Goal: Book appointment/travel/reservation

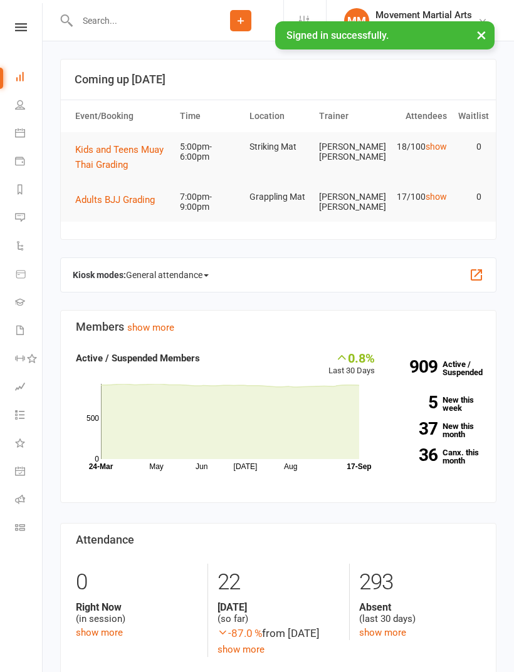
click at [133, 153] on span "Kids and Teens Muay Thai Grading" at bounding box center [119, 157] width 88 height 26
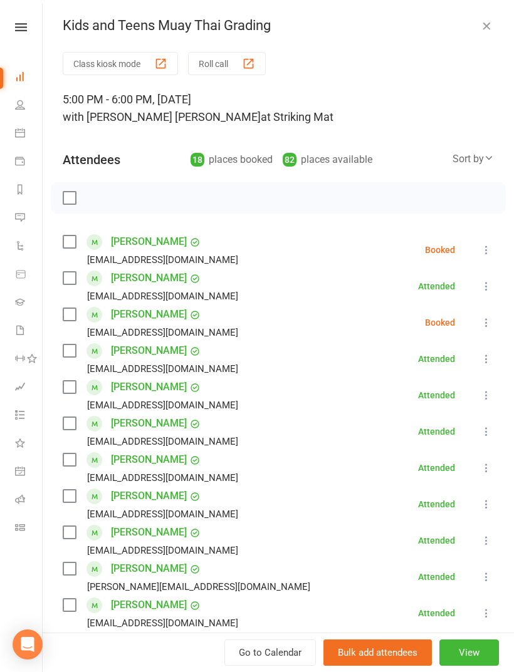
click at [7, 299] on li "Gradings" at bounding box center [21, 304] width 42 height 28
click at [10, 24] on link at bounding box center [21, 27] width 44 height 8
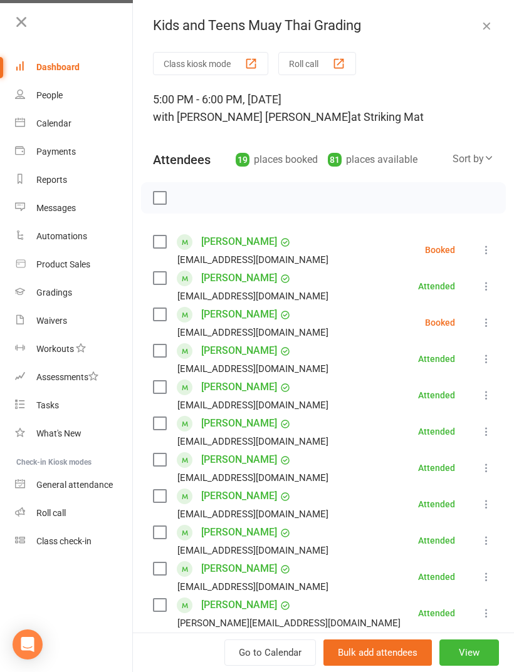
click at [10, 26] on div at bounding box center [66, 27] width 132 height 28
click at [16, 24] on icon at bounding box center [22, 22] width 18 height 18
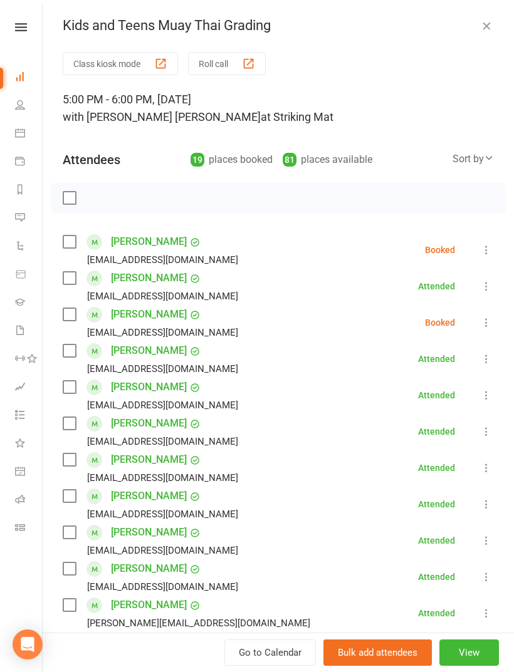
click at [26, 104] on link "People" at bounding box center [29, 106] width 28 height 28
select select "100"
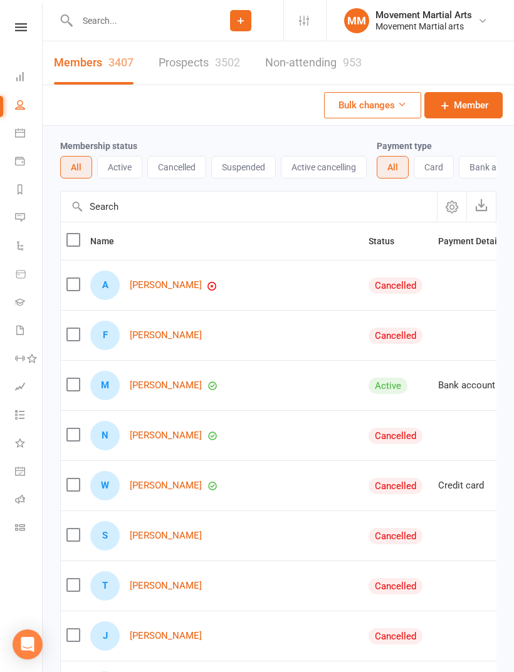
click at [133, 25] on input "text" at bounding box center [135, 21] width 125 height 18
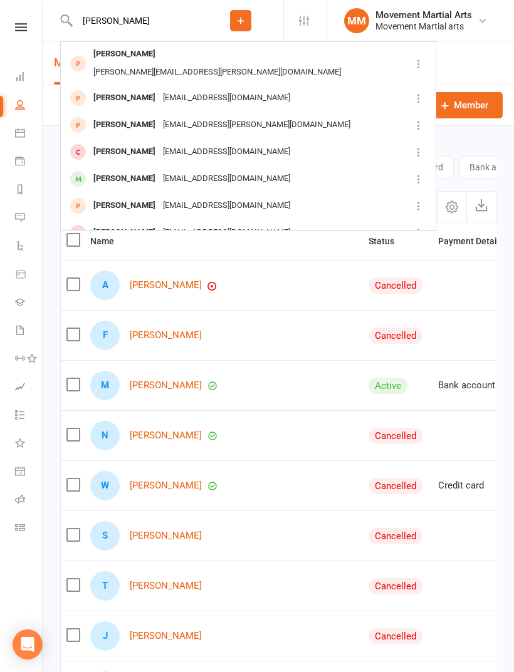
type input "Leo allen"
click at [222, 170] on div "[EMAIL_ADDRESS][DOMAIN_NAME]" at bounding box center [226, 179] width 135 height 18
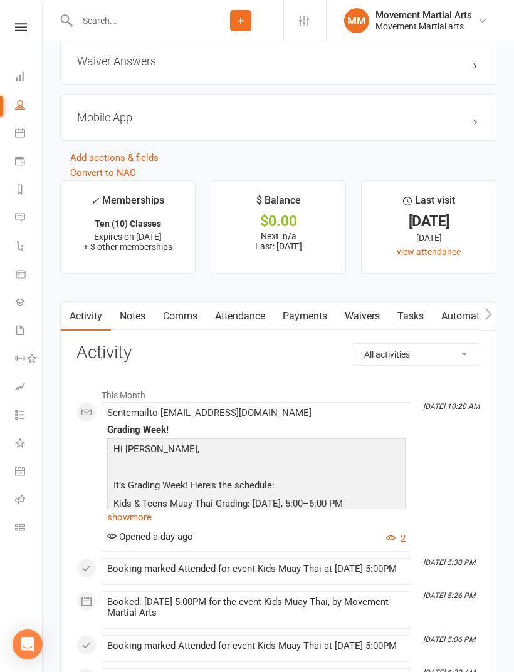
scroll to position [1421, 0]
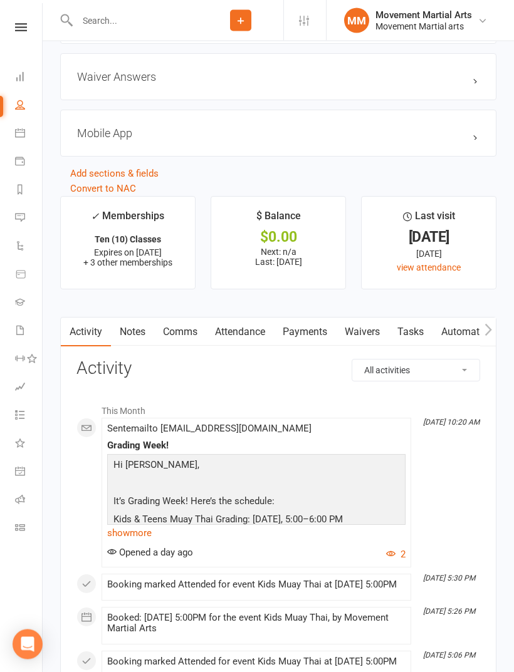
click at [373, 336] on link "Waivers" at bounding box center [362, 332] width 53 height 29
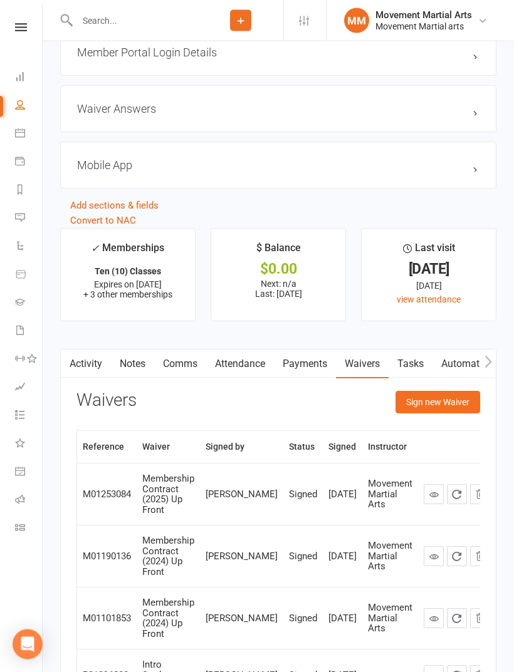
click at [457, 402] on button "Sign new Waiver" at bounding box center [437, 403] width 85 height 23
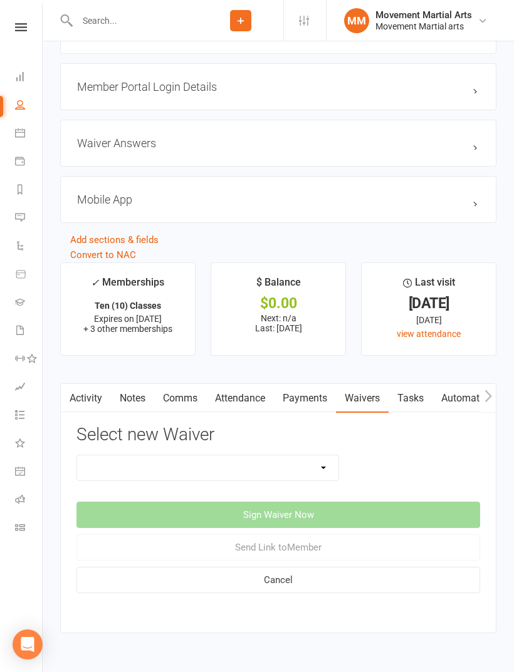
click at [327, 462] on select "Intro Student Waiver Membership Contract Membership Contract (2019) Direct Debi…" at bounding box center [207, 468] width 261 height 25
select select "13361"
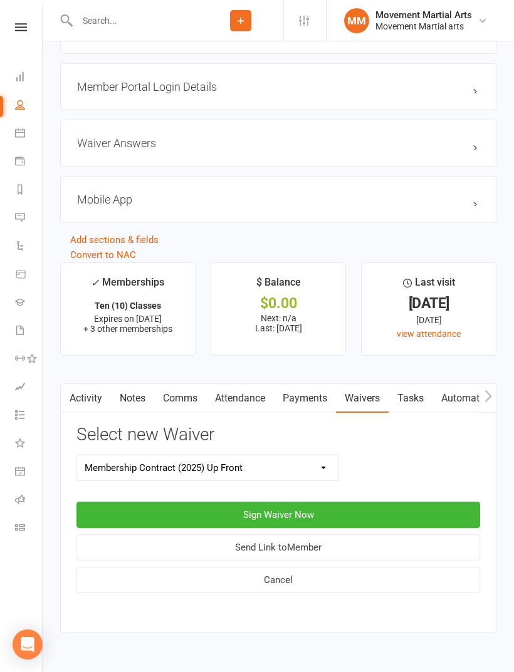
click at [348, 511] on button "Sign Waiver Now" at bounding box center [278, 515] width 404 height 26
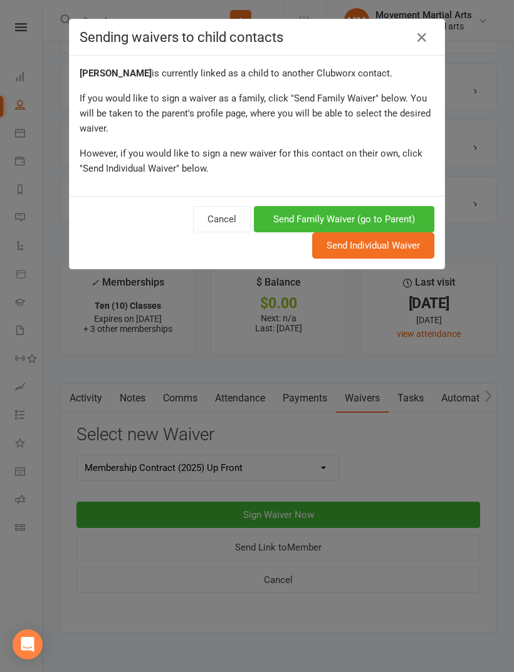
click at [420, 46] on link at bounding box center [422, 38] width 20 height 20
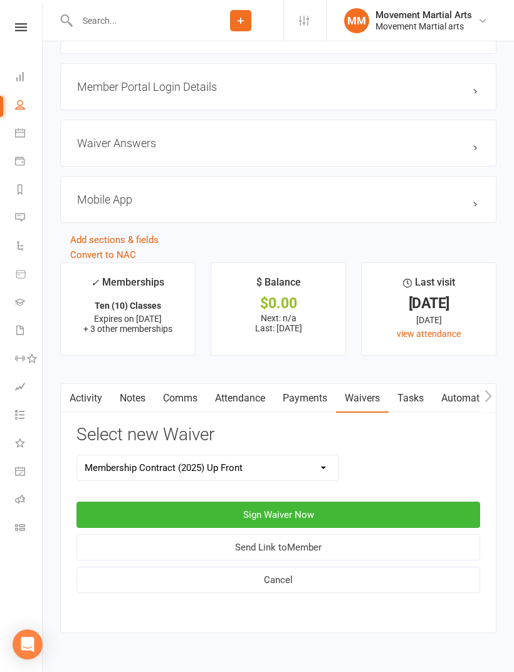
click at [11, 83] on li "Dashboard" at bounding box center [21, 78] width 42 height 28
click at [28, 81] on link "Dashboard" at bounding box center [29, 78] width 28 height 28
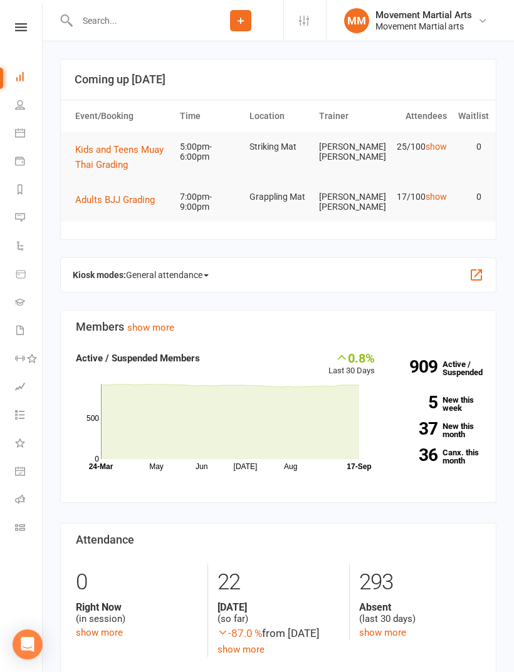
click at [105, 150] on span "Kids and Teens Muay Thai Grading" at bounding box center [119, 157] width 88 height 26
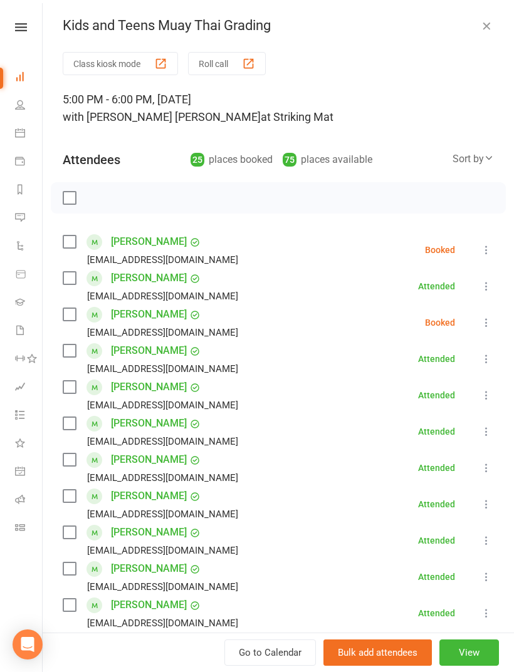
click at [13, 29] on link at bounding box center [21, 27] width 44 height 8
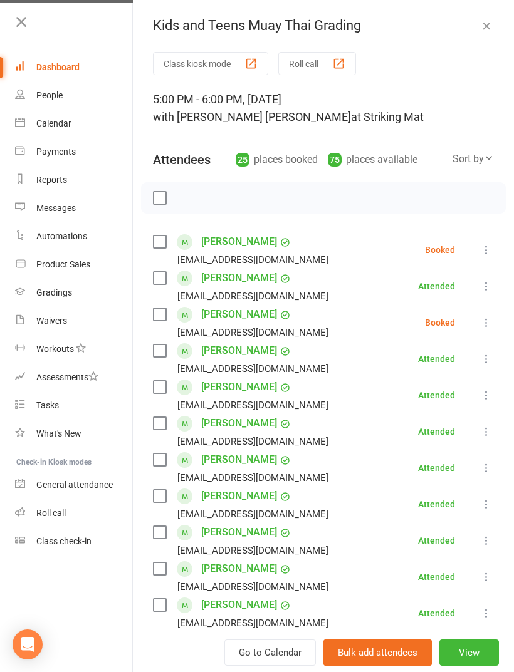
click at [25, 27] on icon at bounding box center [22, 22] width 18 height 18
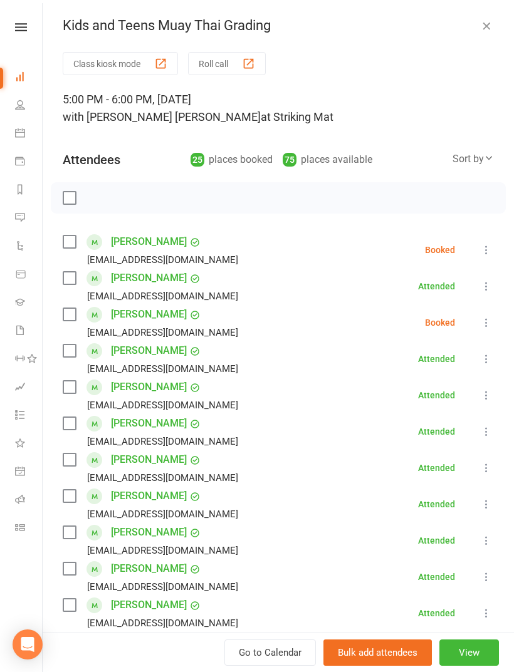
click at [21, 107] on icon at bounding box center [20, 105] width 10 height 10
select select "100"
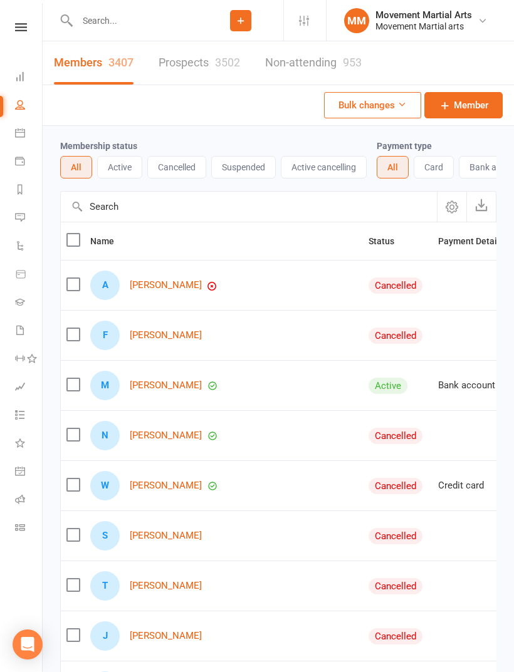
click at [127, 29] on input "text" at bounding box center [135, 21] width 125 height 18
type input "L"
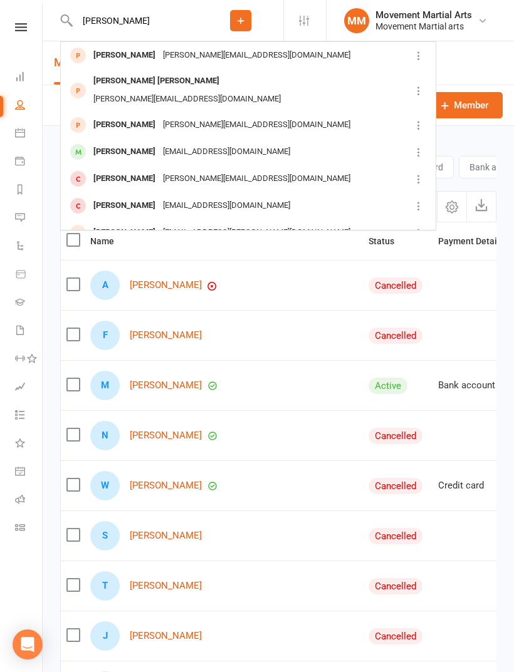
type input "[PERSON_NAME]"
click at [159, 143] on div "[EMAIL_ADDRESS][DOMAIN_NAME]" at bounding box center [226, 152] width 135 height 18
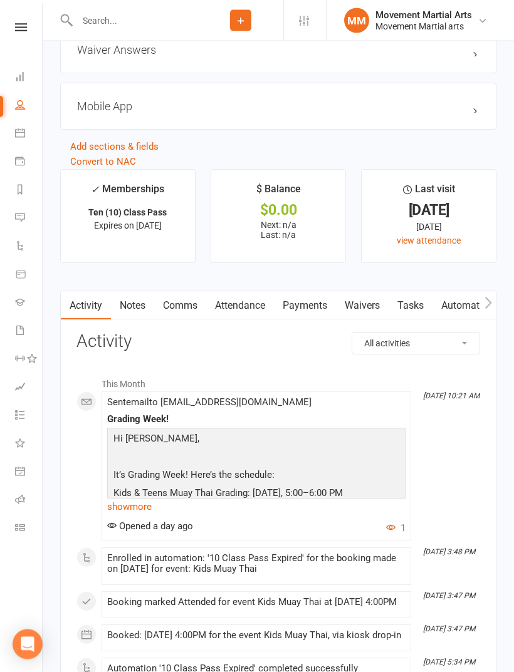
scroll to position [1238, 0]
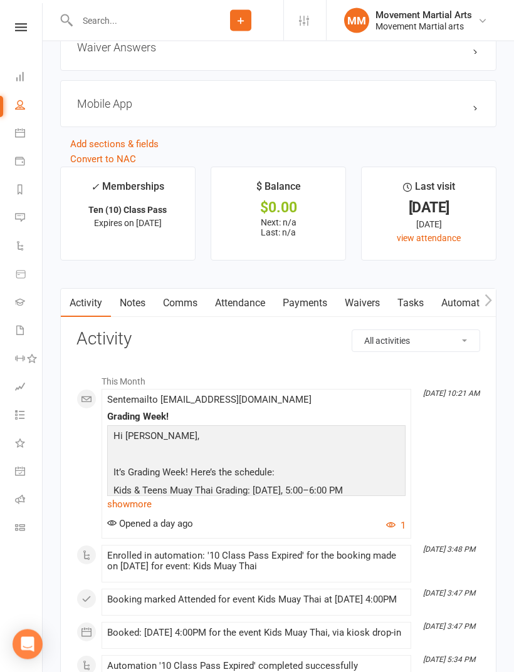
click at [358, 316] on link "Waivers" at bounding box center [362, 304] width 53 height 29
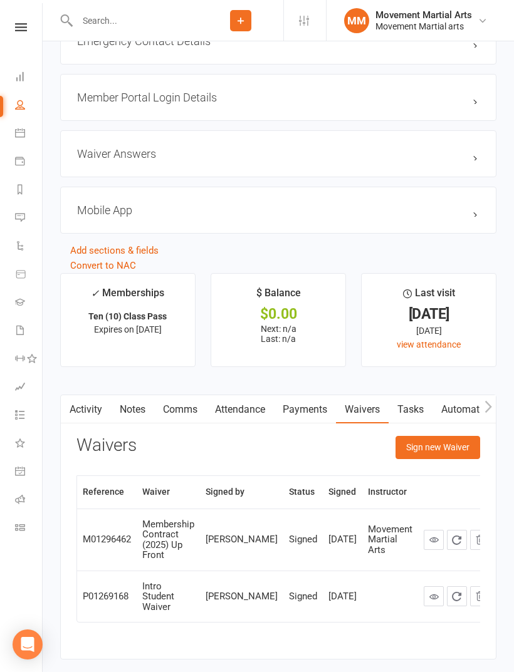
scroll to position [1156, 0]
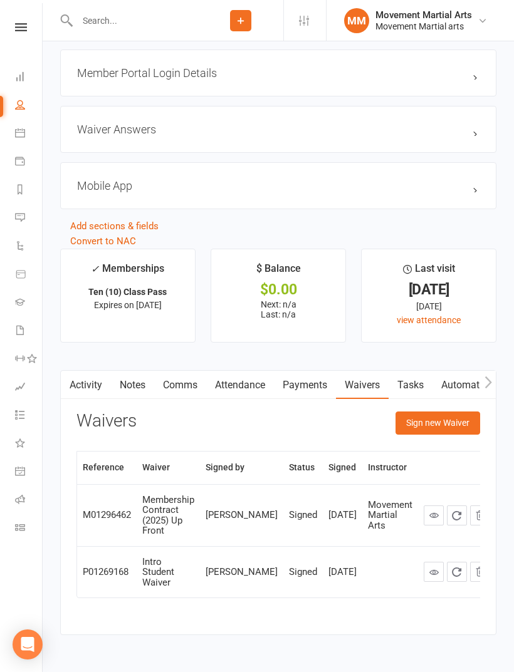
click at [446, 429] on button "Sign new Waiver" at bounding box center [437, 423] width 85 height 23
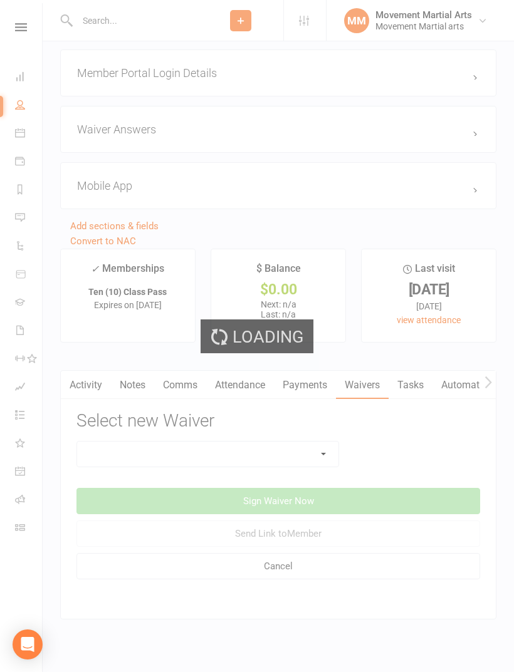
scroll to position [1144, 0]
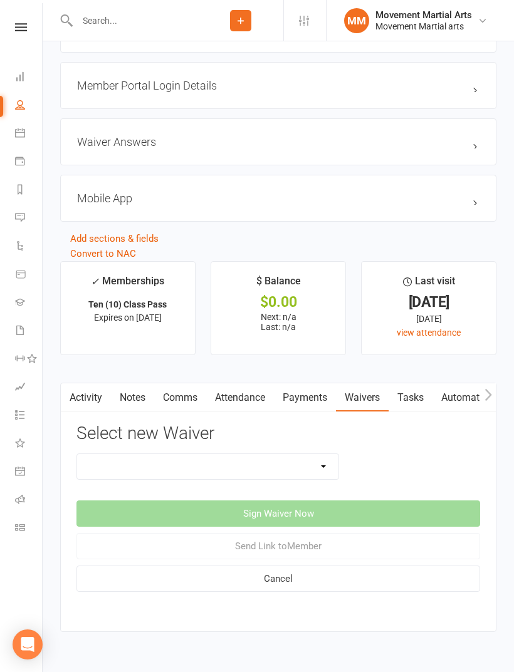
click at [310, 469] on select "Intro Student Waiver Membership Contract Membership Contract (2019) Direct Debi…" at bounding box center [207, 466] width 261 height 25
select select "13361"
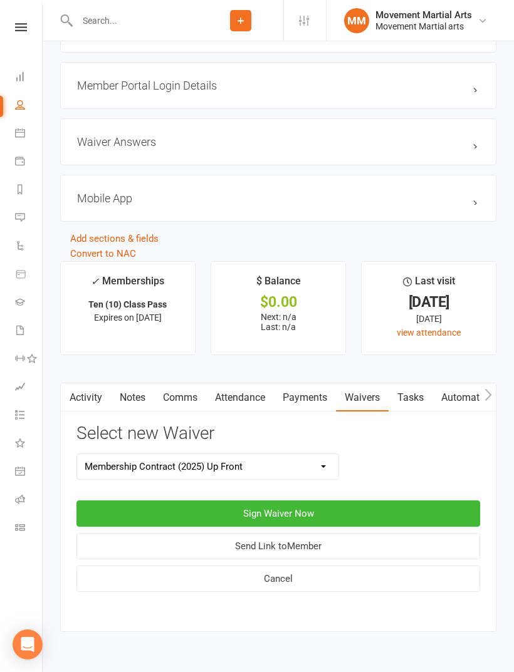
click at [349, 514] on button "Sign Waiver Now" at bounding box center [278, 514] width 404 height 26
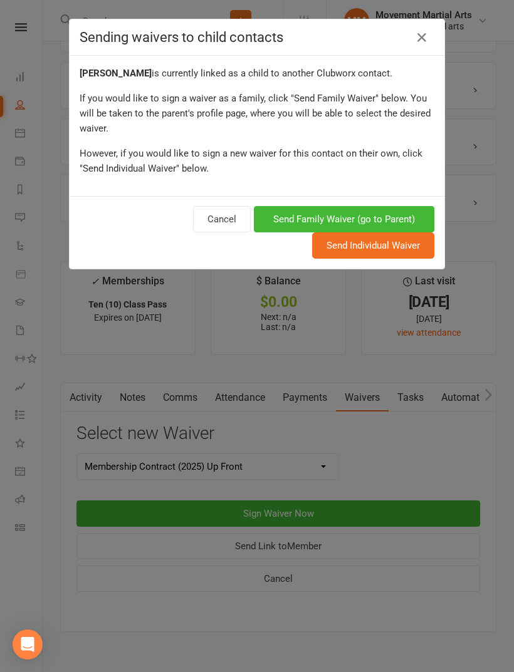
click at [425, 38] on icon at bounding box center [421, 37] width 15 height 15
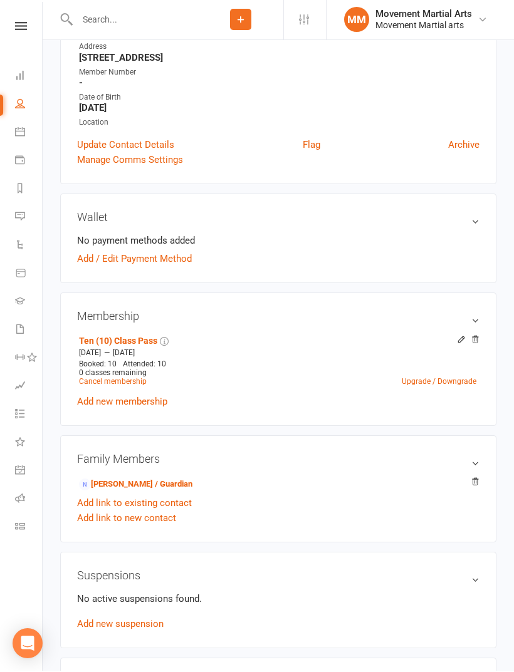
scroll to position [219, 0]
click at [184, 478] on link "Kelly O’Brien - Parent / Guardian" at bounding box center [135, 484] width 113 height 13
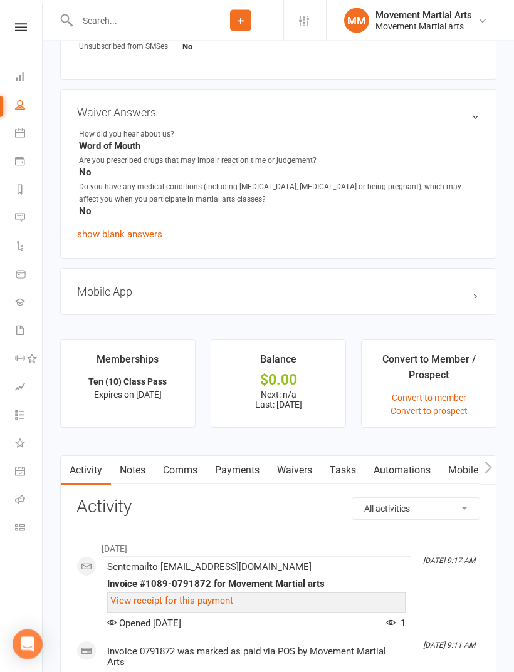
scroll to position [751, 0]
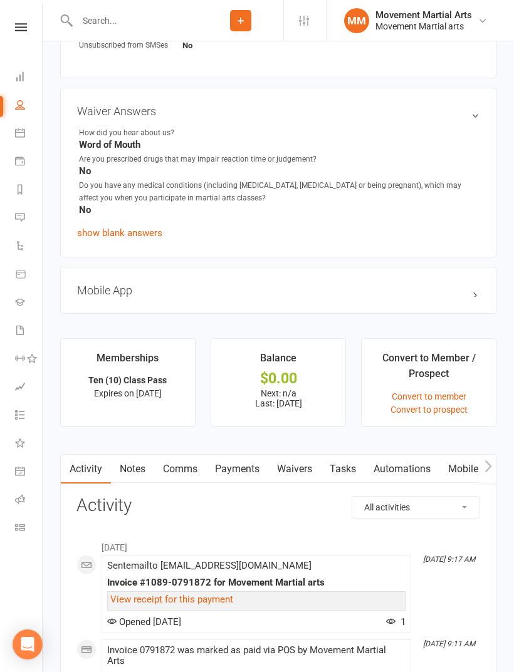
click at [298, 474] on link "Waivers" at bounding box center [294, 469] width 53 height 29
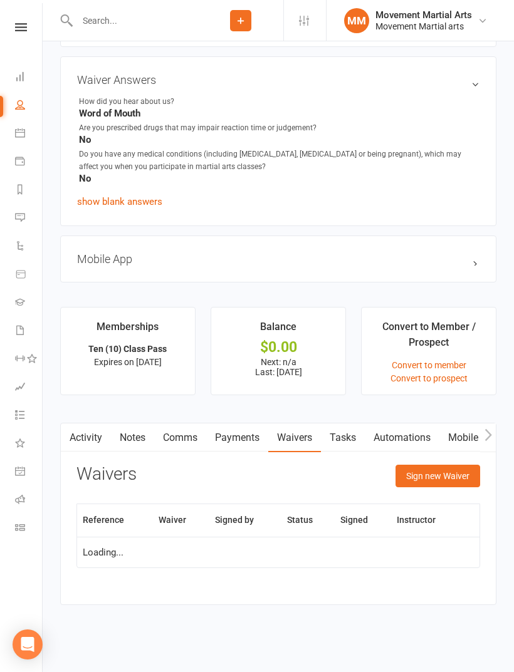
scroll to position [791, 0]
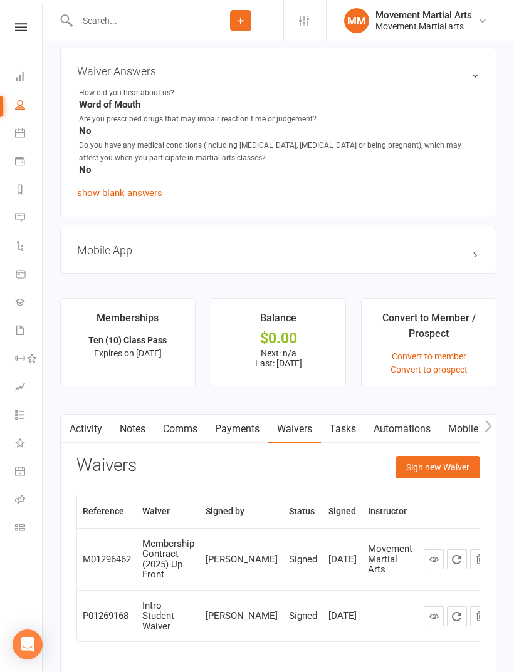
click at [431, 459] on button "Sign new Waiver" at bounding box center [437, 467] width 85 height 23
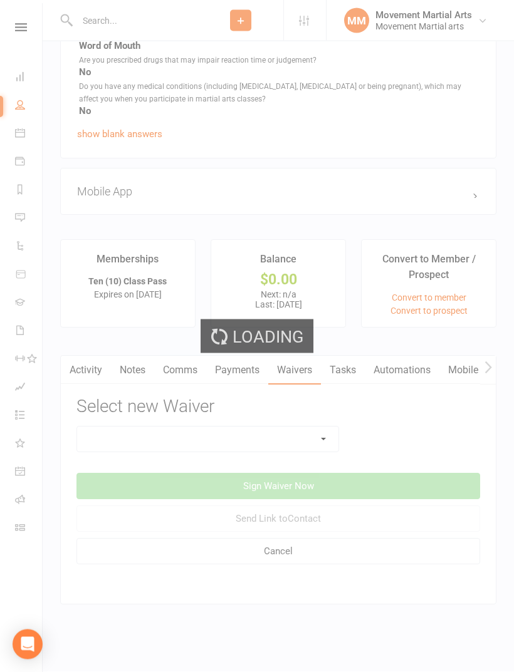
scroll to position [860, 0]
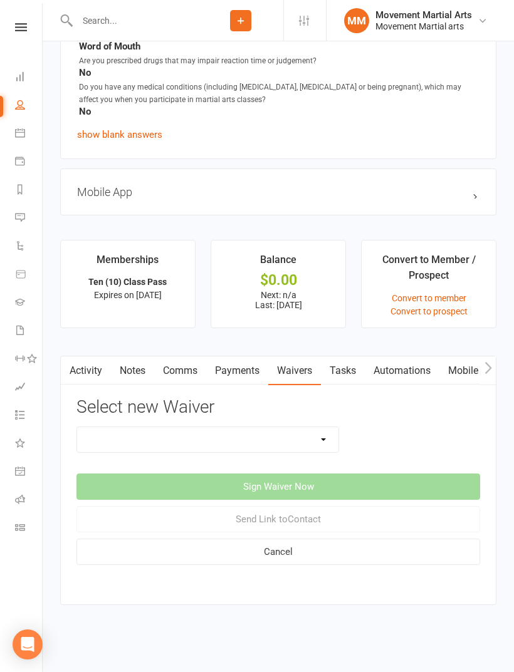
click at [310, 435] on select "Membership Contract Membership Contract (2019) Direct Debit Membership Contract…" at bounding box center [207, 439] width 261 height 25
select select "13361"
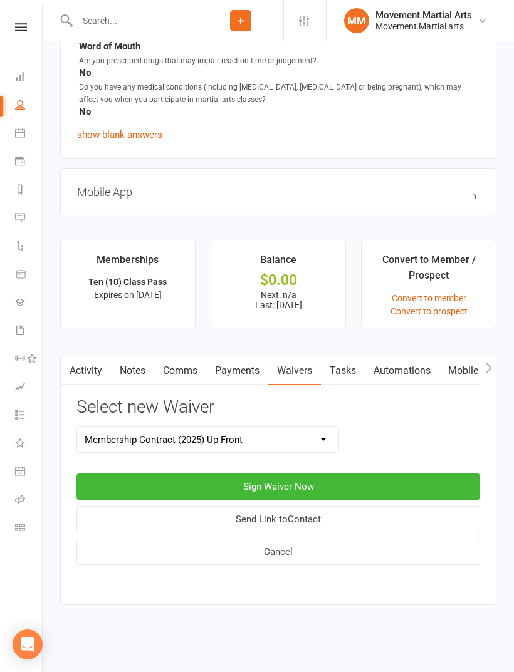
click at [395, 474] on button "Sign Waiver Now" at bounding box center [278, 487] width 404 height 26
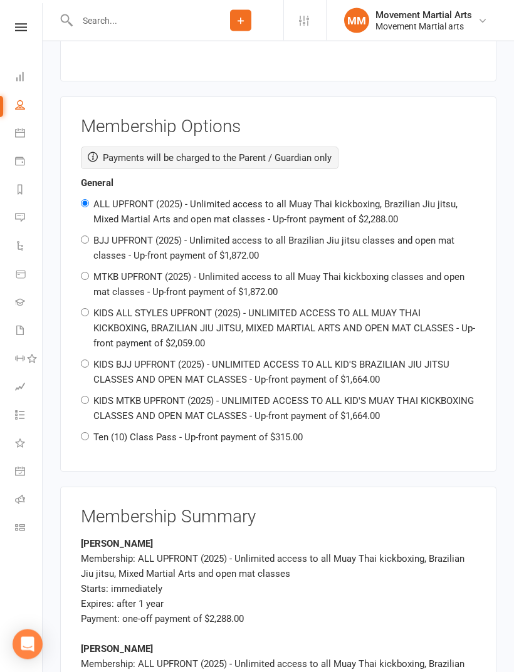
scroll to position [1427, 0]
click at [285, 432] on label "Ten (10) Class Pass - Up-front payment of $315.00" at bounding box center [197, 437] width 209 height 11
click at [89, 432] on input "Ten (10) Class Pass - Up-front payment of $315.00" at bounding box center [85, 436] width 8 height 8
radio input "true"
radio input "false"
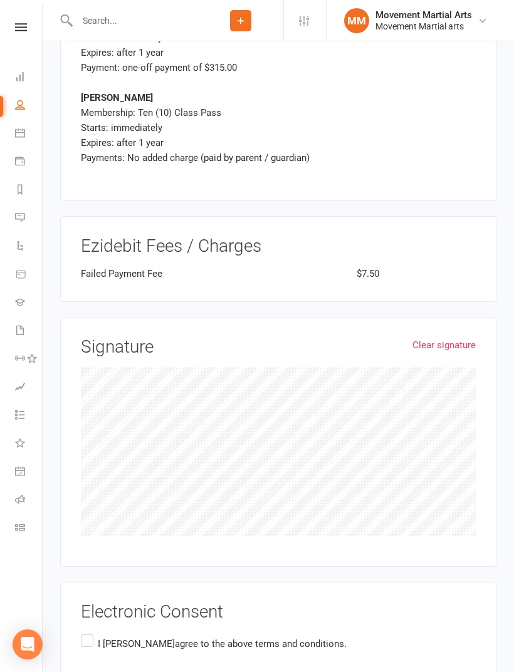
scroll to position [2026, 0]
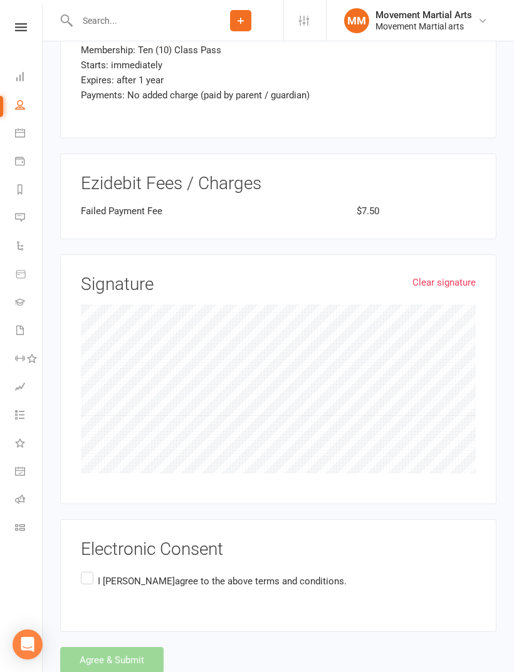
click at [461, 275] on link "Clear signature" at bounding box center [443, 282] width 63 height 15
click at [93, 570] on label "I Kelly O’Brien agree to the above terms and conditions." at bounding box center [214, 582] width 266 height 24
click at [89, 570] on input "I Kelly O’Brien agree to the above terms and conditions." at bounding box center [85, 570] width 8 height 0
click at [127, 647] on button "Agree & Submit" at bounding box center [111, 660] width 103 height 26
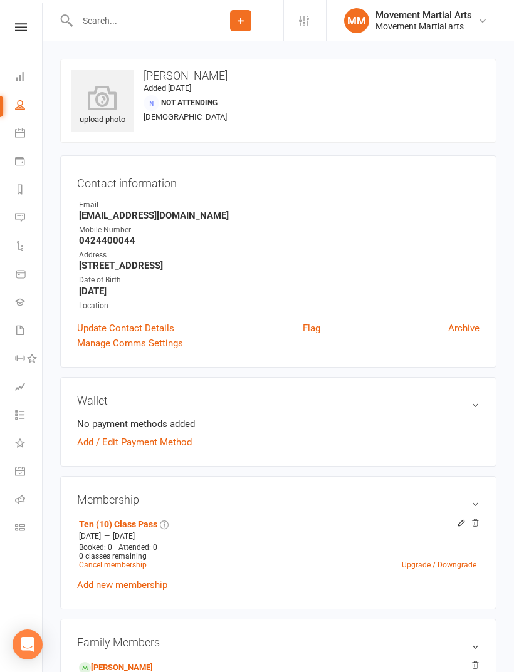
click at [113, 37] on div at bounding box center [129, 20] width 138 height 41
click at [105, 17] on input "text" at bounding box center [135, 21] width 125 height 18
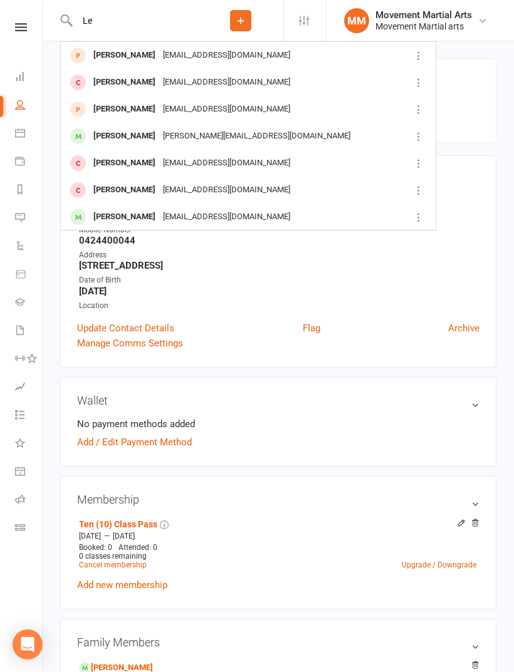
type input "L"
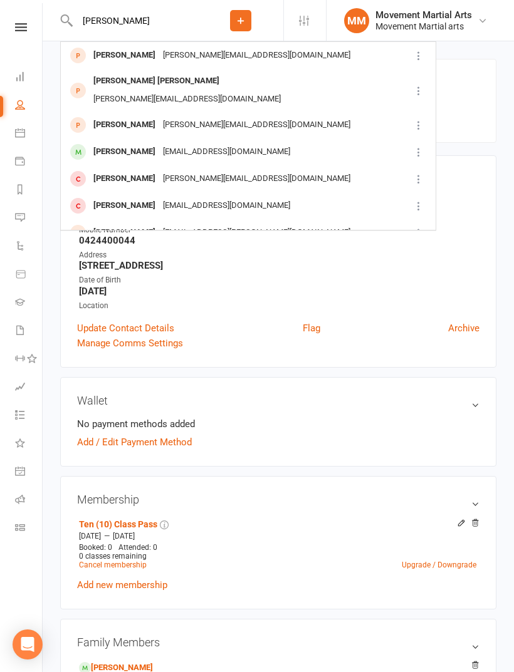
type input "[PERSON_NAME]"
click at [204, 143] on div "[EMAIL_ADDRESS][DOMAIN_NAME]" at bounding box center [226, 152] width 135 height 18
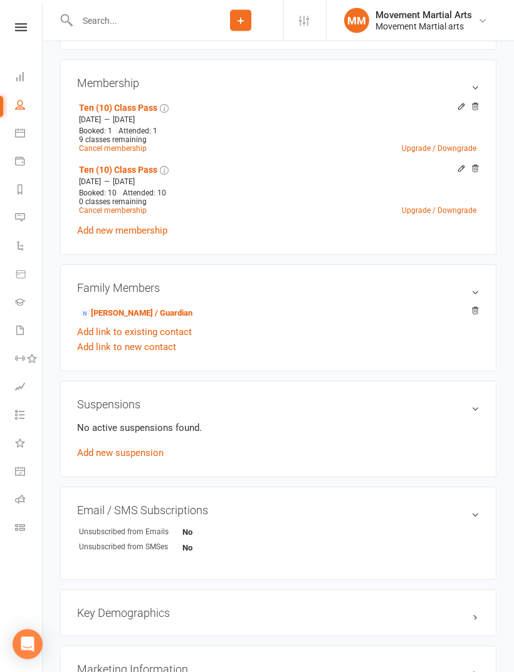
scroll to position [452, 0]
click at [184, 313] on link "Kelly O’Brien - Parent / Guardian" at bounding box center [135, 313] width 113 height 13
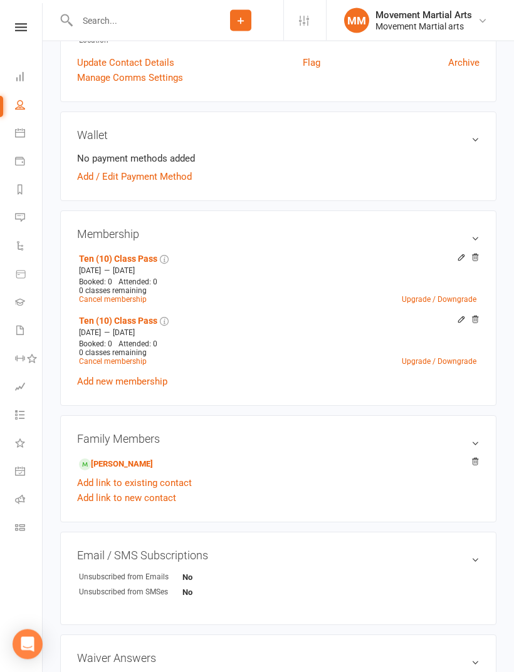
scroll to position [262, 0]
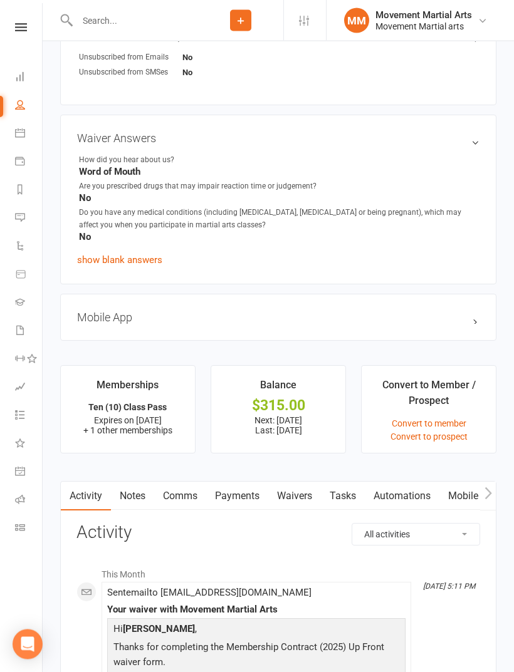
click at [303, 493] on link "Waivers" at bounding box center [294, 497] width 53 height 29
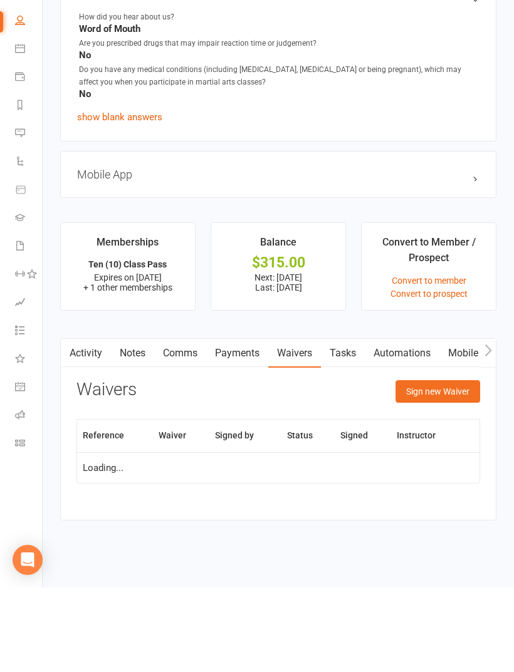
scroll to position [944, 0]
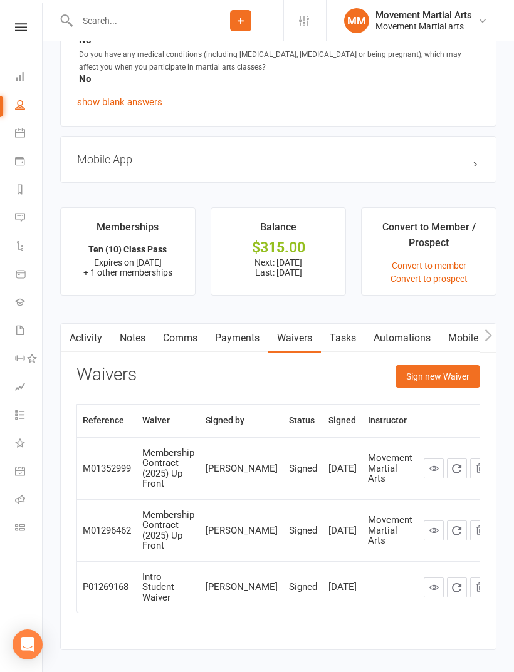
click at [451, 382] on button "Sign new Waiver" at bounding box center [437, 376] width 85 height 23
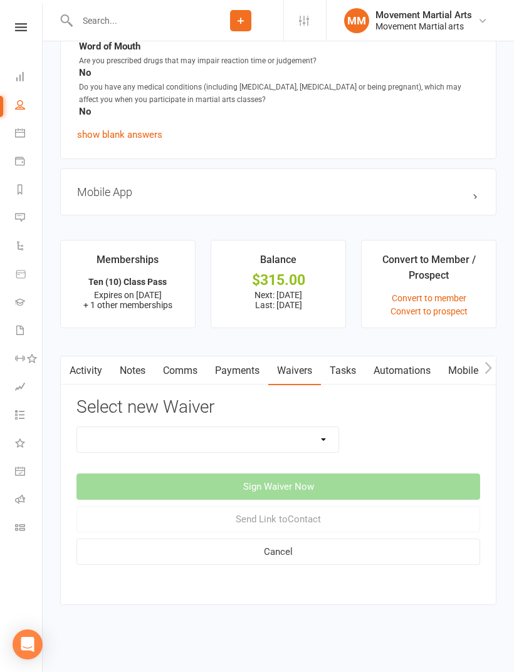
click at [308, 435] on select "Membership Contract Membership Contract (2019) Direct Debit Membership Contract…" at bounding box center [207, 439] width 261 height 25
select select "13361"
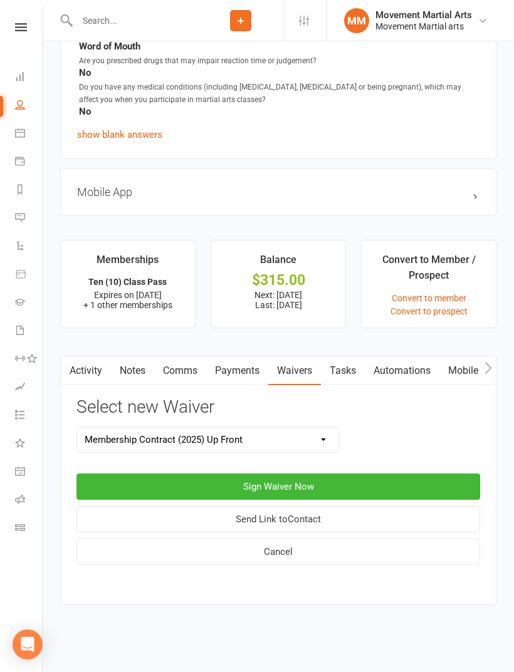
click at [362, 474] on button "Sign Waiver Now" at bounding box center [278, 487] width 404 height 26
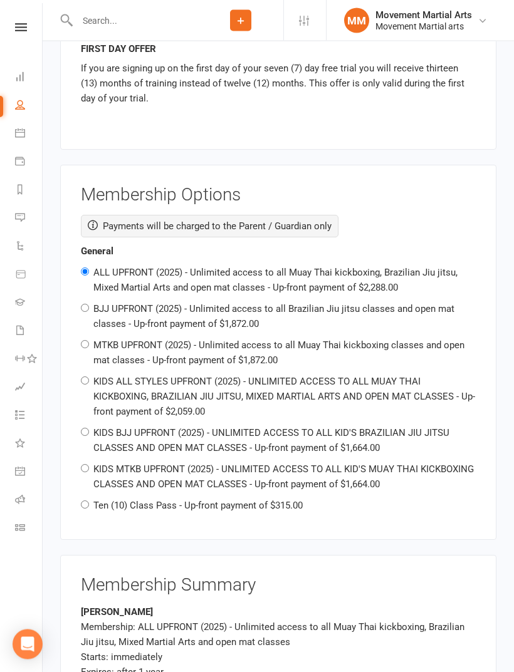
scroll to position [1359, 0]
click at [291, 503] on label "Ten (10) Class Pass - Up-front payment of $315.00" at bounding box center [197, 505] width 209 height 11
click at [89, 503] on input "Ten (10) Class Pass - Up-front payment of $315.00" at bounding box center [85, 505] width 8 height 8
radio input "true"
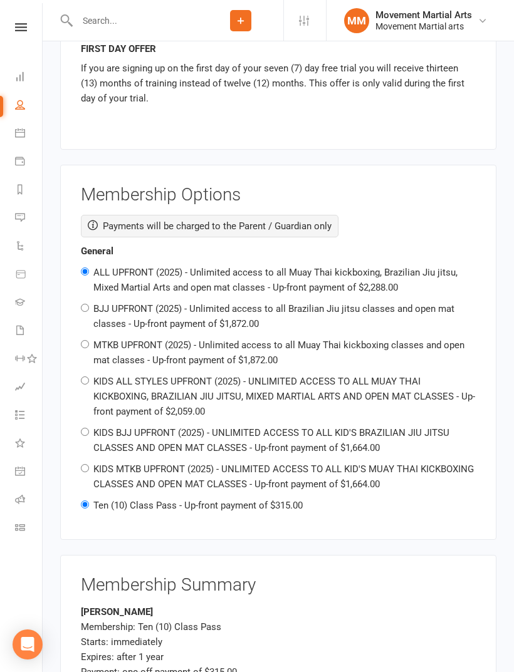
radio input "false"
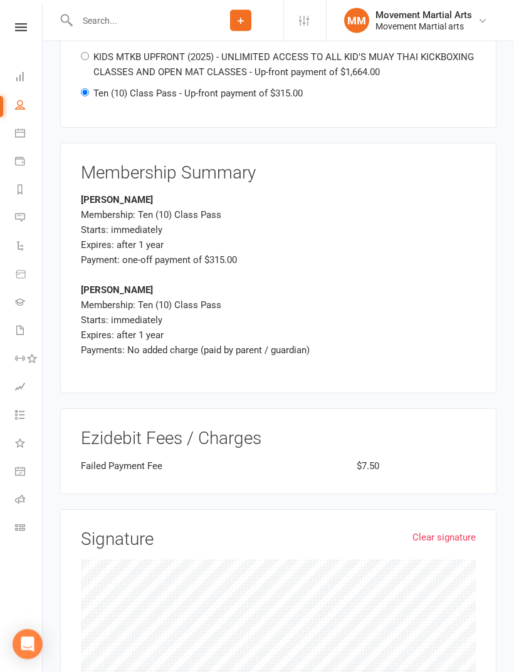
scroll to position [1771, 0]
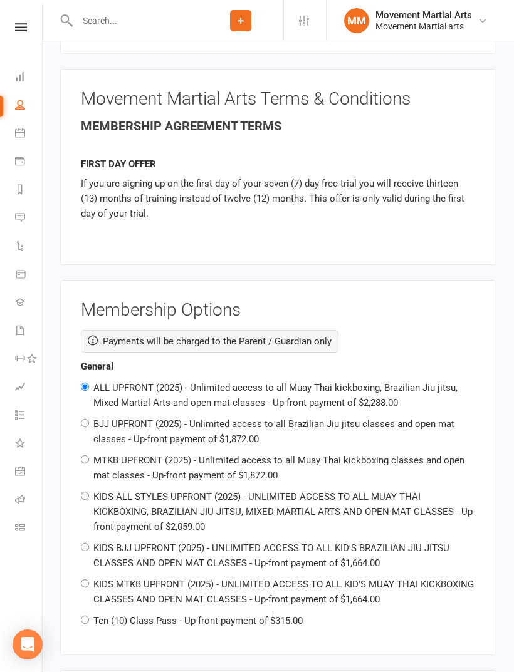
scroll to position [1214, 0]
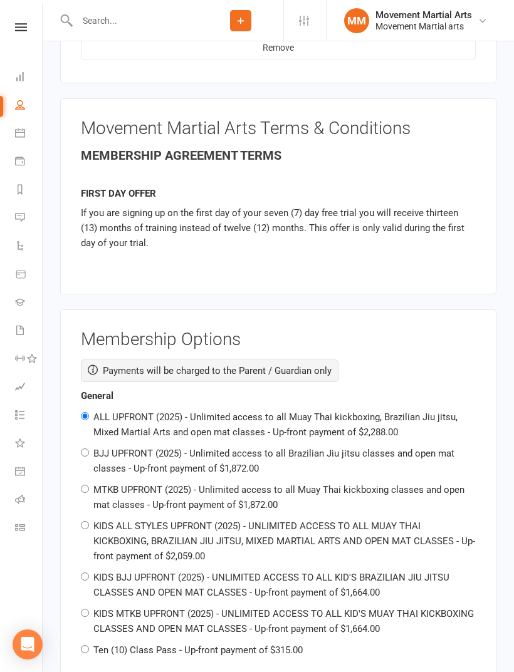
click at [160, 28] on input "text" at bounding box center [135, 21] width 125 height 18
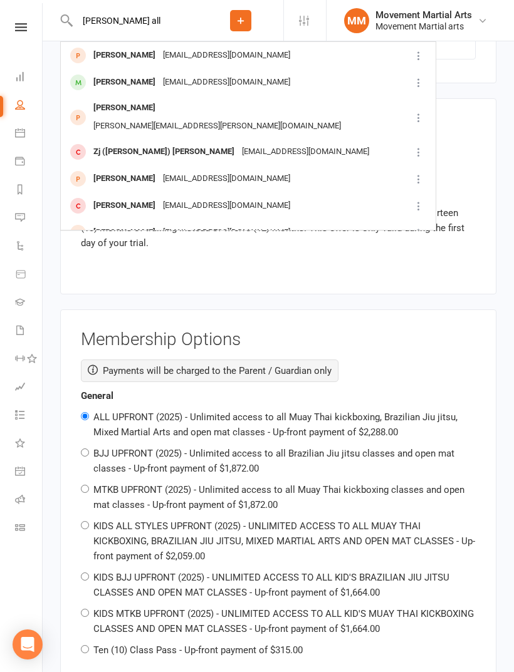
scroll to position [0, 0]
type input "[PERSON_NAME] all"
click at [189, 71] on div "[PERSON_NAME] [EMAIL_ADDRESS][DOMAIN_NAME]" at bounding box center [235, 83] width 348 height 26
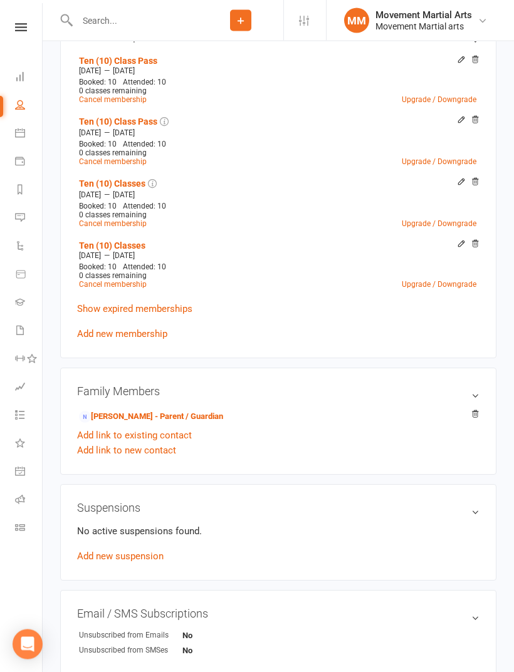
scroll to position [499, 0]
click at [217, 410] on link "[PERSON_NAME] - Parent / Guardian" at bounding box center [151, 416] width 144 height 13
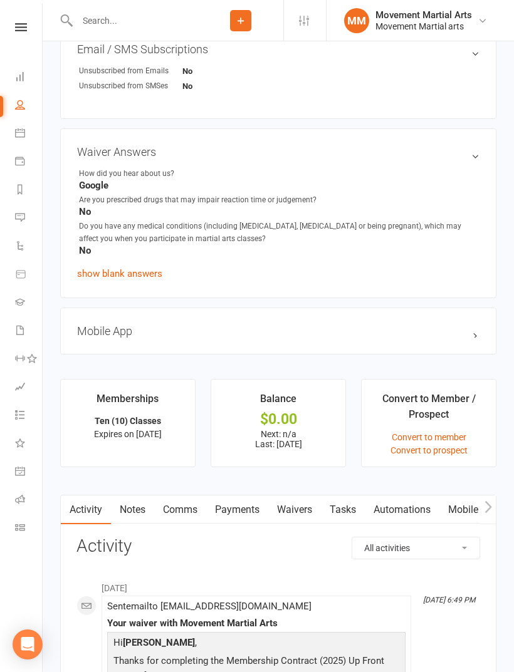
scroll to position [711, 0]
click at [294, 509] on link "Waivers" at bounding box center [294, 509] width 53 height 29
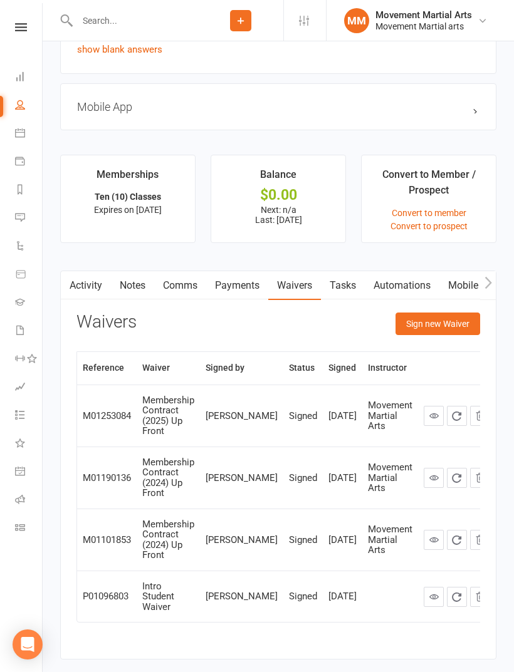
click at [444, 330] on button "Sign new Waiver" at bounding box center [437, 324] width 85 height 23
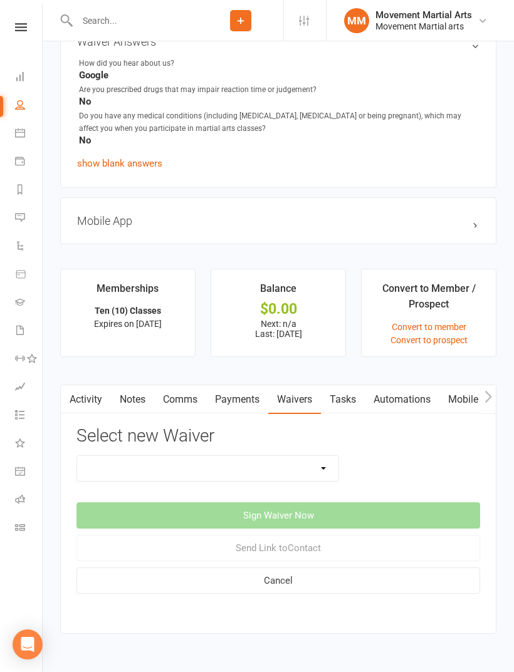
click at [310, 467] on select "Membership Contract Membership Contract (2019) Direct Debit Membership Contract…" at bounding box center [207, 468] width 261 height 25
select select "13361"
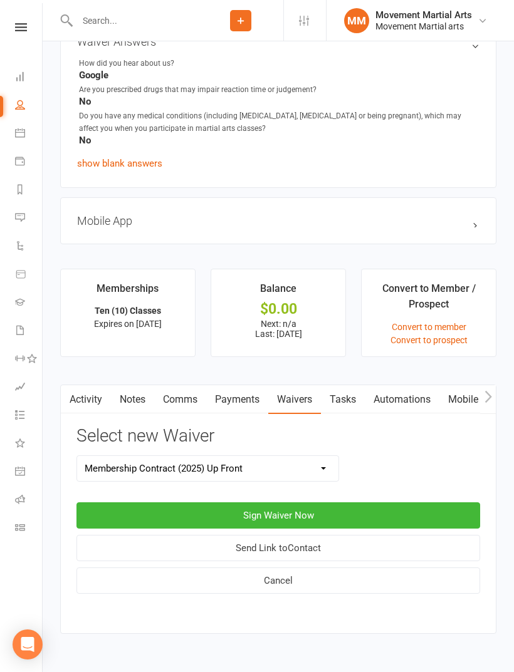
click at [324, 513] on button "Sign Waiver Now" at bounding box center [278, 516] width 404 height 26
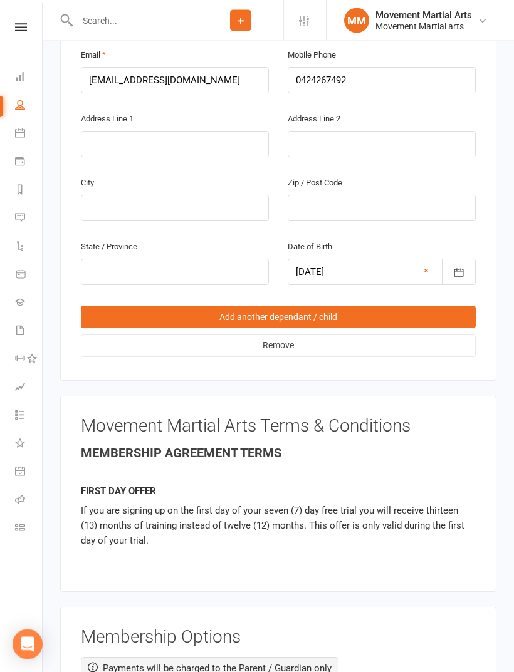
scroll to position [916, 0]
click at [375, 311] on link "Add another dependant / child" at bounding box center [278, 317] width 395 height 23
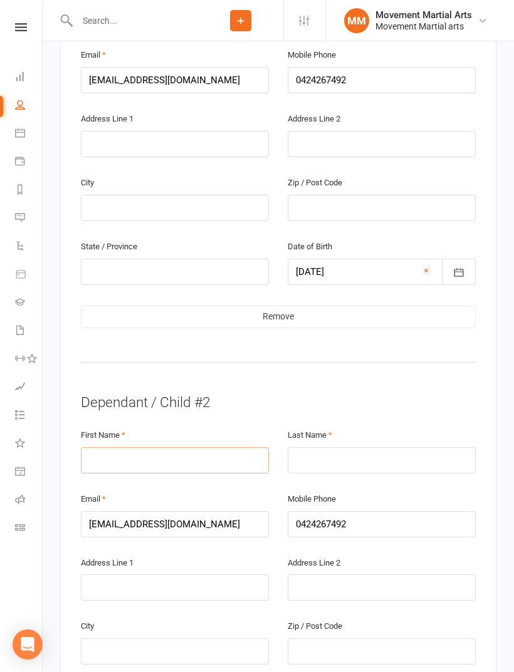
click at [136, 447] on input "text" at bounding box center [175, 460] width 188 height 26
type input "[PERSON_NAME]"
click at [367, 450] on input "text" at bounding box center [382, 460] width 188 height 26
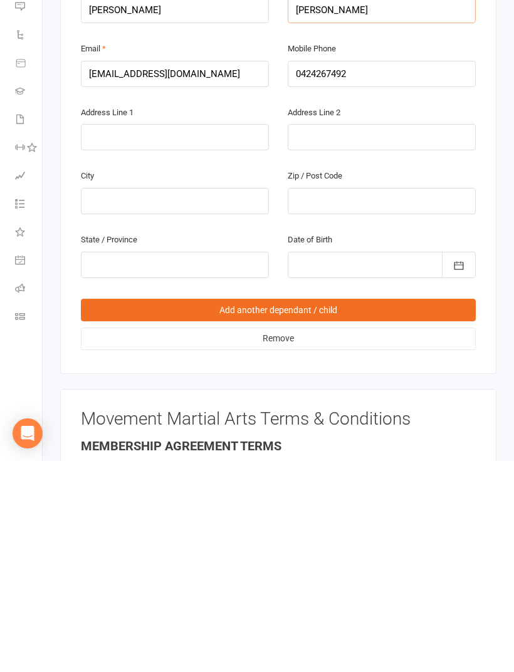
scroll to position [1158, 0]
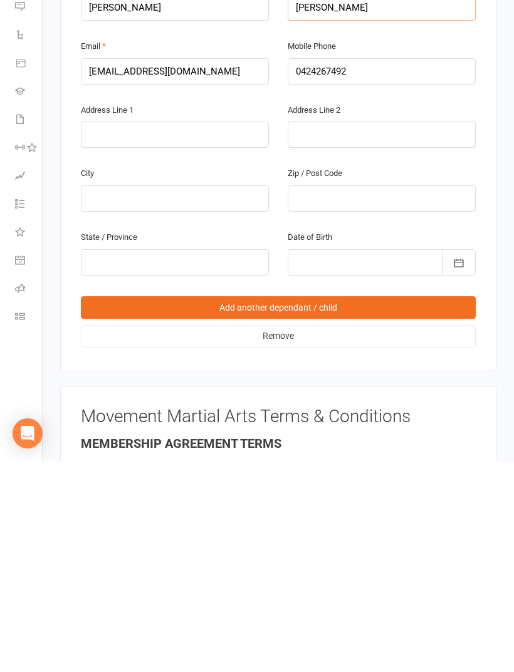
type input "[PERSON_NAME]"
click at [349, 508] on link "Add another dependant / child" at bounding box center [278, 519] width 395 height 23
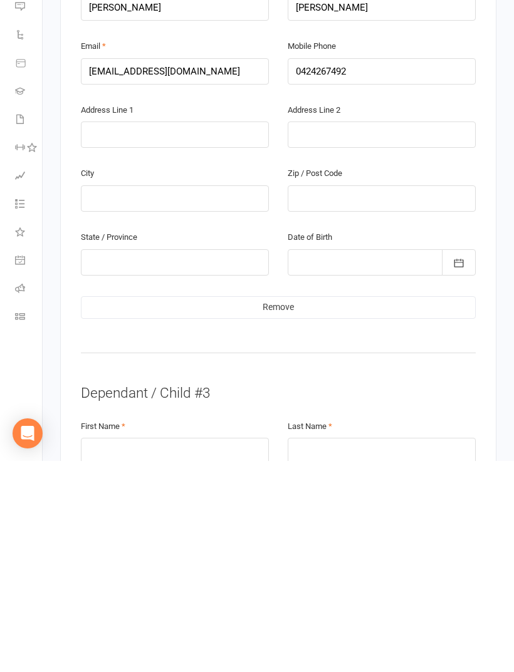
scroll to position [1370, 0]
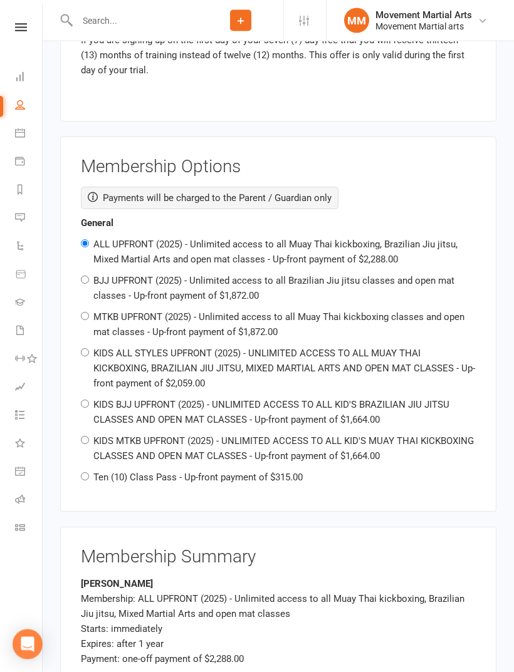
click at [281, 472] on label "Ten (10) Class Pass - Up-front payment of $315.00" at bounding box center [197, 477] width 209 height 11
click at [89, 473] on input "Ten (10) Class Pass - Up-front payment of $315.00" at bounding box center [85, 477] width 8 height 8
radio input "true"
radio input "false"
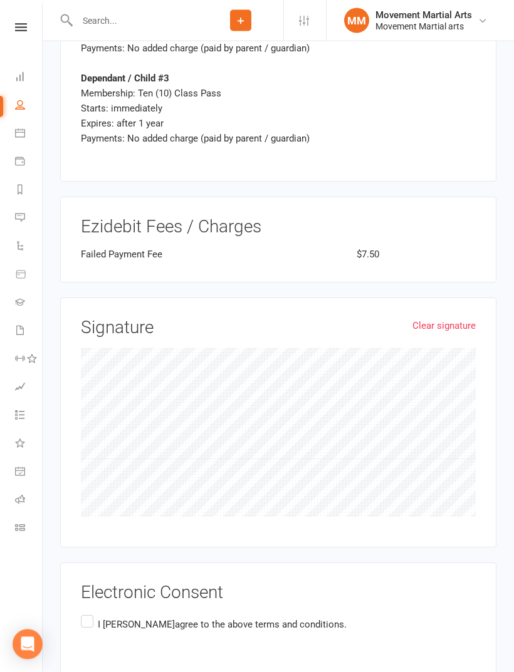
scroll to position [3089, 0]
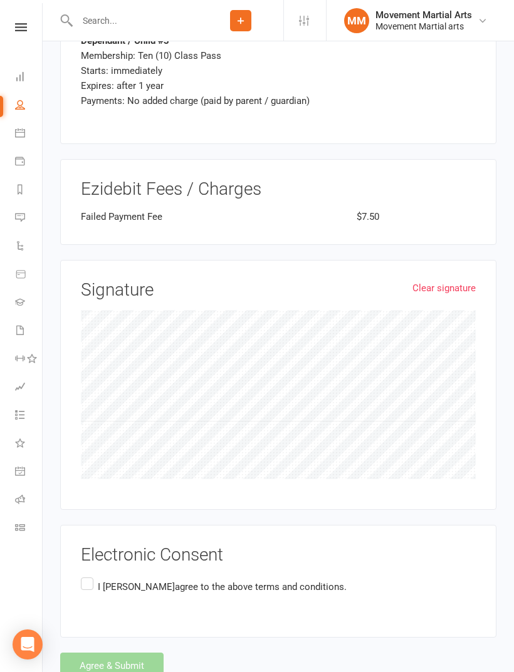
click at [81, 575] on label "I [PERSON_NAME] agree to the above terms and conditions." at bounding box center [214, 587] width 266 height 24
click at [81, 575] on input "I [PERSON_NAME] agree to the above terms and conditions." at bounding box center [85, 575] width 8 height 0
click at [121, 653] on button "Agree & Submit" at bounding box center [111, 666] width 103 height 26
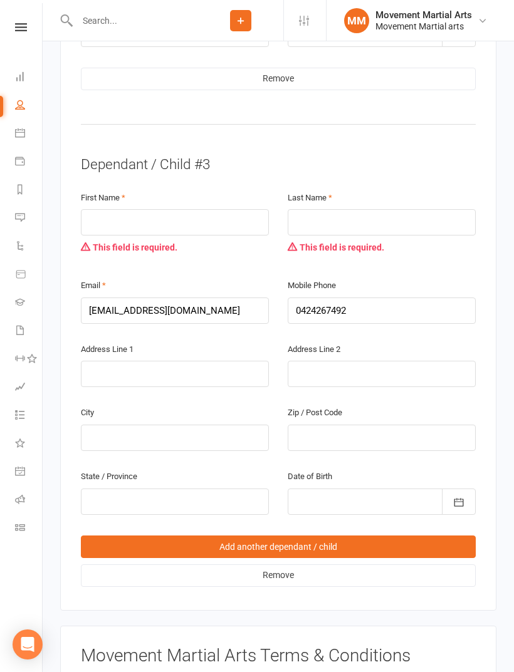
scroll to position [1599, 0]
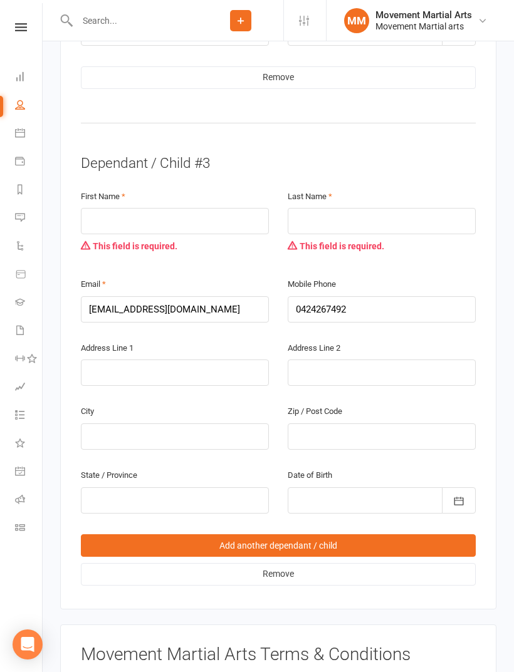
click at [315, 563] on link "Remove" at bounding box center [278, 574] width 395 height 23
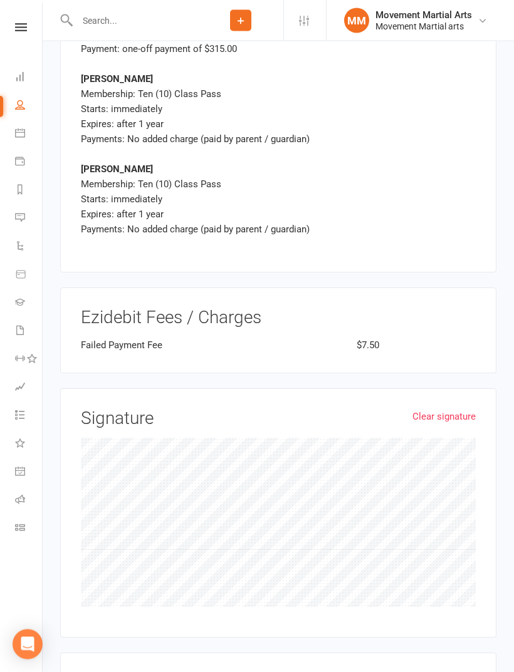
scroll to position [2557, 0]
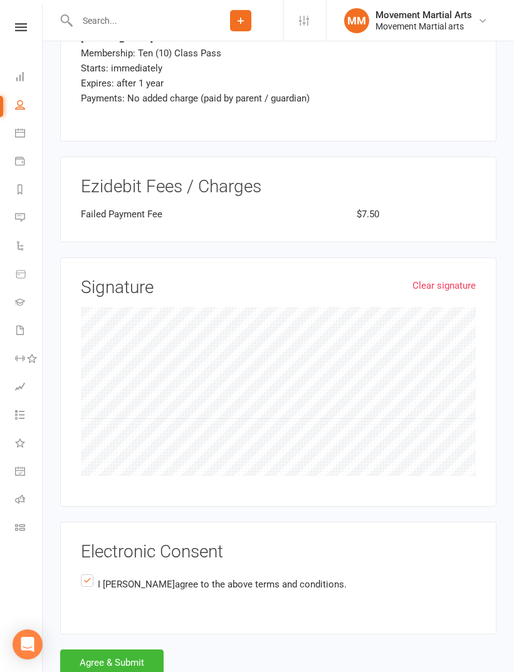
click at [143, 650] on button "Agree & Submit" at bounding box center [111, 663] width 103 height 26
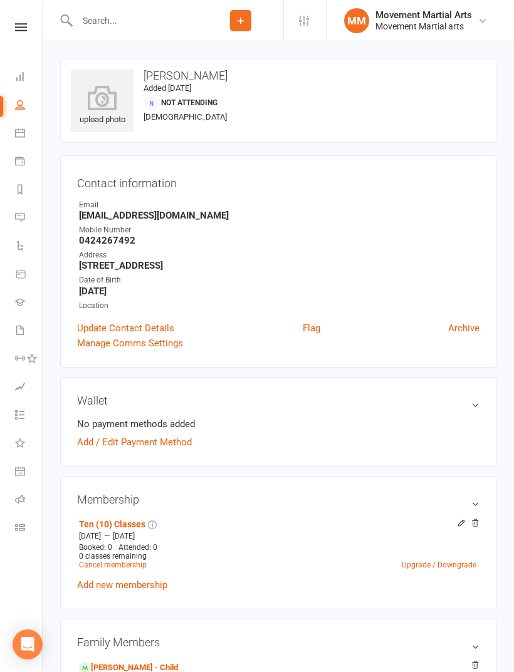
click at [28, 75] on link "Dashboard" at bounding box center [29, 78] width 28 height 28
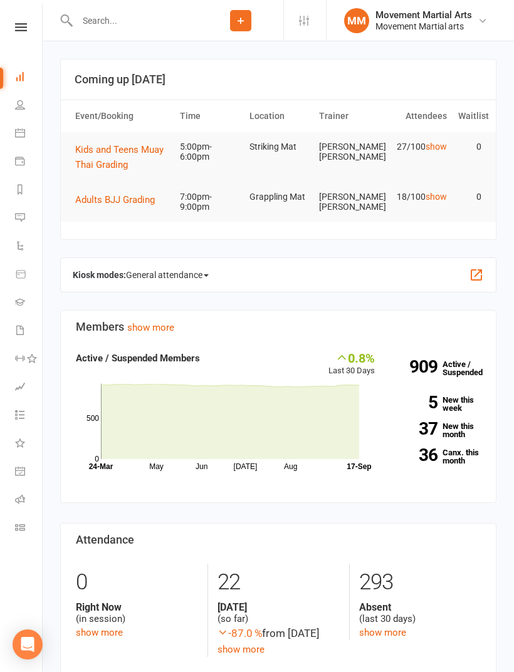
click at [140, 147] on span "Kids and Teens Muay Thai Grading" at bounding box center [119, 157] width 88 height 26
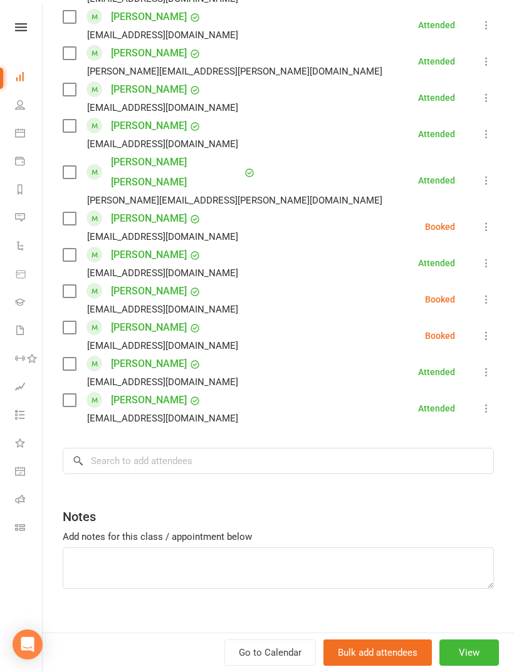
scroll to position [806, 0]
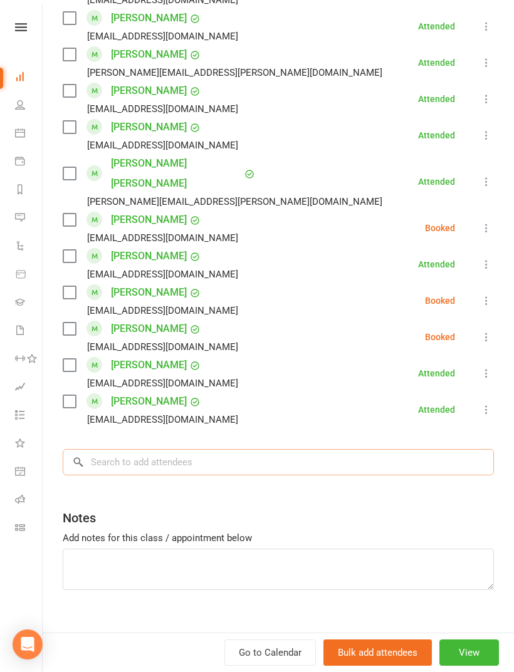
click at [210, 449] on input "search" at bounding box center [278, 462] width 431 height 26
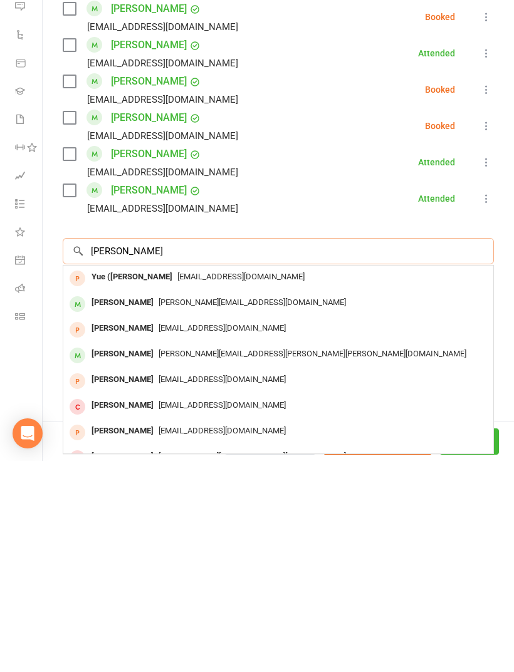
type input "[PERSON_NAME]"
click at [175, 560] on span "[PERSON_NAME][EMAIL_ADDRESS][PERSON_NAME][PERSON_NAME][DOMAIN_NAME]" at bounding box center [313, 564] width 308 height 9
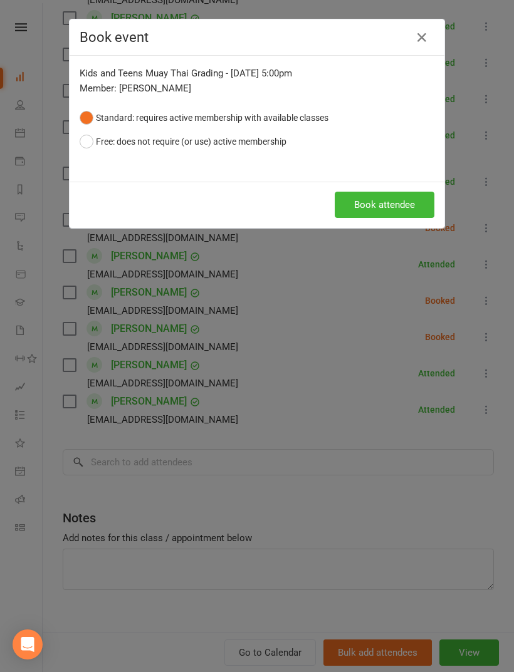
click at [395, 197] on button "Book attendee" at bounding box center [385, 205] width 100 height 26
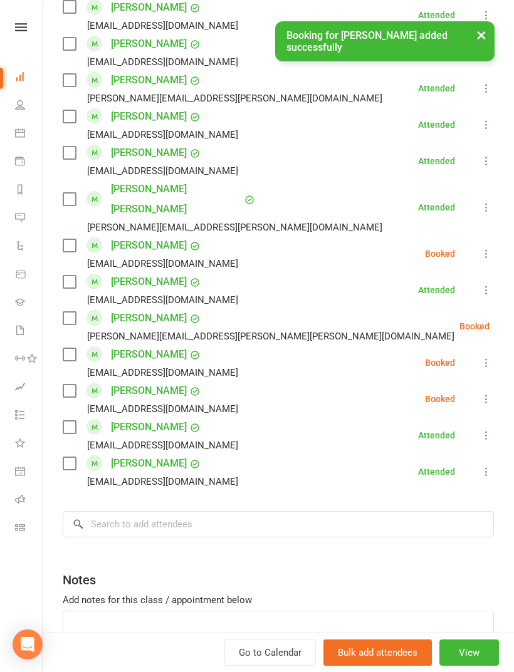
scroll to position [776, 0]
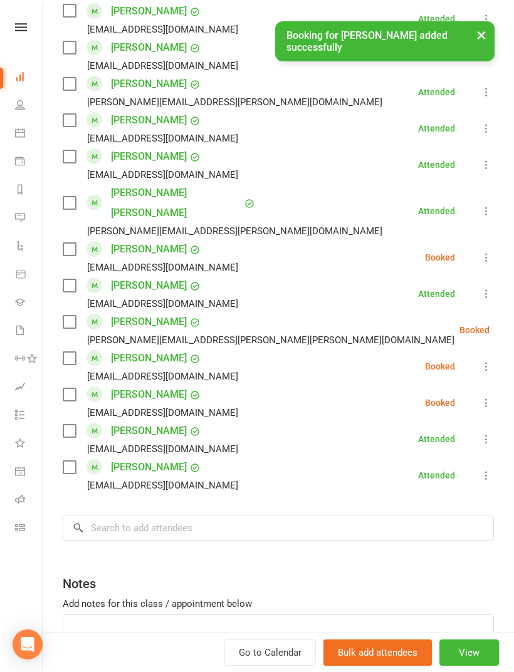
click at [63, 316] on label at bounding box center [69, 322] width 13 height 13
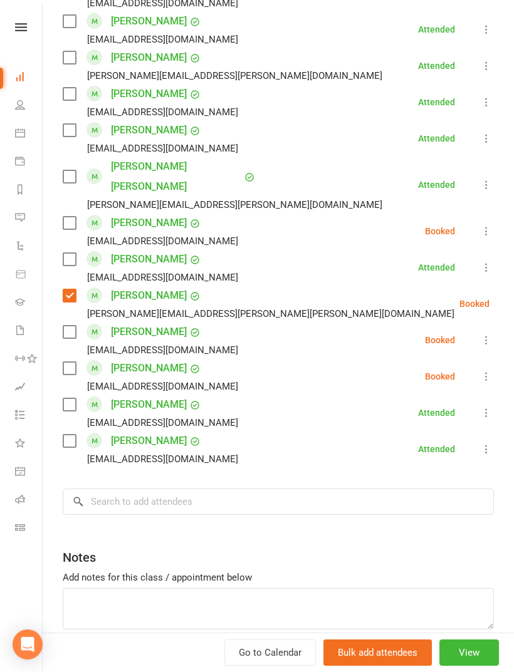
scroll to position [794, 0]
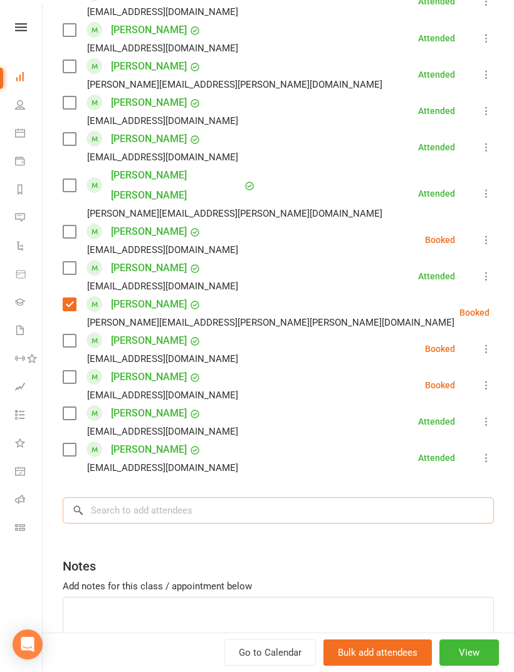
click at [197, 498] on input "search" at bounding box center [278, 511] width 431 height 26
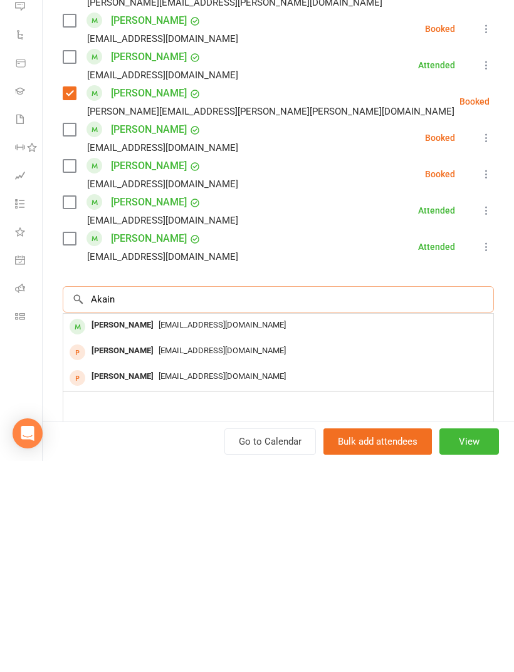
type input "Akain"
click at [302, 528] on div "[EMAIL_ADDRESS][DOMAIN_NAME]" at bounding box center [278, 537] width 420 height 18
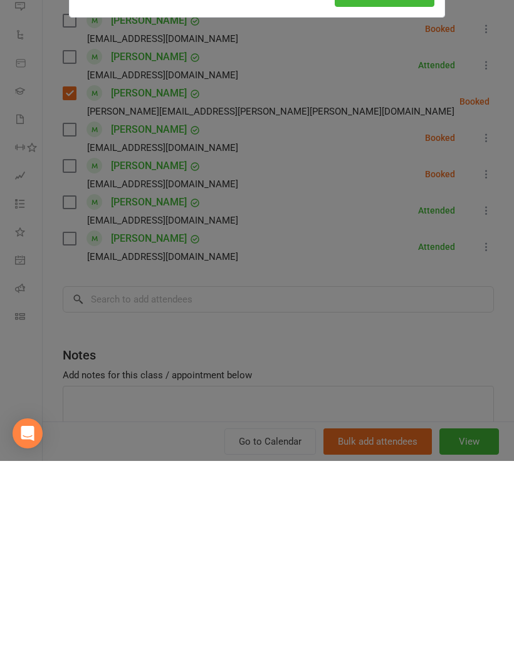
scroll to position [472, 0]
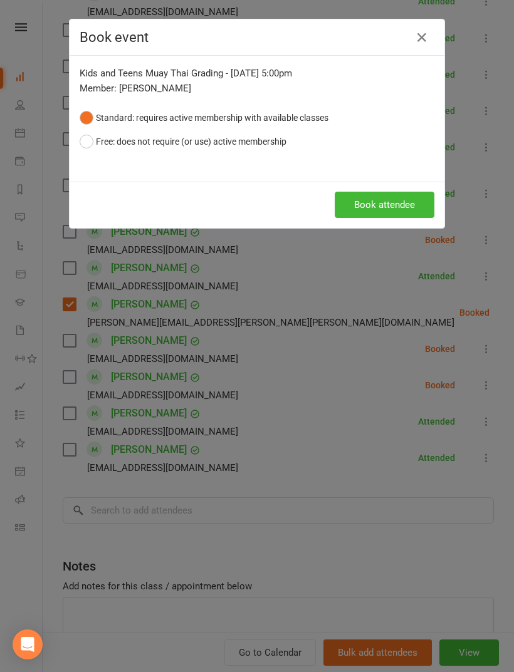
click at [380, 208] on button "Book attendee" at bounding box center [385, 205] width 100 height 26
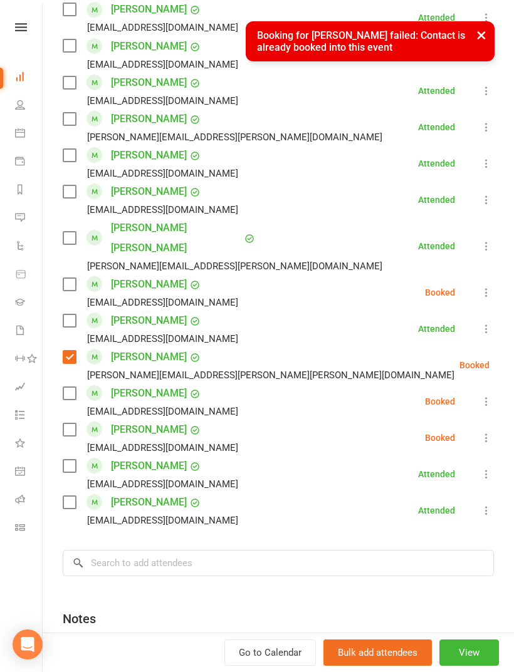
scroll to position [740, 0]
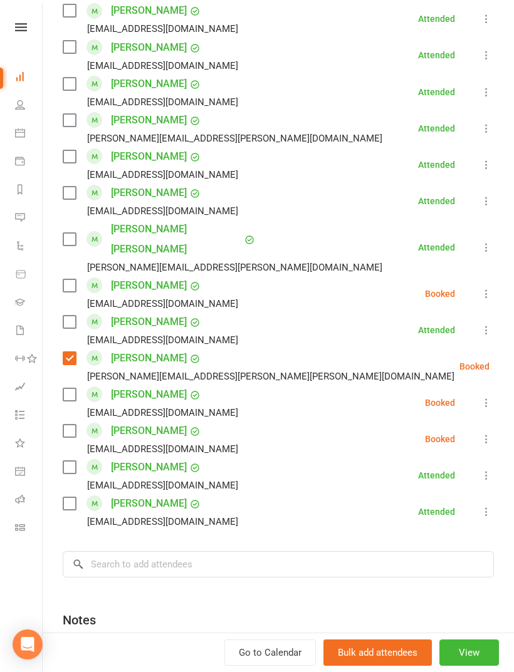
click at [71, 279] on label at bounding box center [69, 285] width 13 height 13
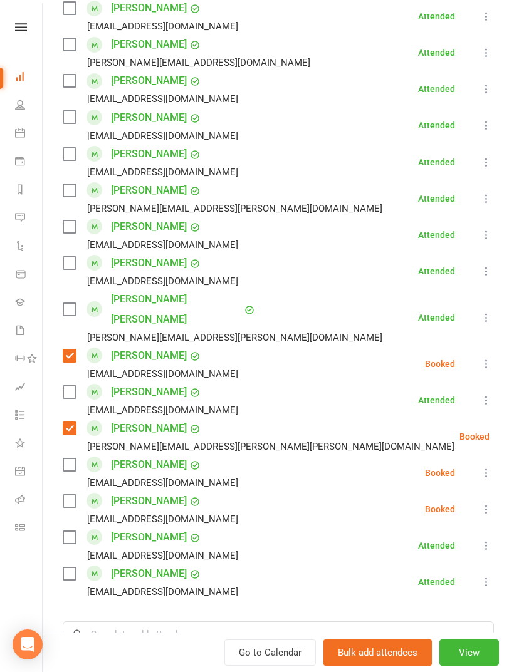
scroll to position [670, 0]
click at [281, 621] on input "search" at bounding box center [278, 634] width 431 height 26
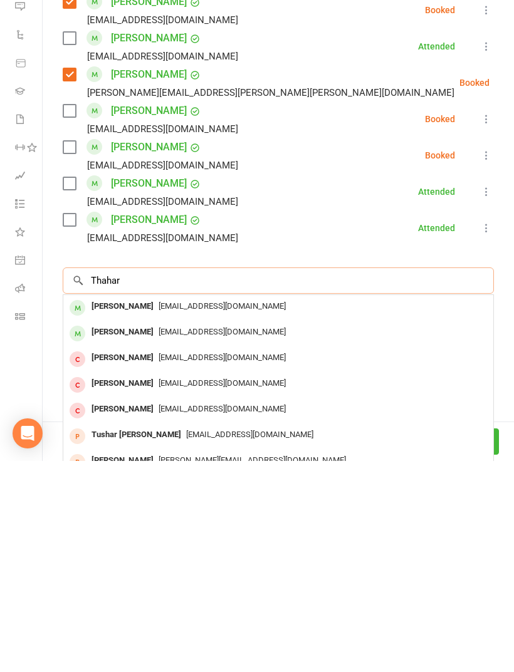
scroll to position [819, 0]
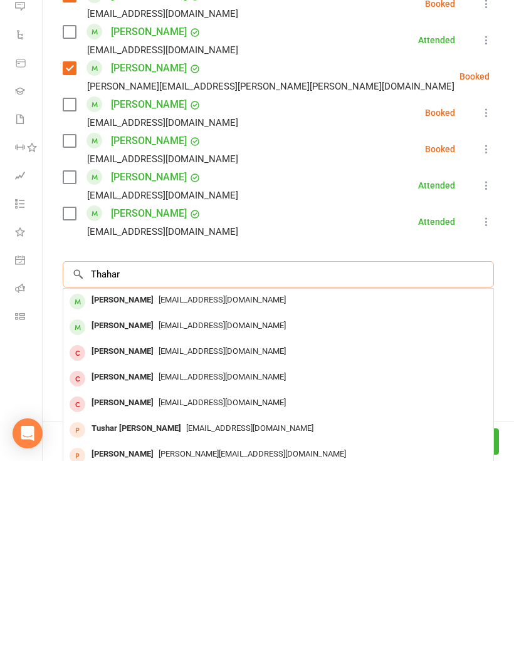
type input "Thahar"
click at [212, 532] on span "[EMAIL_ADDRESS][DOMAIN_NAME]" at bounding box center [222, 536] width 127 height 9
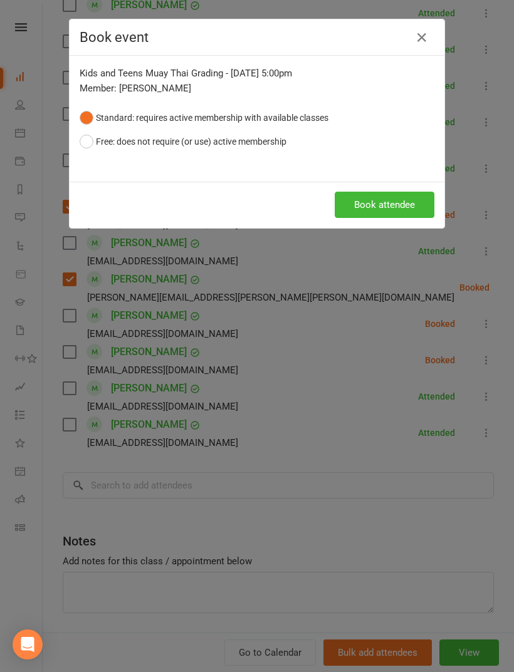
click at [389, 202] on button "Book attendee" at bounding box center [385, 205] width 100 height 26
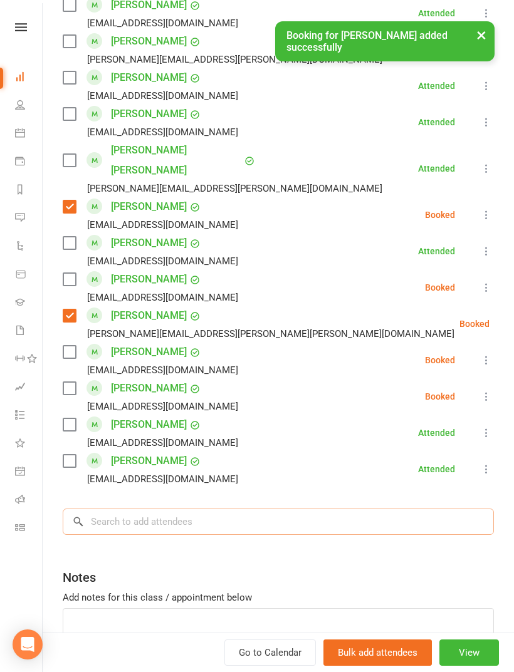
click at [246, 509] on input "search" at bounding box center [278, 522] width 431 height 26
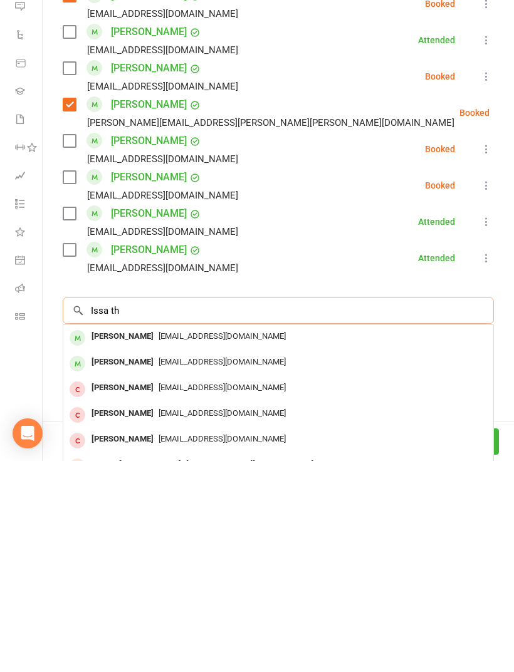
scroll to position [927, 0]
type input "Issa th"
click at [177, 543] on span "[EMAIL_ADDRESS][DOMAIN_NAME]" at bounding box center [222, 547] width 127 height 9
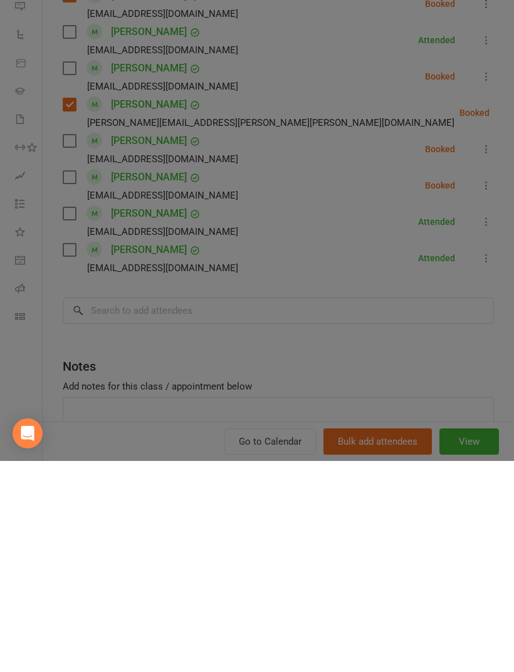
scroll to position [1139, 0]
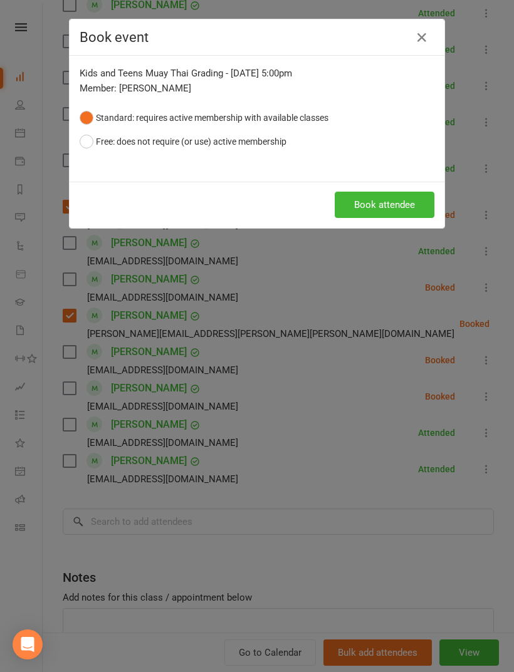
click at [402, 216] on button "Book attendee" at bounding box center [385, 205] width 100 height 26
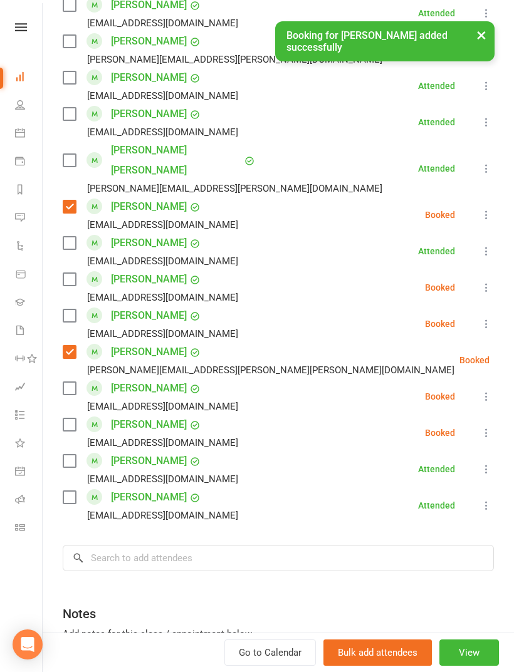
click at [75, 273] on label at bounding box center [69, 279] width 13 height 13
click at [71, 310] on label at bounding box center [69, 316] width 13 height 13
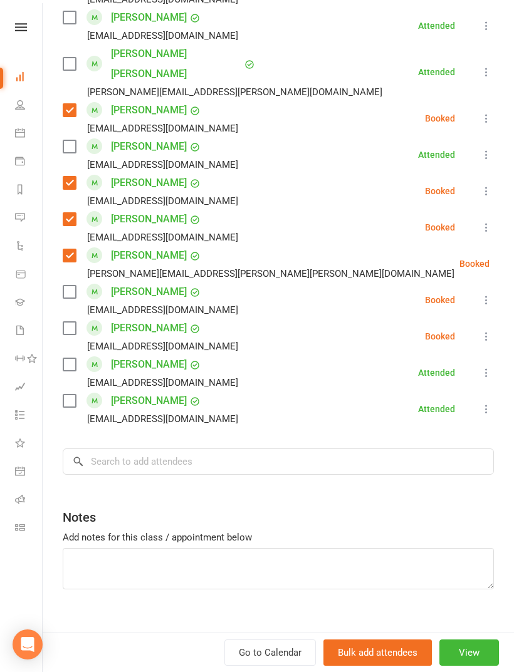
scroll to position [915, 0]
click at [205, 449] on input "search" at bounding box center [278, 462] width 431 height 26
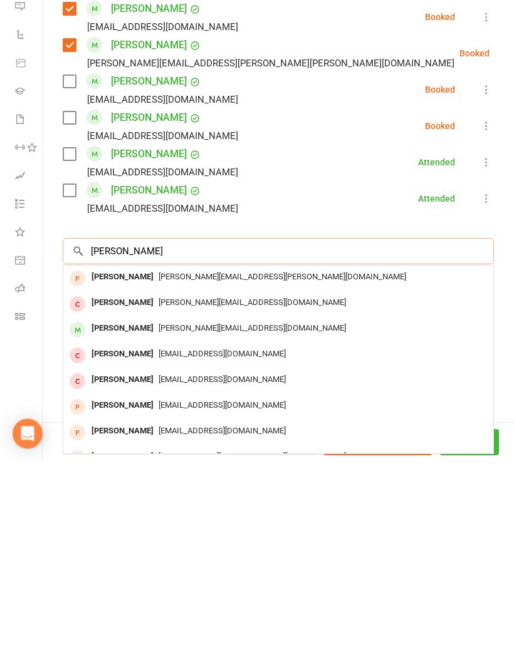
type input "[PERSON_NAME]"
click at [190, 535] on span "[PERSON_NAME][EMAIL_ADDRESS][DOMAIN_NAME]" at bounding box center [252, 539] width 187 height 9
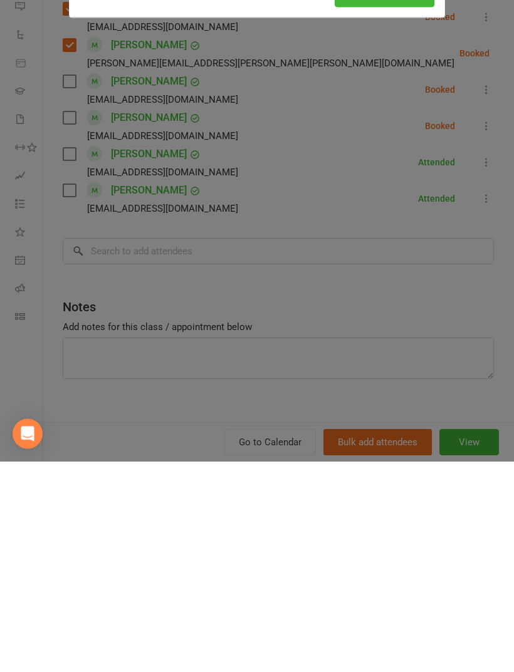
scroll to position [1301, 0]
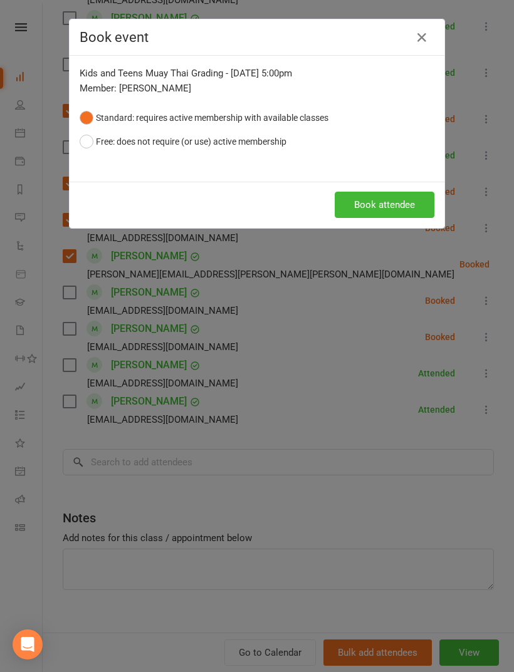
click at [386, 214] on button "Book attendee" at bounding box center [385, 205] width 100 height 26
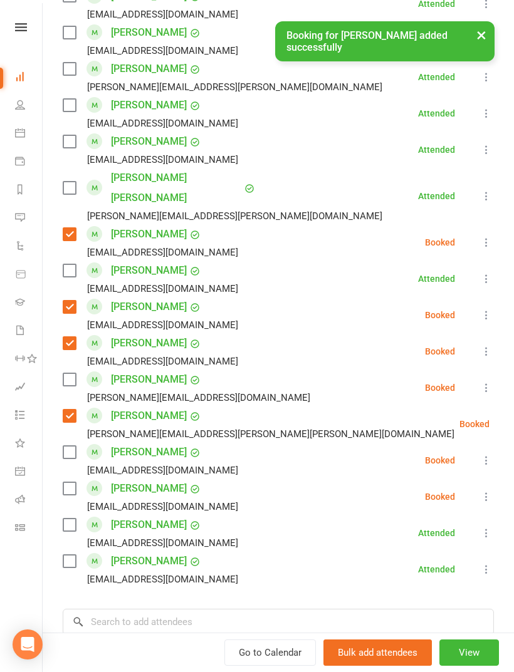
scroll to position [790, 0]
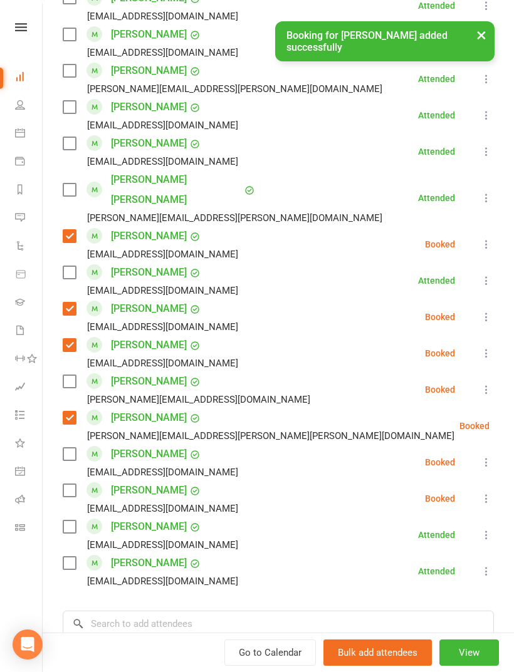
click at [66, 375] on label at bounding box center [69, 381] width 13 height 13
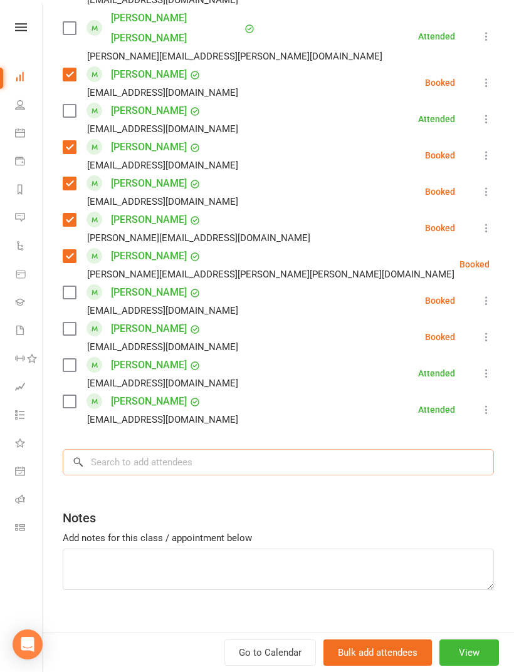
click at [169, 449] on input "search" at bounding box center [278, 462] width 431 height 26
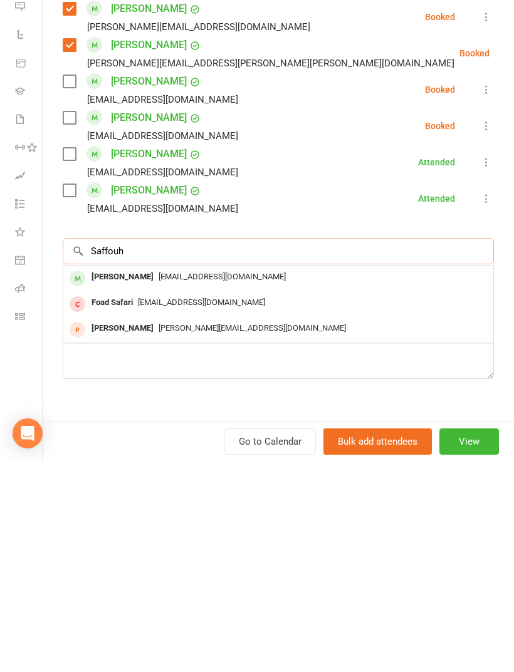
type input "Saffouh"
click at [189, 483] on span "[EMAIL_ADDRESS][DOMAIN_NAME]" at bounding box center [222, 487] width 127 height 9
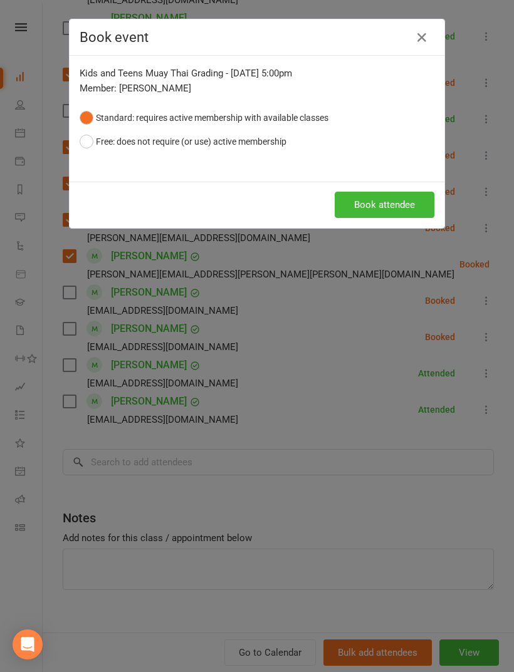
click at [383, 214] on button "Book attendee" at bounding box center [385, 205] width 100 height 26
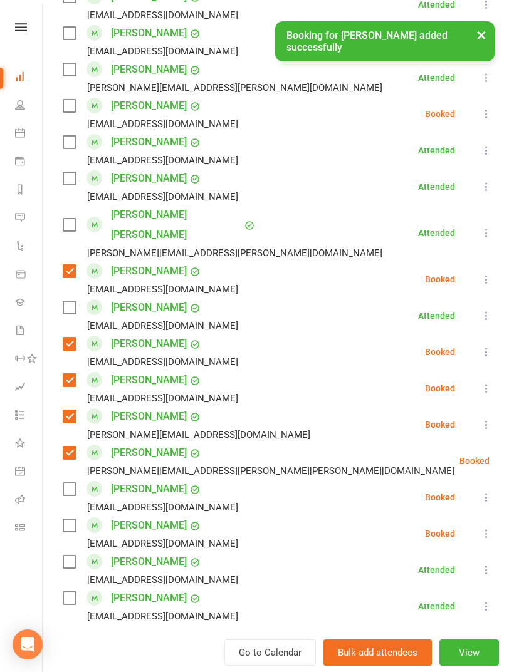
scroll to position [785, 0]
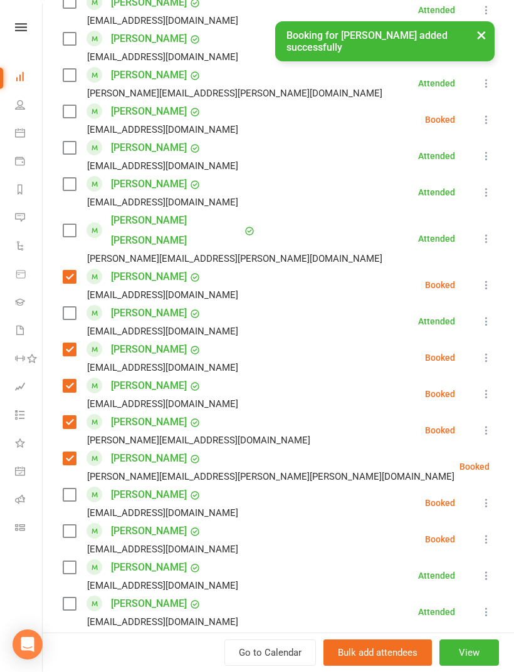
click at [72, 112] on label at bounding box center [69, 111] width 13 height 13
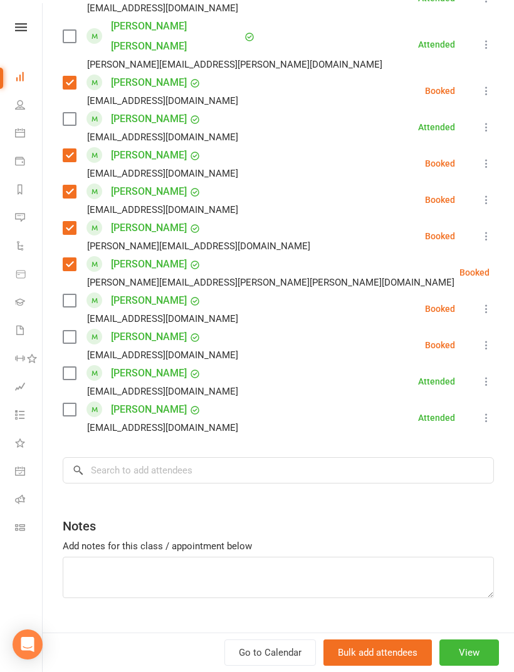
scroll to position [981, 0]
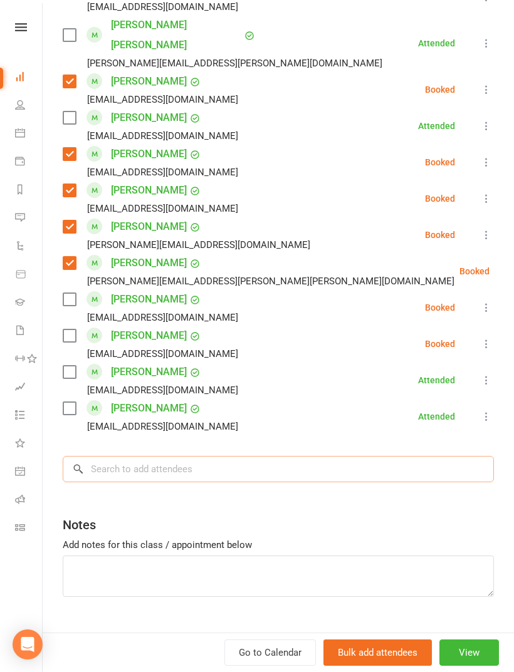
click at [195, 456] on input "search" at bounding box center [278, 469] width 431 height 26
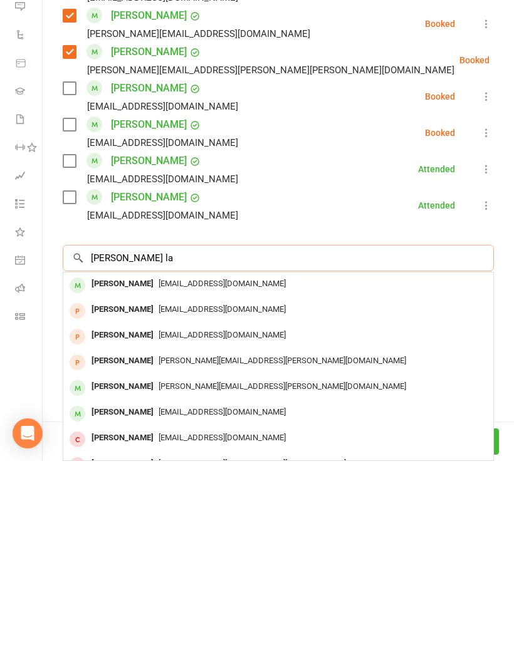
type input "[PERSON_NAME] la"
click at [198, 490] on span "[EMAIL_ADDRESS][DOMAIN_NAME]" at bounding box center [222, 494] width 127 height 9
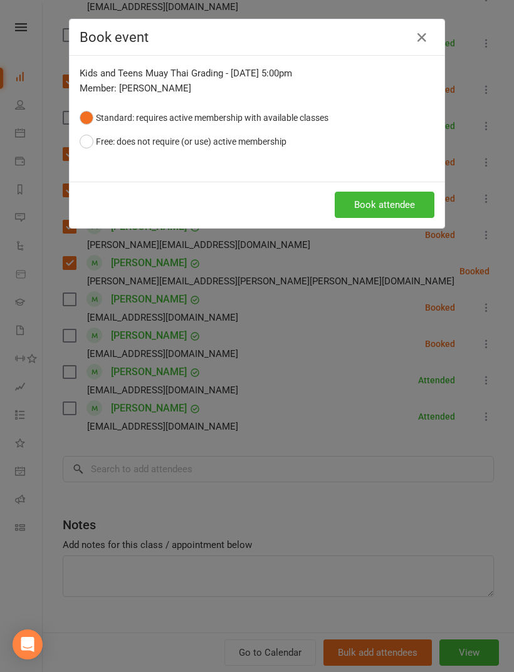
click at [390, 209] on button "Book attendee" at bounding box center [385, 205] width 100 height 26
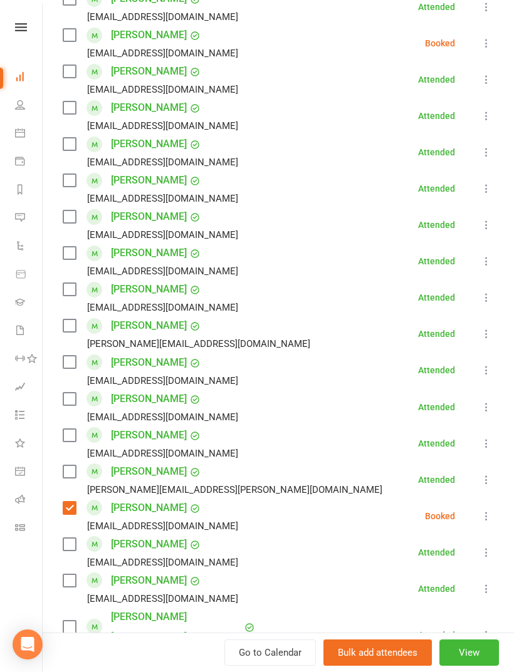
scroll to position [417, 0]
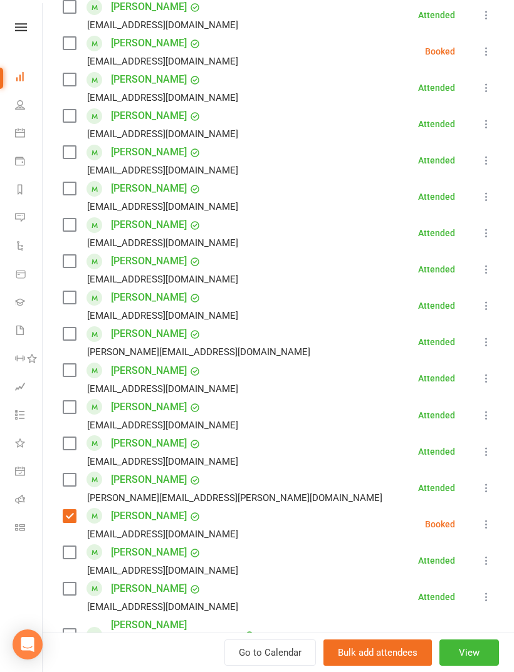
click at [72, 42] on label at bounding box center [69, 43] width 13 height 13
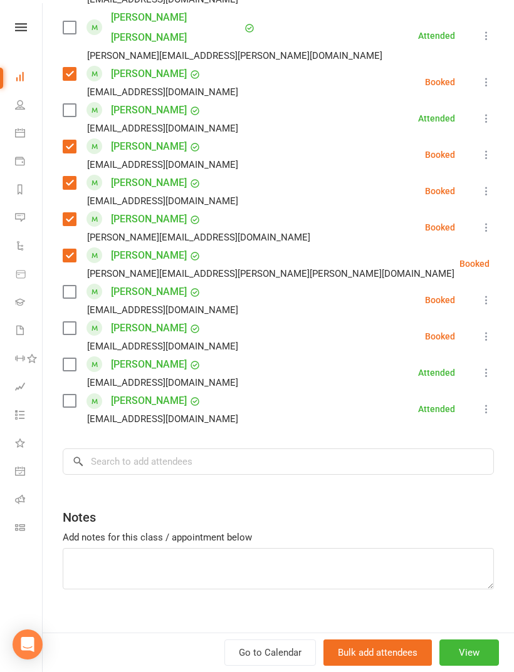
scroll to position [1024, 0]
click at [289, 449] on input "search" at bounding box center [278, 462] width 431 height 26
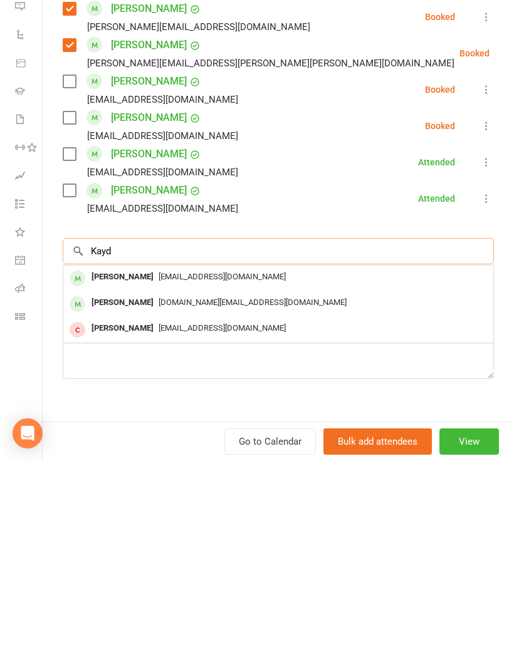
type input "Kayd"
click at [185, 483] on span "[EMAIL_ADDRESS][DOMAIN_NAME]" at bounding box center [222, 487] width 127 height 9
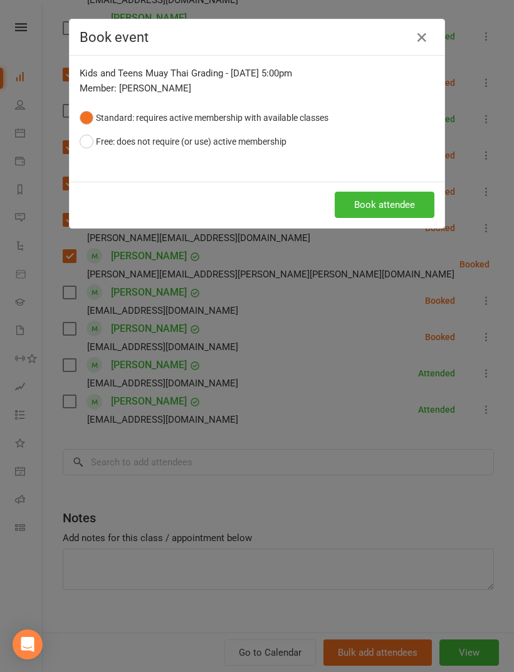
click at [403, 215] on button "Book attendee" at bounding box center [385, 205] width 100 height 26
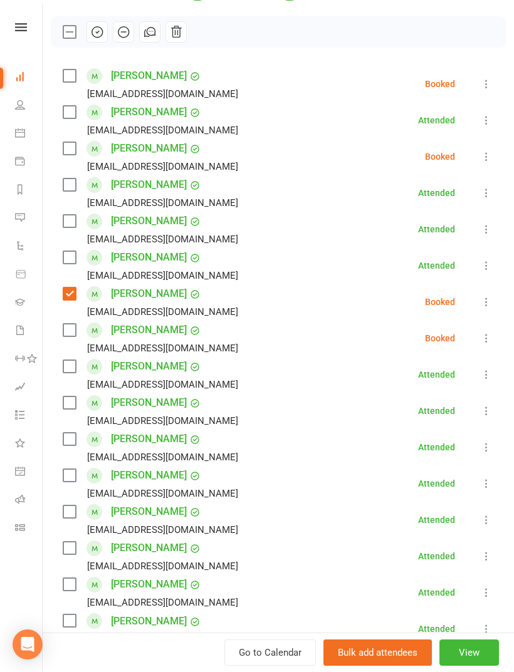
scroll to position [172, 0]
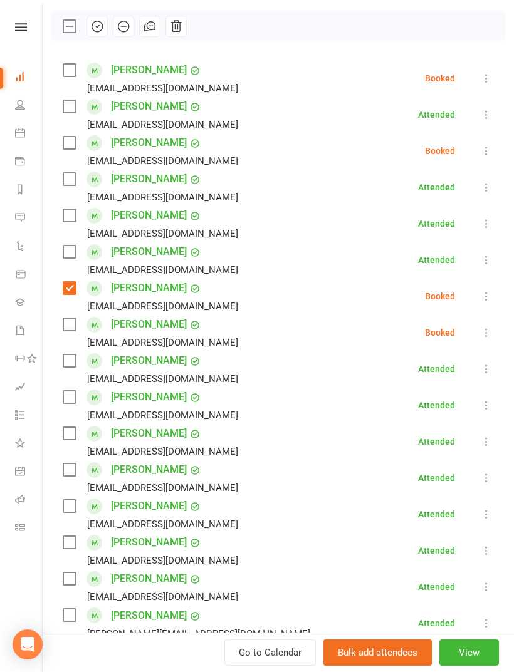
click at [72, 322] on label at bounding box center [69, 324] width 13 height 13
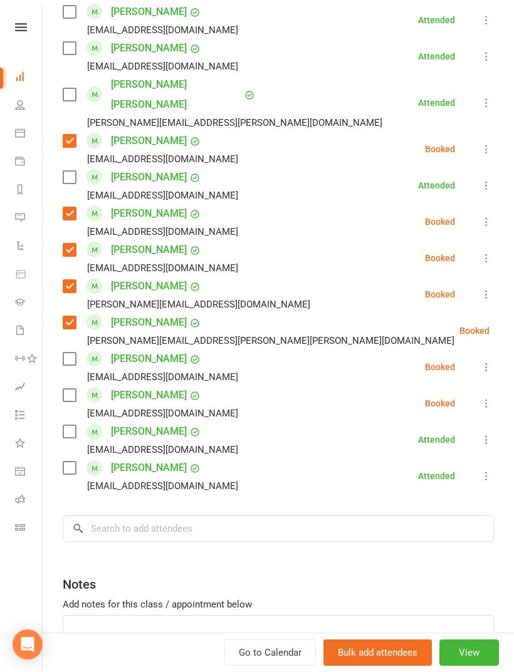
scroll to position [1019, 0]
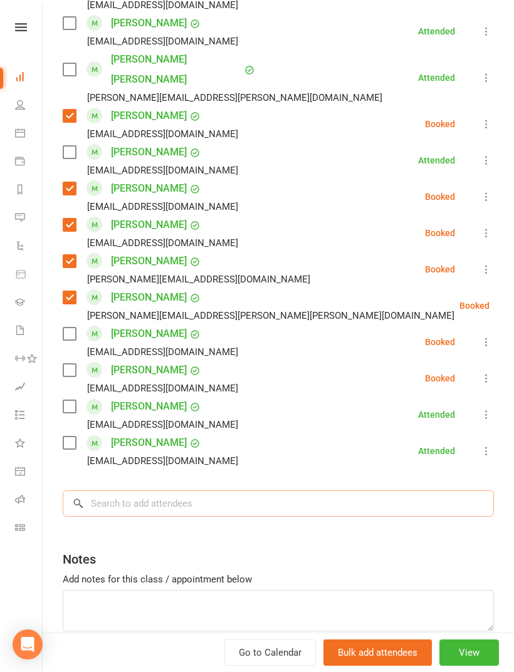
click at [218, 491] on input "search" at bounding box center [278, 504] width 431 height 26
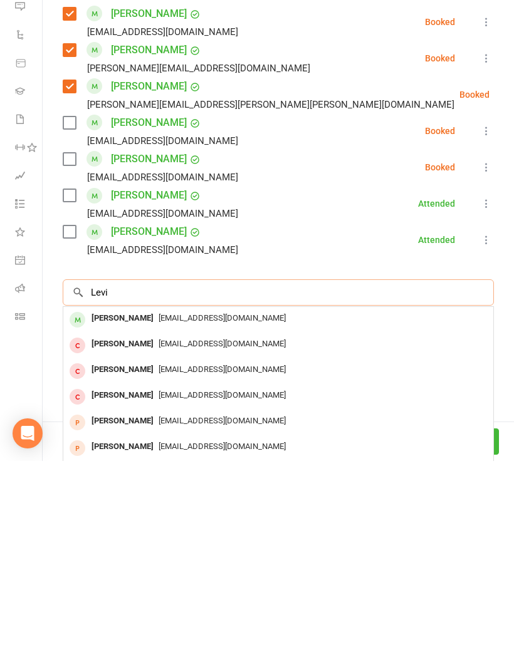
type input "Levi"
click at [216, 521] on div "[EMAIL_ADDRESS][DOMAIN_NAME]" at bounding box center [278, 530] width 420 height 18
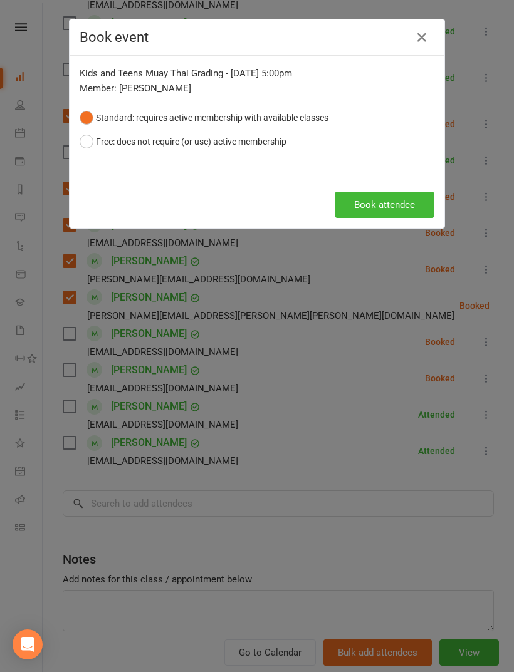
click at [383, 216] on button "Book attendee" at bounding box center [385, 205] width 100 height 26
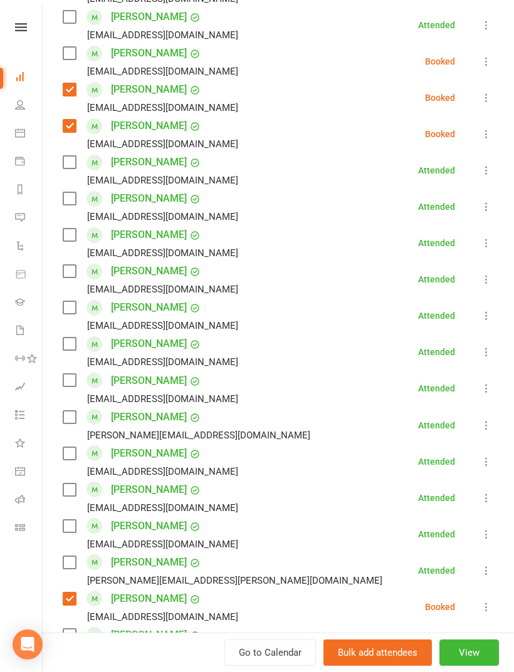
scroll to position [372, 0]
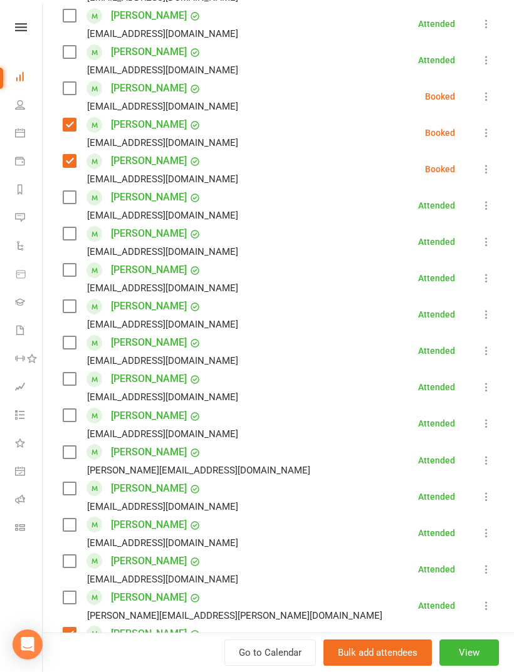
click at [66, 88] on label at bounding box center [69, 88] width 13 height 13
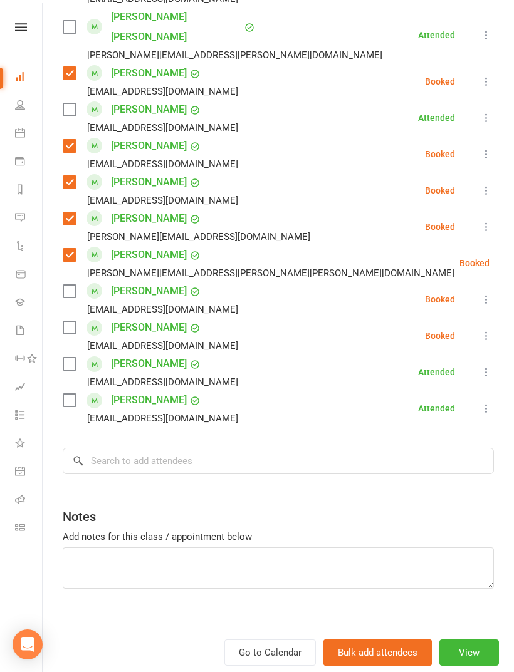
scroll to position [1097, 0]
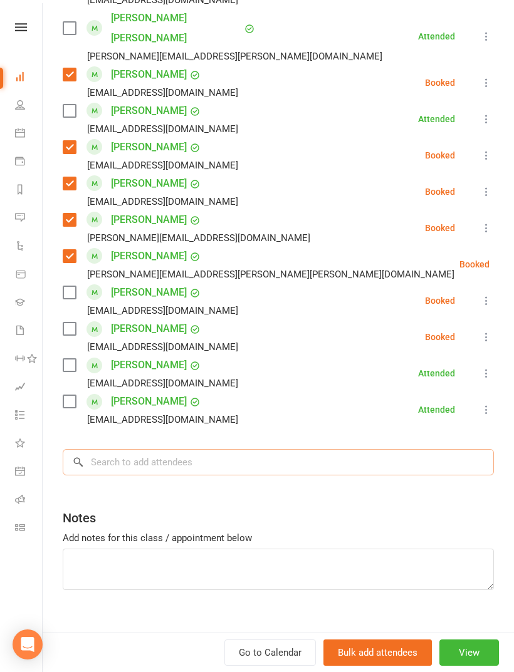
click at [211, 449] on input "search" at bounding box center [278, 462] width 431 height 26
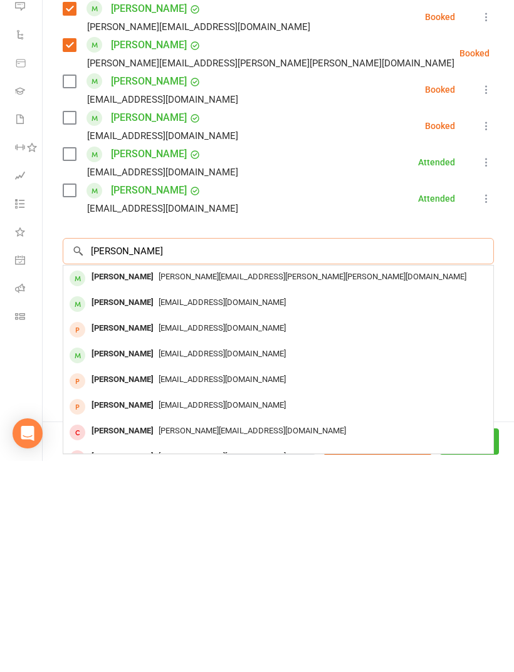
type input "[PERSON_NAME]"
click at [194, 509] on span "[EMAIL_ADDRESS][DOMAIN_NAME]" at bounding box center [222, 513] width 127 height 9
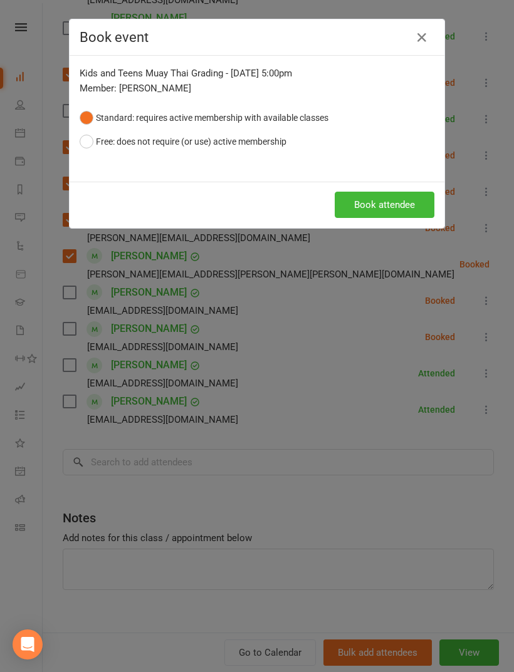
click at [392, 199] on button "Book attendee" at bounding box center [385, 205] width 100 height 26
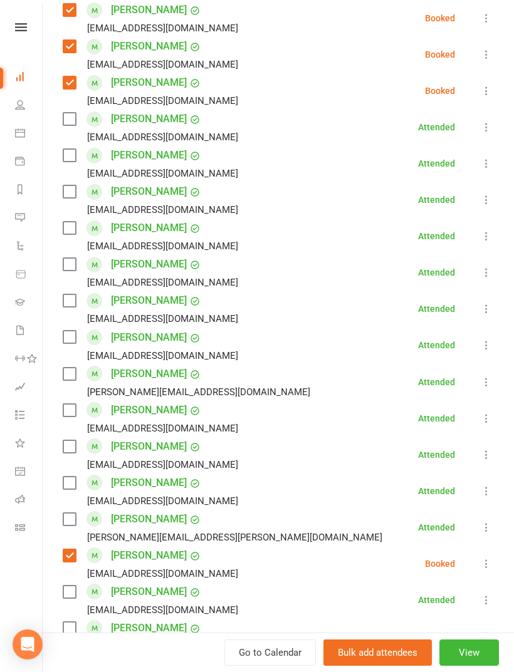
scroll to position [432, 0]
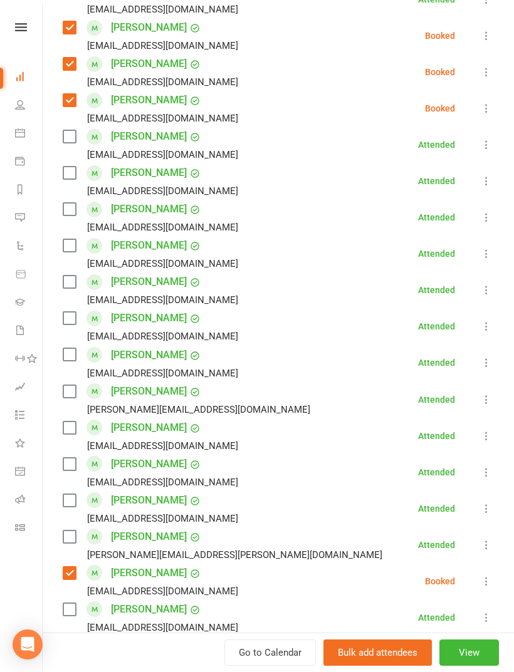
click at [71, 143] on label at bounding box center [69, 136] width 13 height 13
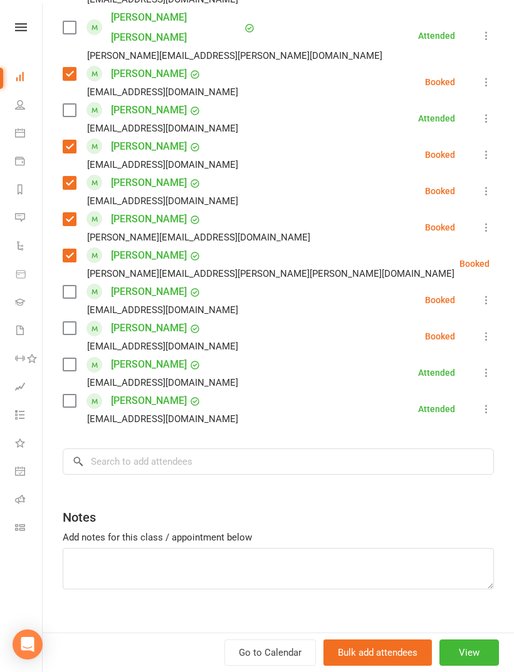
scroll to position [1097, 0]
click at [206, 449] on input "search" at bounding box center [278, 462] width 431 height 26
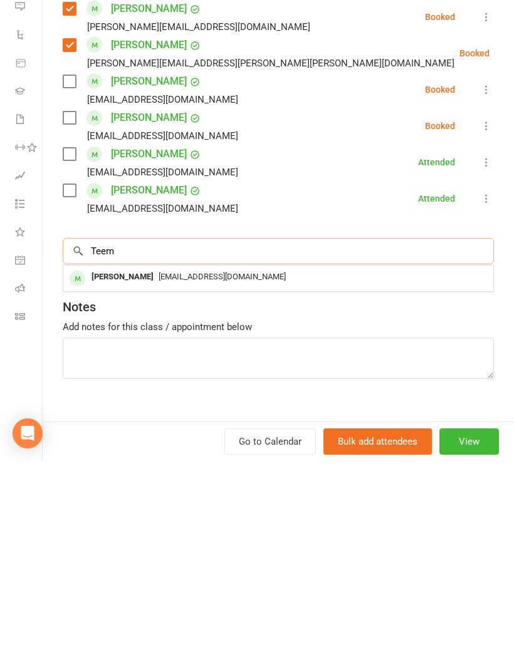
type input "Teem"
click at [212, 479] on div "[EMAIL_ADDRESS][DOMAIN_NAME]" at bounding box center [278, 488] width 420 height 18
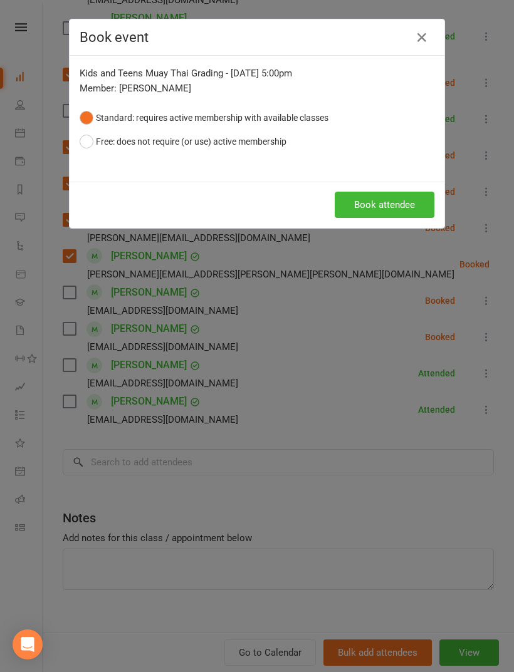
click at [383, 214] on button "Book attendee" at bounding box center [385, 205] width 100 height 26
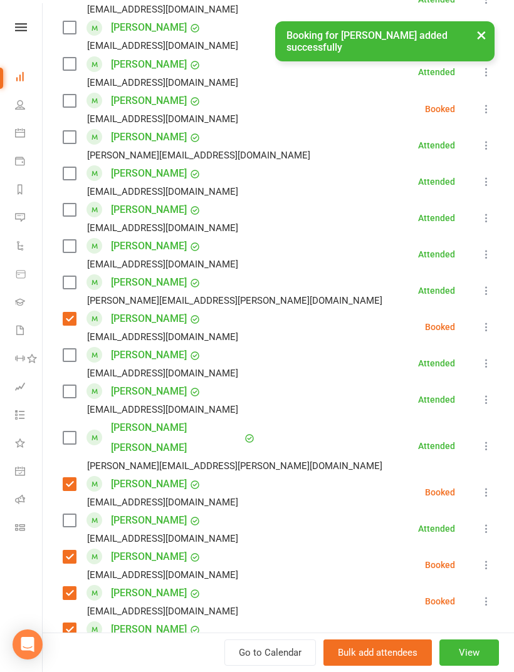
scroll to position [687, 0]
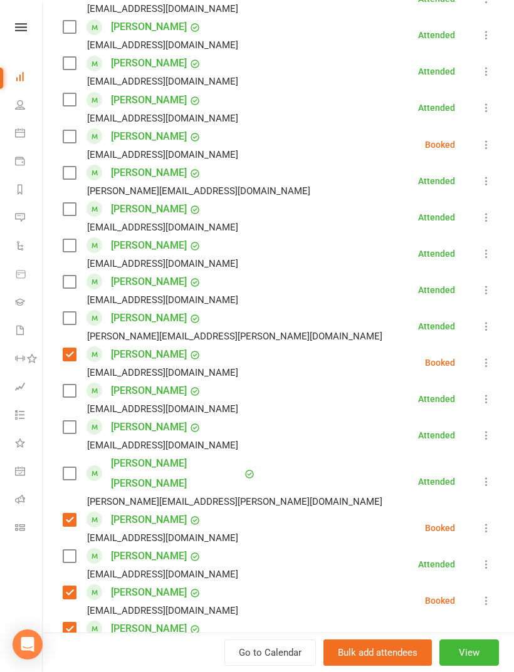
click at [64, 132] on label at bounding box center [69, 136] width 13 height 13
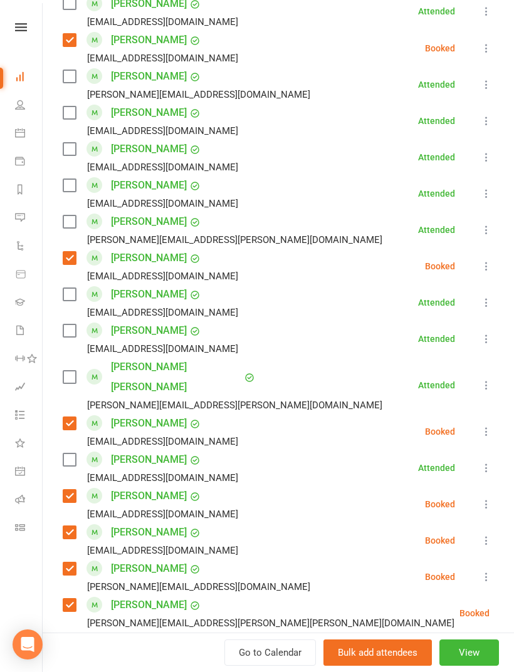
scroll to position [797, 0]
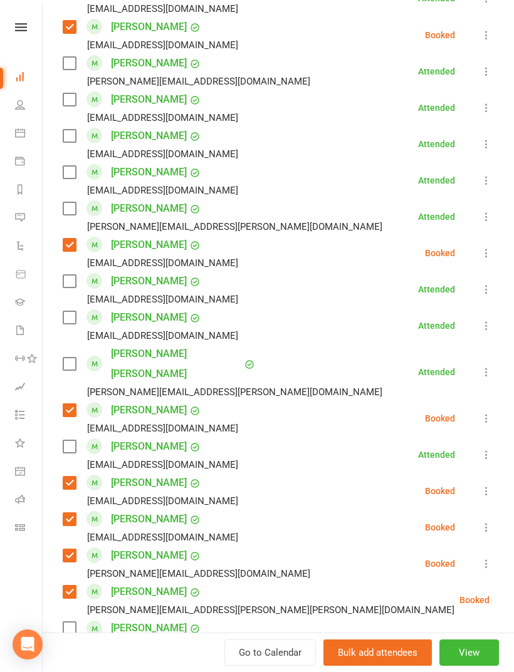
click at [72, 441] on label at bounding box center [69, 447] width 13 height 13
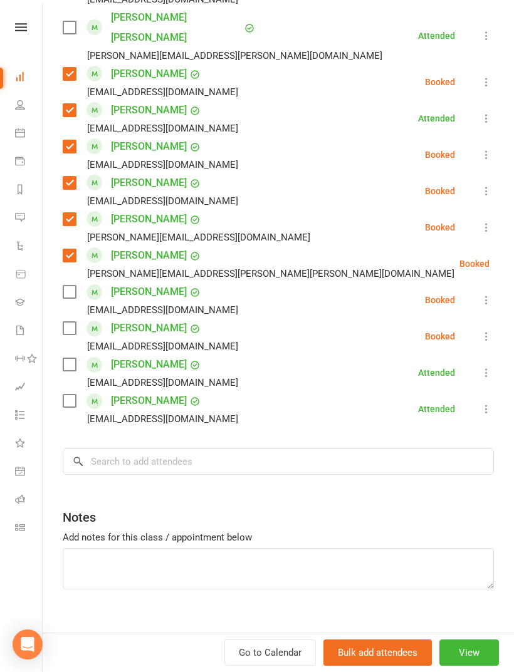
scroll to position [1133, 0]
click at [240, 449] on input "search" at bounding box center [278, 462] width 431 height 26
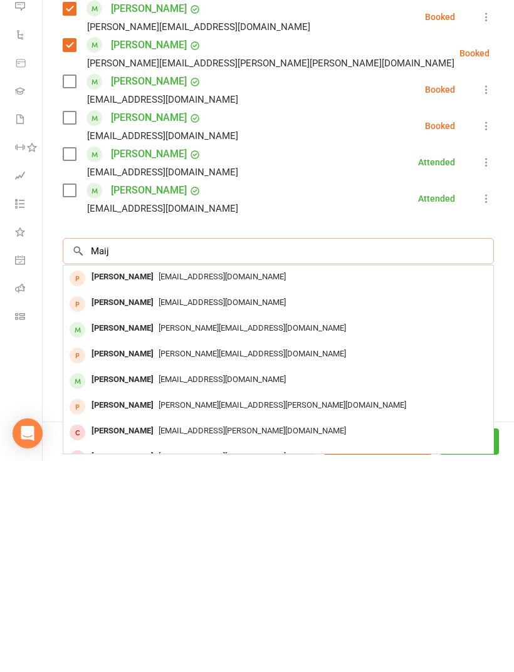
type input "Maij"
click at [281, 582] on div "[EMAIL_ADDRESS][DOMAIN_NAME]" at bounding box center [278, 591] width 420 height 18
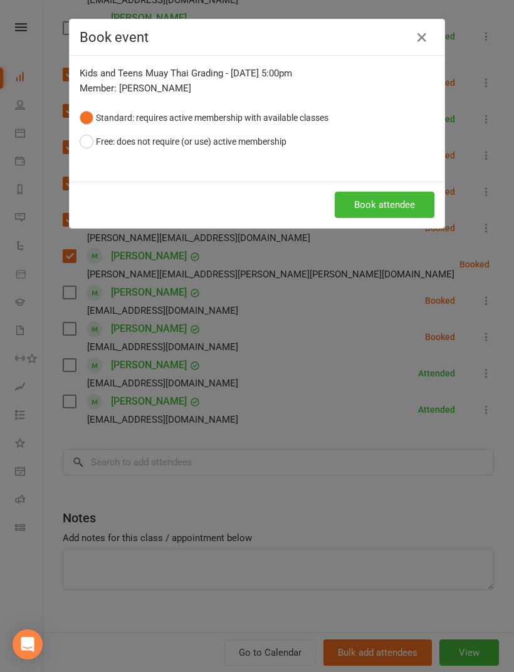
click at [388, 208] on button "Book attendee" at bounding box center [385, 205] width 100 height 26
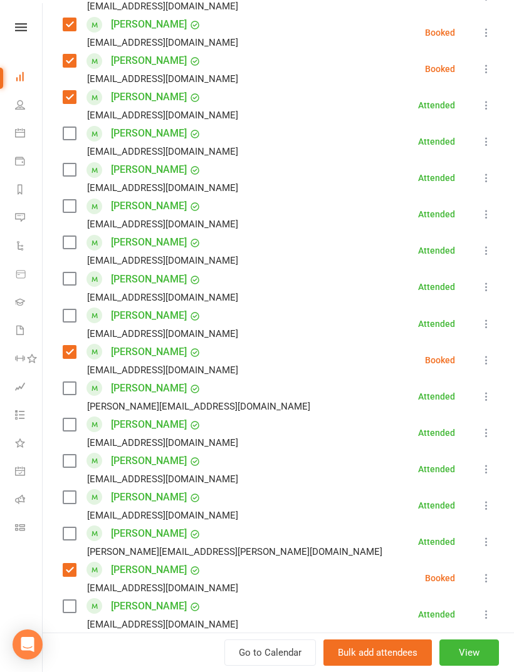
scroll to position [501, 0]
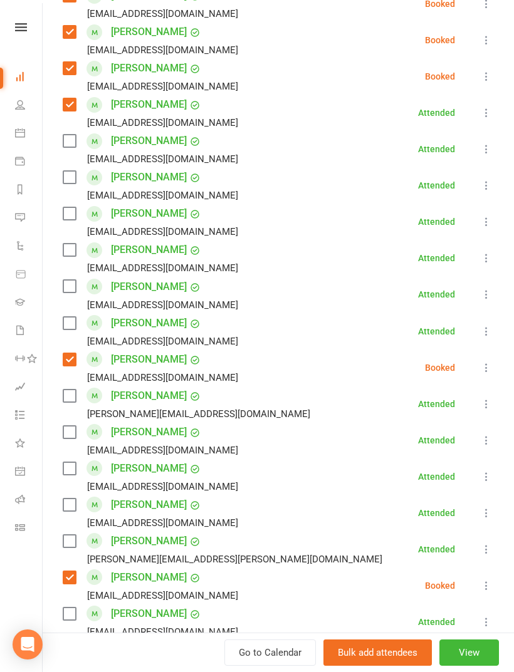
click at [73, 322] on label at bounding box center [69, 323] width 13 height 13
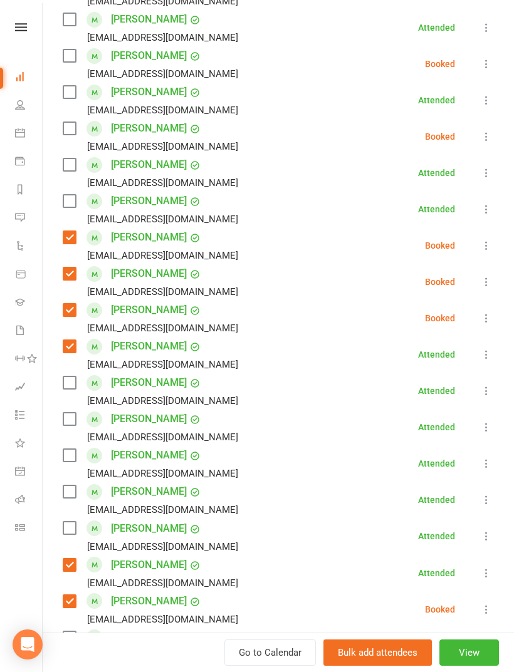
scroll to position [238, 0]
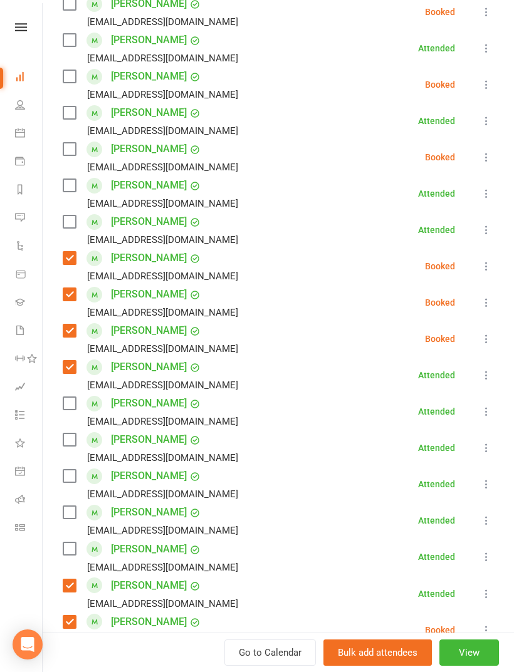
click at [69, 150] on label at bounding box center [69, 149] width 13 height 13
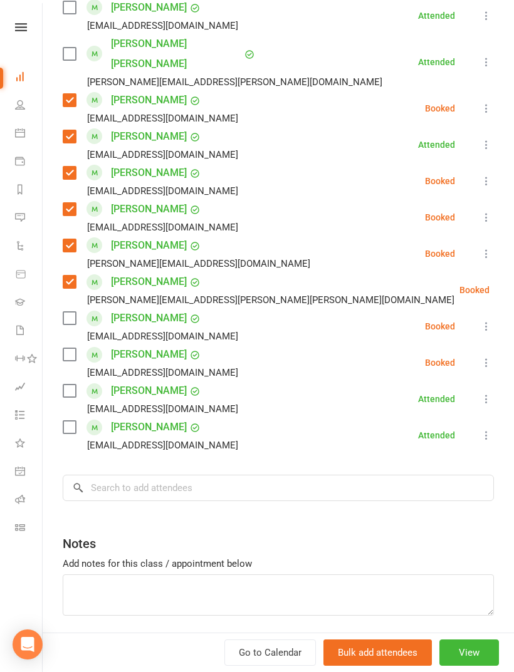
scroll to position [1156, 0]
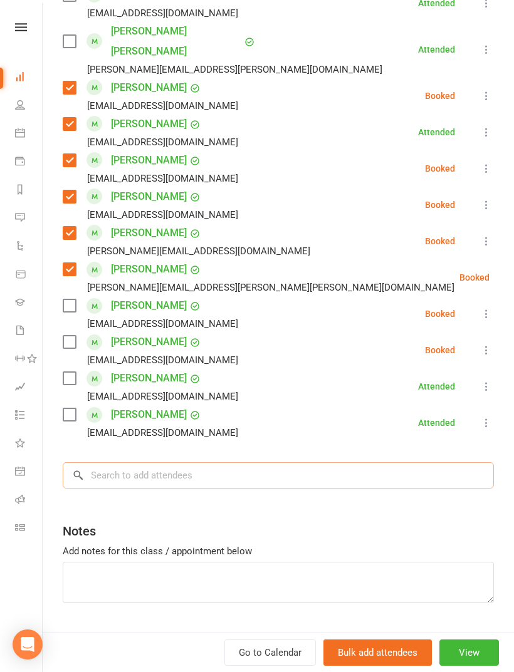
click at [227, 465] on input "search" at bounding box center [278, 475] width 431 height 26
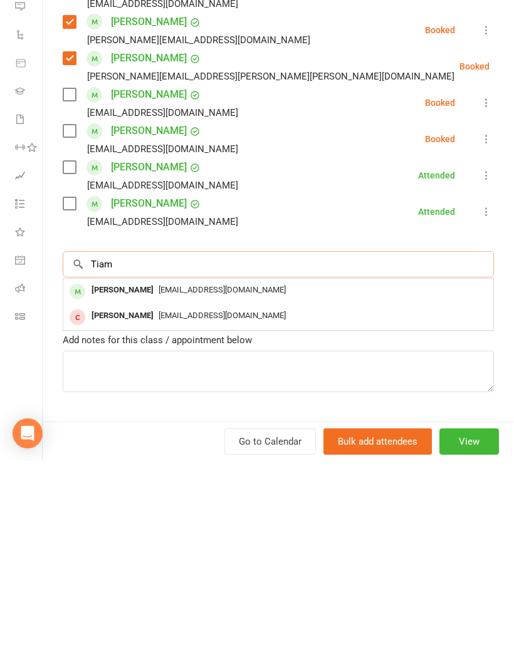
type input "Tiam"
click at [295, 493] on div "[EMAIL_ADDRESS][DOMAIN_NAME]" at bounding box center [278, 502] width 420 height 18
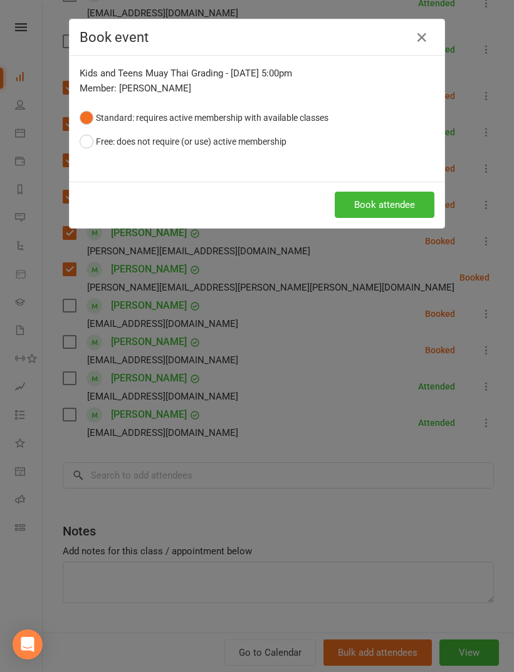
click at [404, 200] on button "Book attendee" at bounding box center [385, 205] width 100 height 26
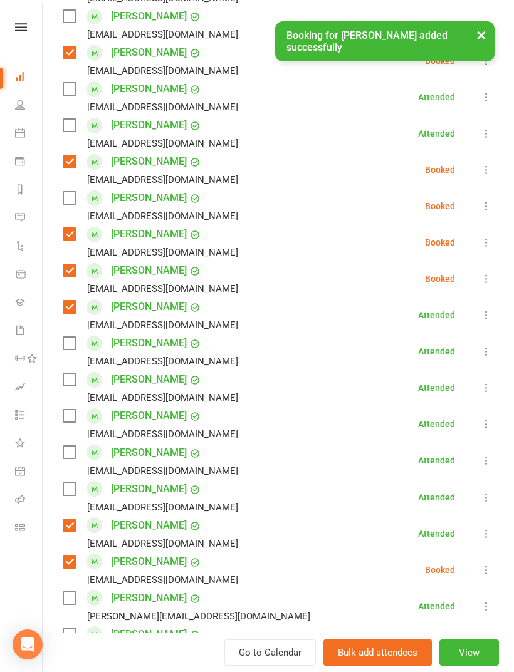
scroll to position [320, 0]
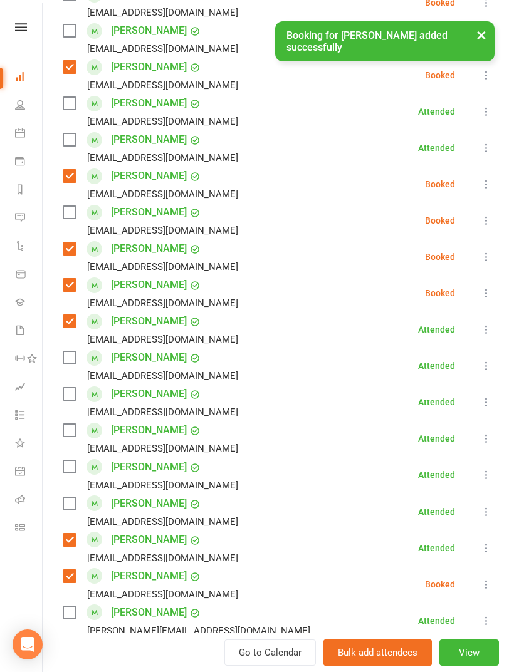
click at [70, 214] on label at bounding box center [69, 212] width 13 height 13
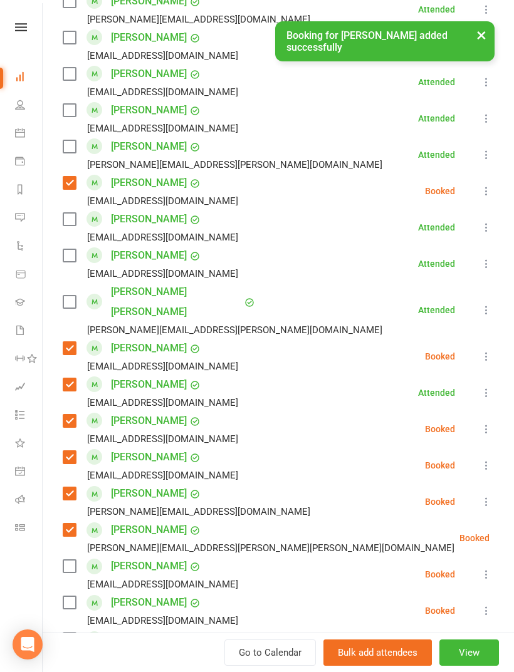
scroll to position [1098, 0]
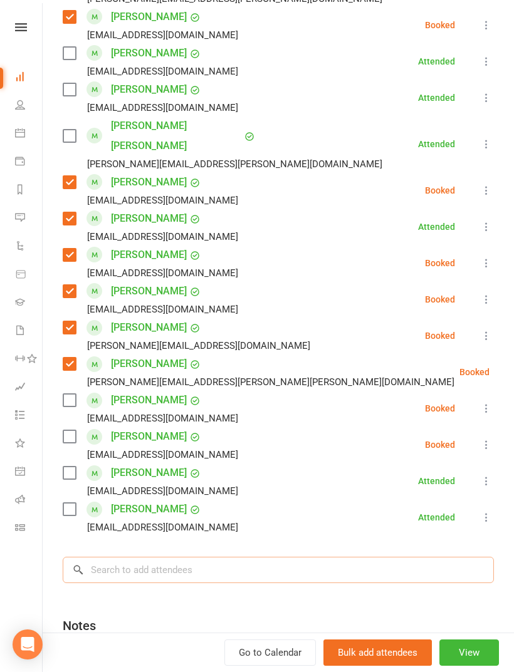
click at [192, 557] on input "search" at bounding box center [278, 570] width 431 height 26
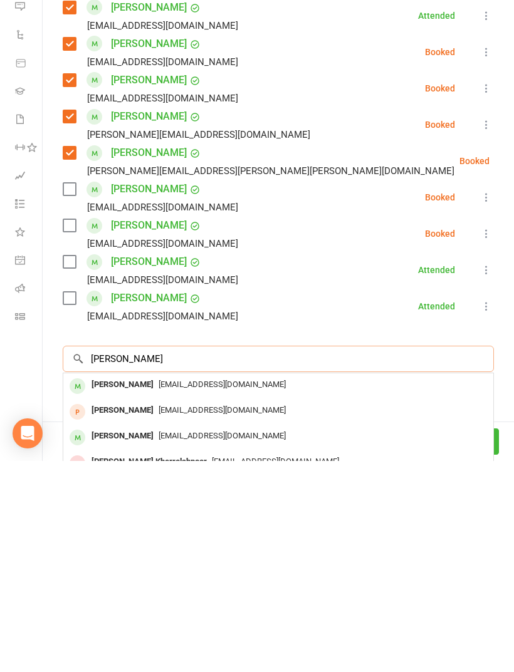
type input "[PERSON_NAME]"
click at [259, 587] on div "[EMAIL_ADDRESS][DOMAIN_NAME]" at bounding box center [278, 596] width 420 height 18
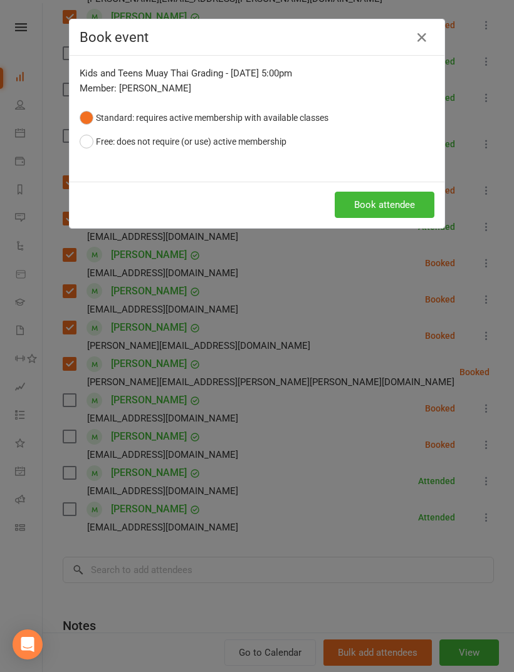
click at [379, 206] on button "Book attendee" at bounding box center [385, 205] width 100 height 26
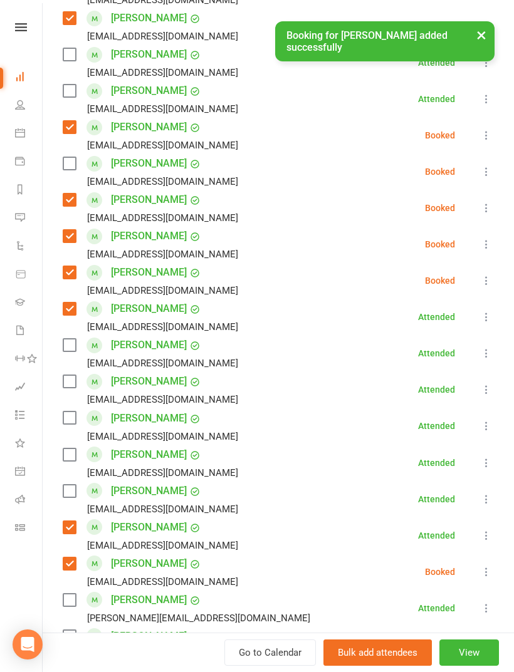
scroll to position [360, 0]
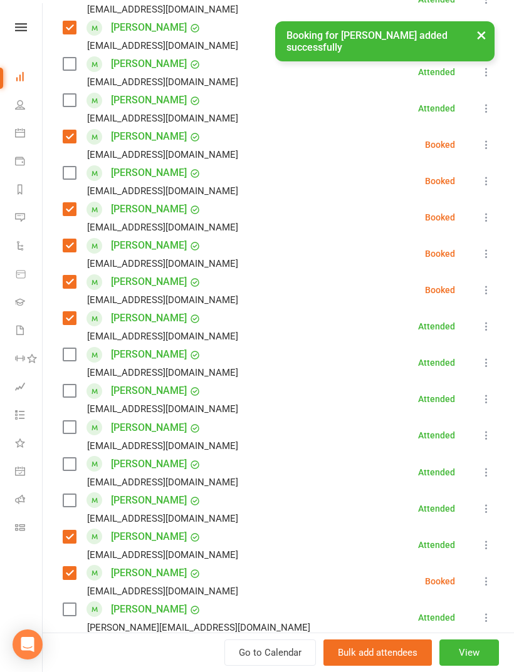
click at [74, 174] on label at bounding box center [69, 173] width 13 height 13
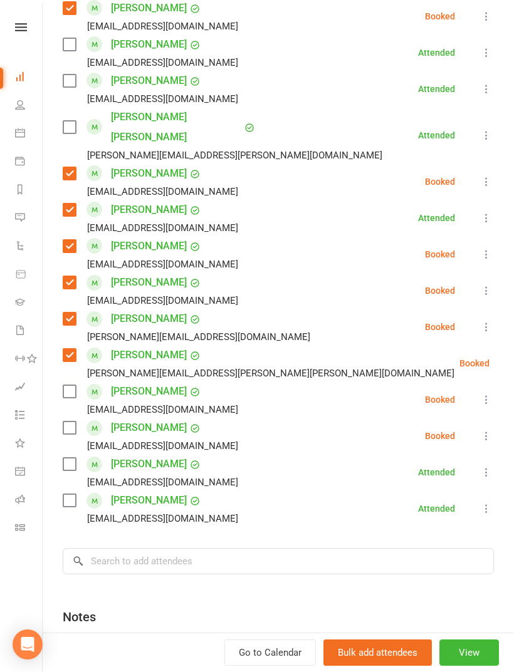
scroll to position [1149, 0]
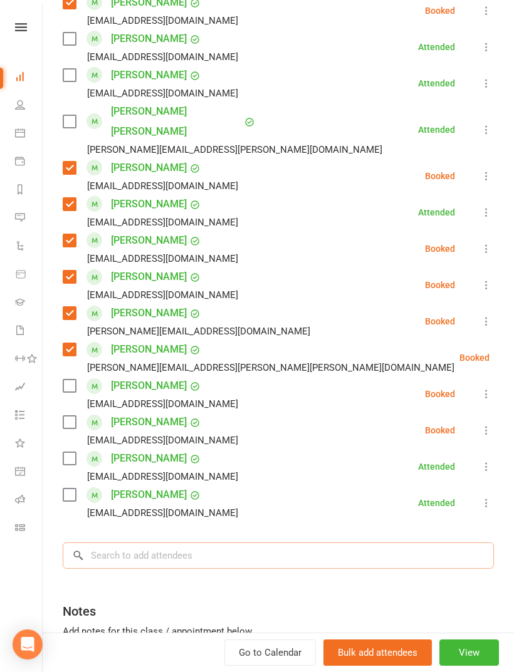
click at [193, 543] on input "search" at bounding box center [278, 556] width 431 height 26
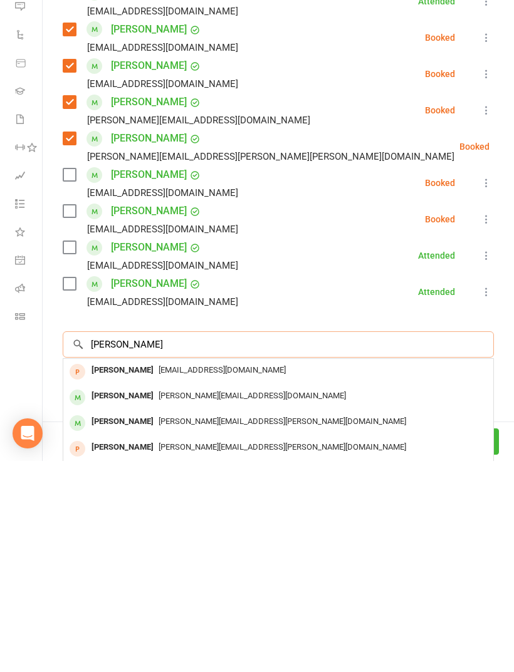
type input "[PERSON_NAME]"
click at [178, 602] on span "[PERSON_NAME][EMAIL_ADDRESS][DOMAIN_NAME]" at bounding box center [252, 606] width 187 height 9
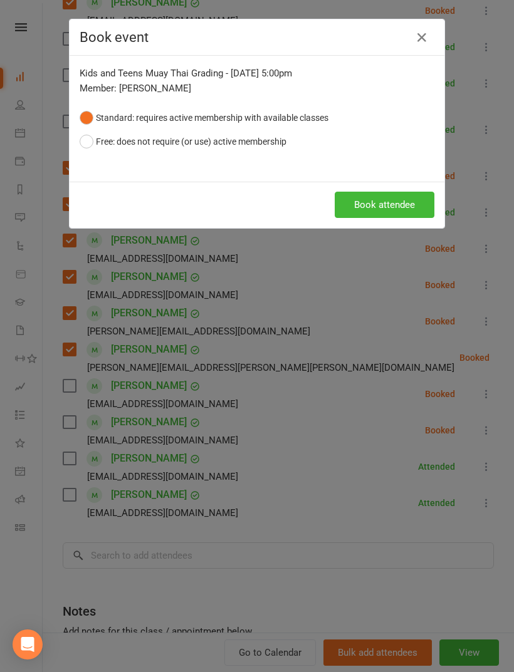
click at [389, 206] on button "Book attendee" at bounding box center [385, 205] width 100 height 26
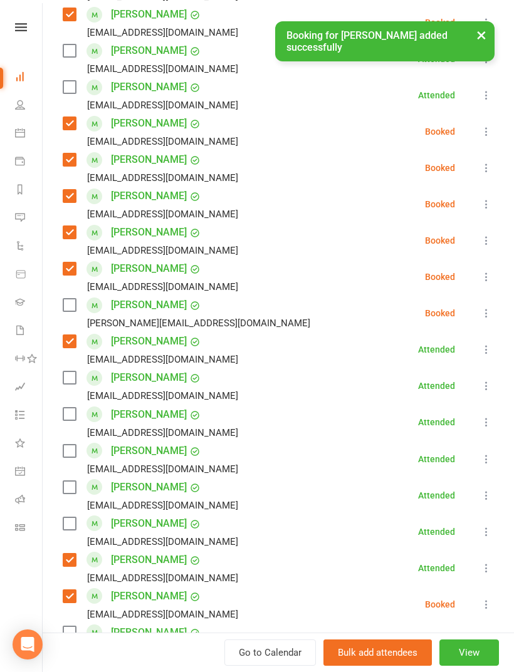
scroll to position [372, 0]
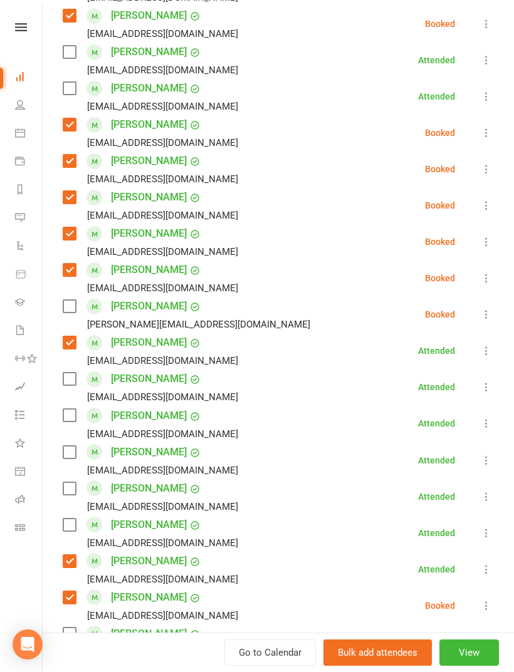
click at [70, 310] on label at bounding box center [69, 306] width 13 height 13
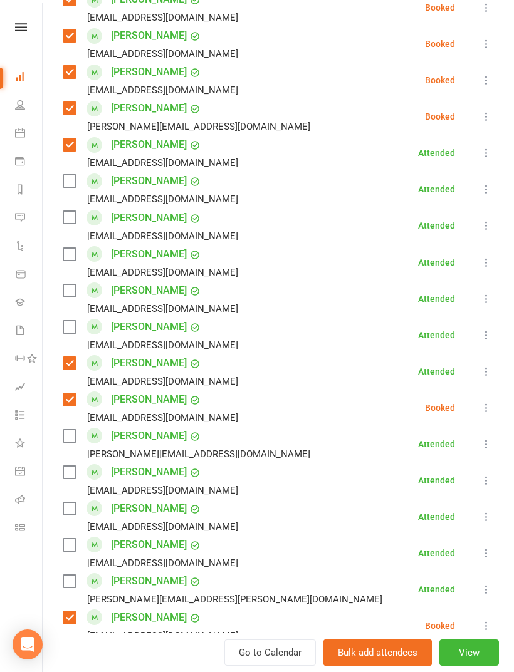
scroll to position [576, 0]
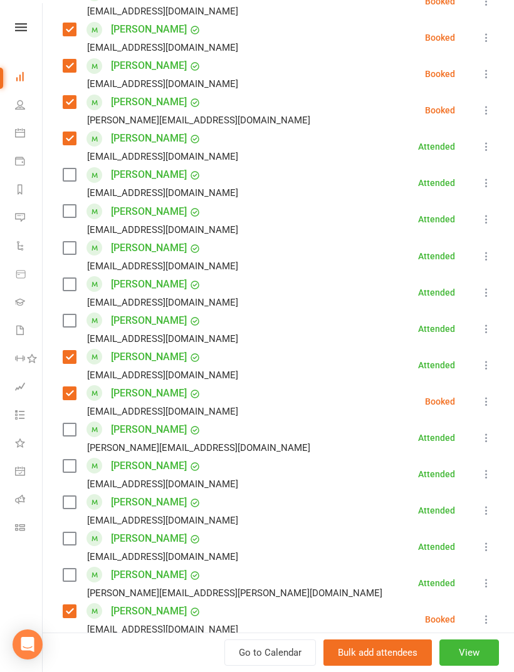
click at [72, 430] on label at bounding box center [69, 430] width 13 height 13
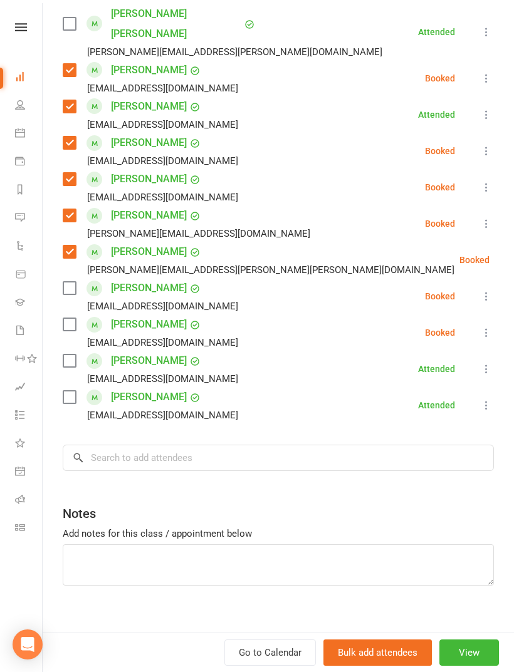
scroll to position [1273, 0]
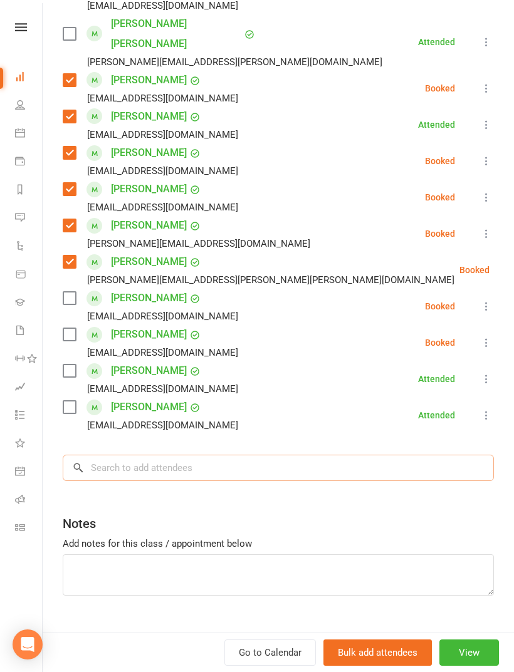
click at [301, 455] on input "search" at bounding box center [278, 468] width 431 height 26
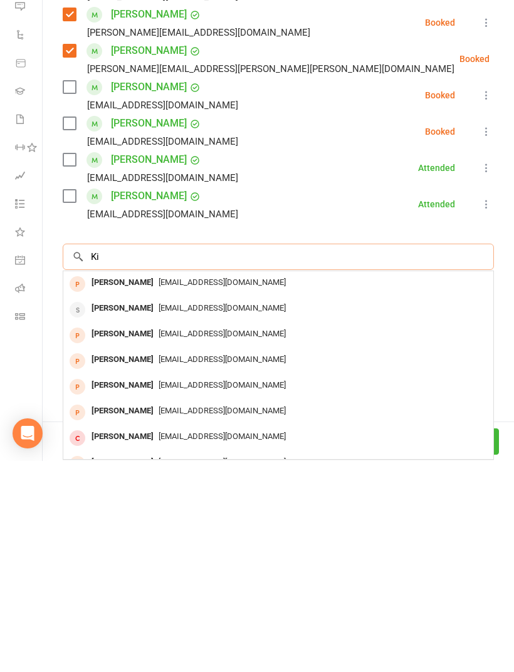
type input "K"
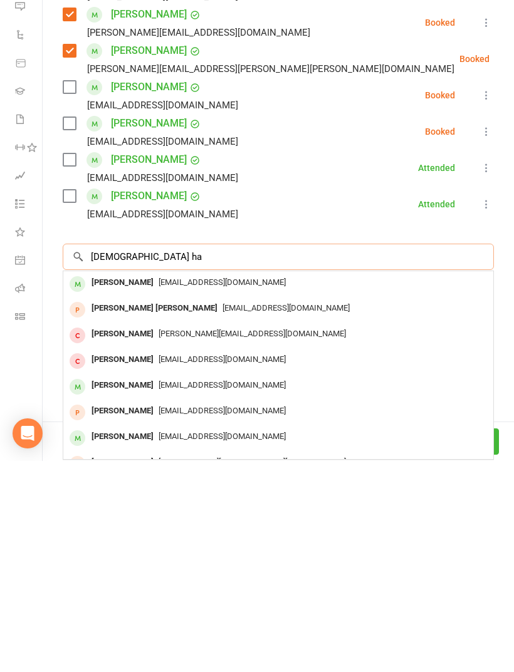
type input "[DEMOGRAPHIC_DATA] ha"
click at [285, 485] on div "[EMAIL_ADDRESS][DOMAIN_NAME]" at bounding box center [278, 494] width 420 height 18
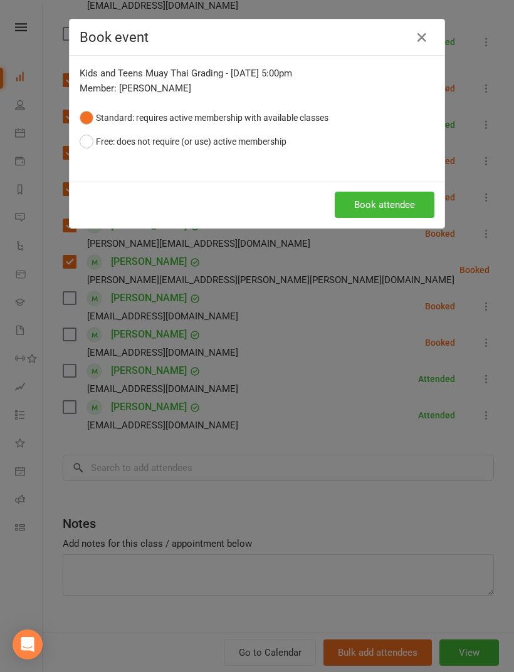
click at [378, 215] on button "Book attendee" at bounding box center [385, 205] width 100 height 26
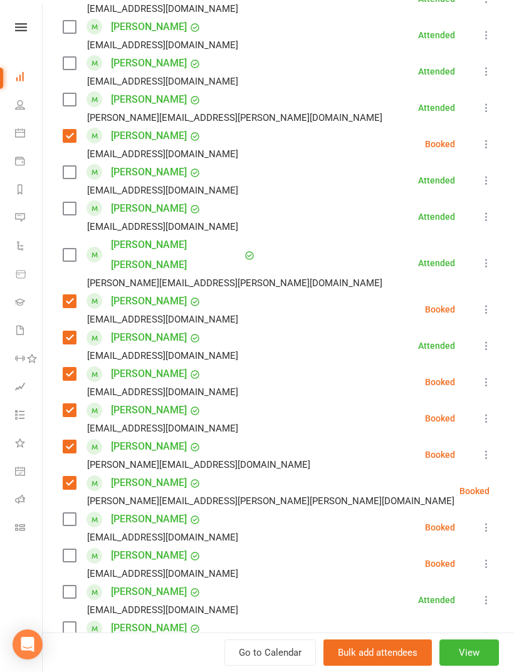
scroll to position [1072, 0]
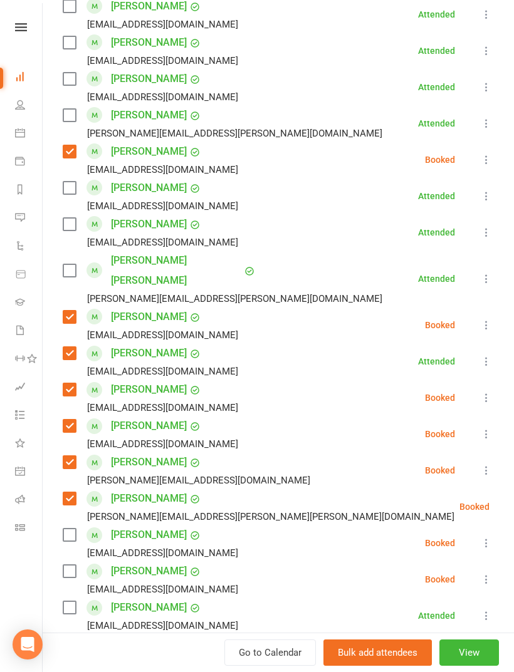
click at [71, 266] on label at bounding box center [69, 270] width 13 height 13
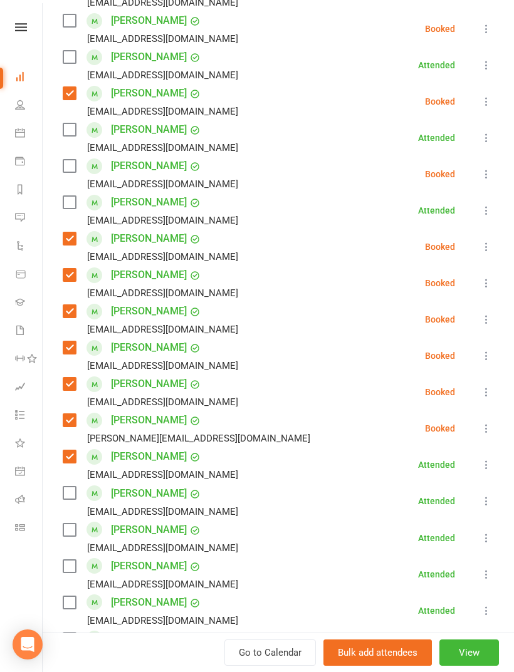
scroll to position [288, 0]
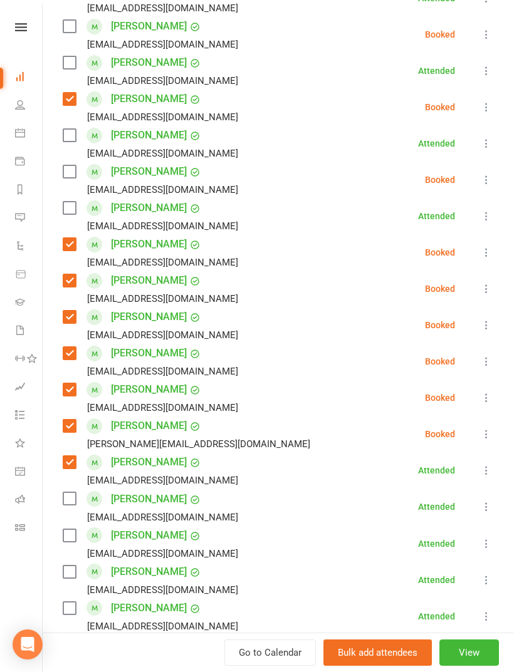
click at [68, 174] on label at bounding box center [69, 171] width 13 height 13
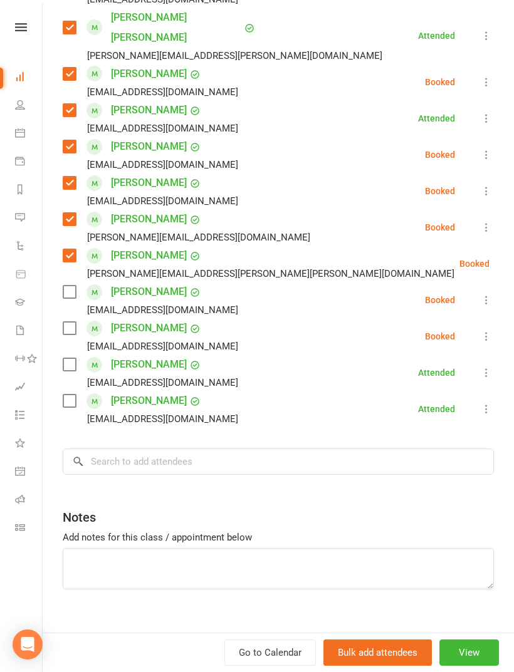
scroll to position [1315, 0]
click at [265, 449] on input "search" at bounding box center [278, 462] width 431 height 26
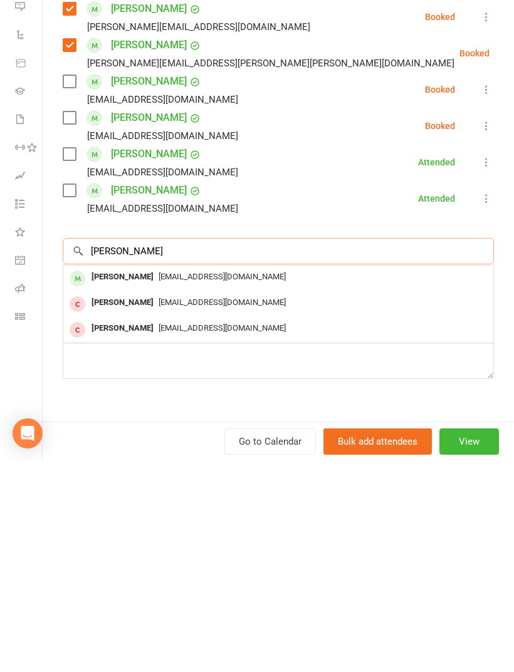
type input "[PERSON_NAME]"
click at [98, 479] on div "[PERSON_NAME]" at bounding box center [122, 488] width 72 height 18
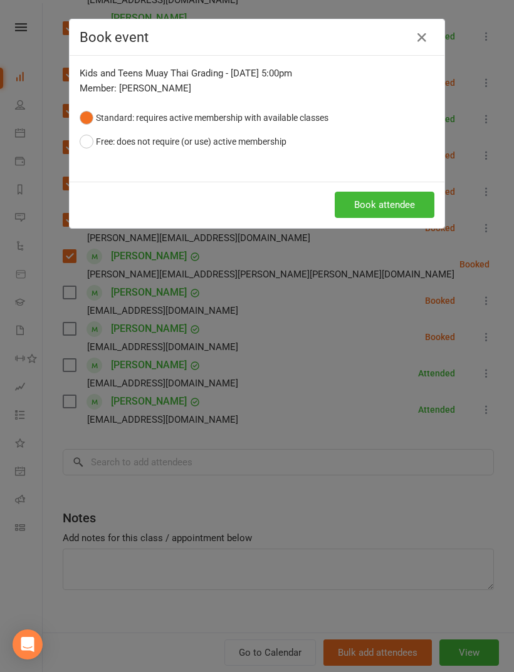
click at [389, 202] on button "Book attendee" at bounding box center [385, 205] width 100 height 26
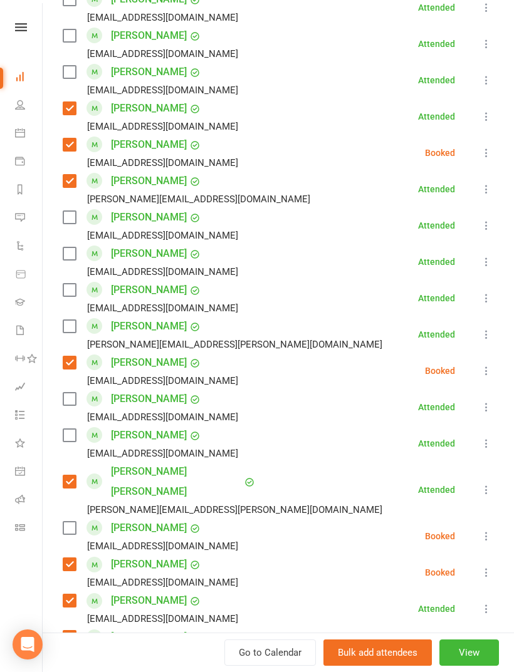
scroll to position [864, 0]
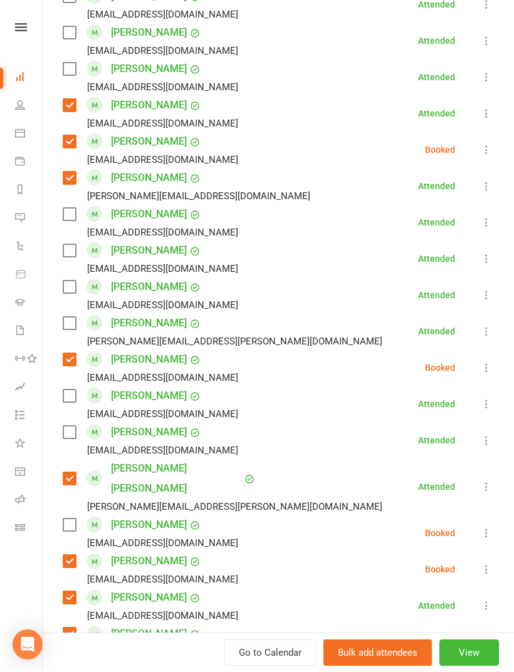
click at [74, 519] on label at bounding box center [69, 525] width 13 height 13
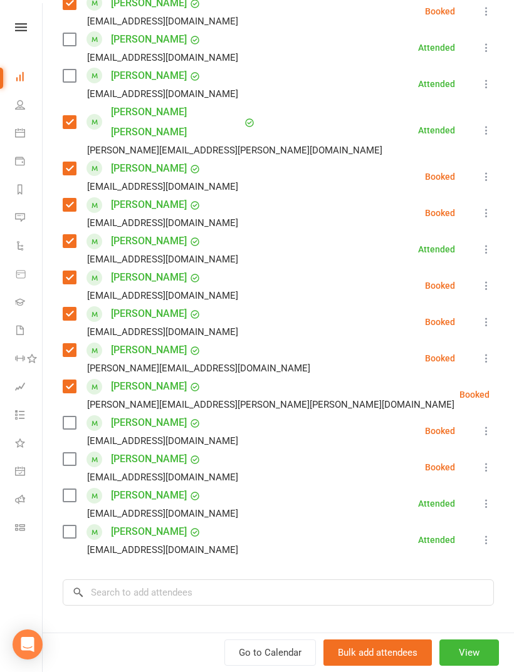
scroll to position [1224, 0]
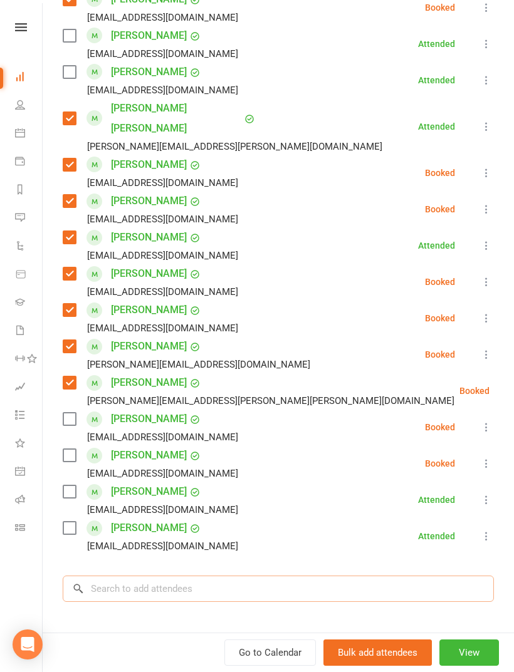
click at [236, 576] on input "search" at bounding box center [278, 589] width 431 height 26
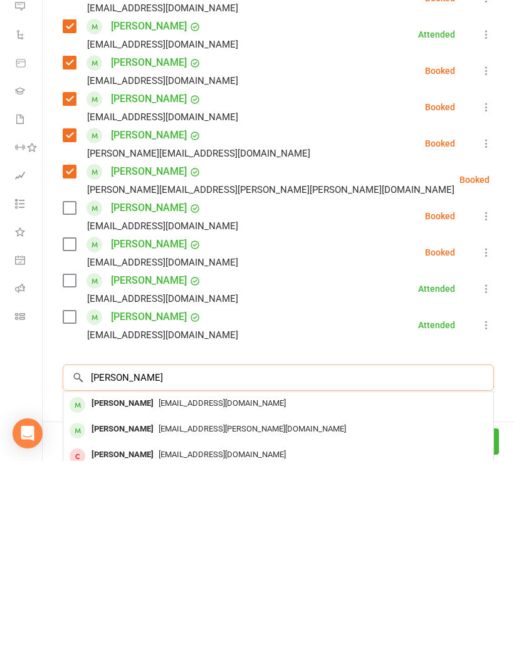
type input "[PERSON_NAME]"
click at [198, 610] on span "[EMAIL_ADDRESS][DOMAIN_NAME]" at bounding box center [222, 614] width 127 height 9
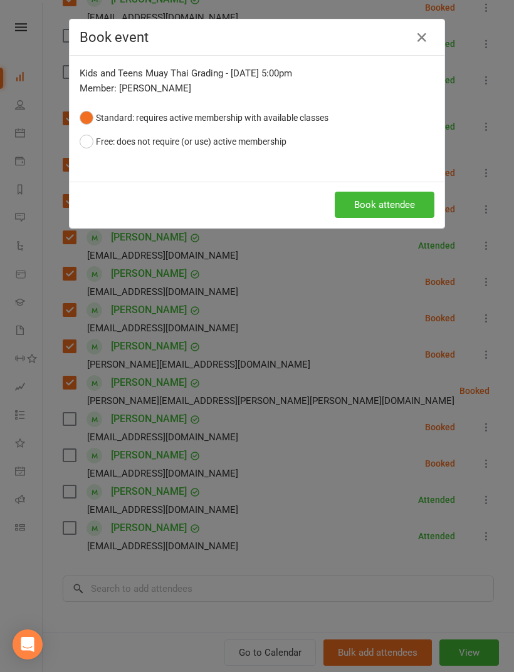
click at [398, 208] on button "Book attendee" at bounding box center [385, 205] width 100 height 26
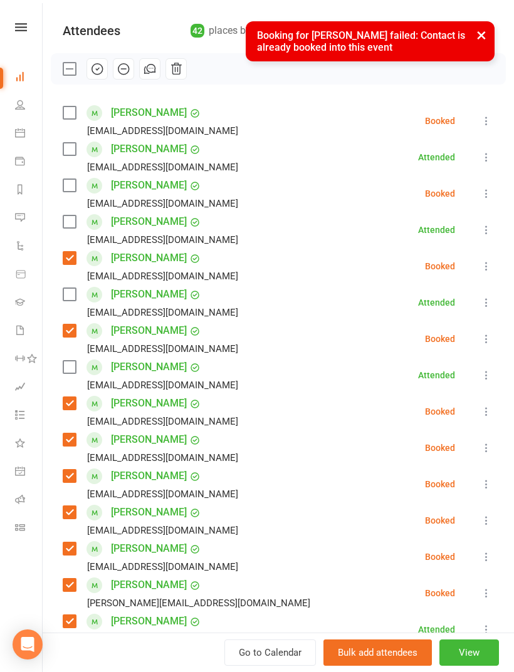
scroll to position [85, 0]
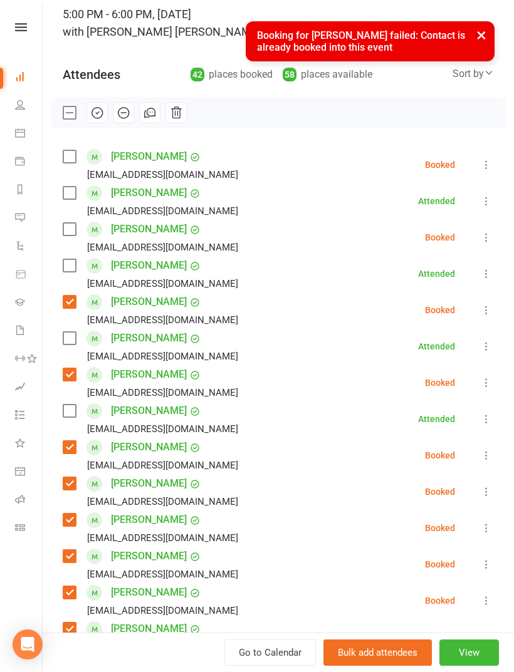
click at [69, 195] on label at bounding box center [69, 193] width 13 height 13
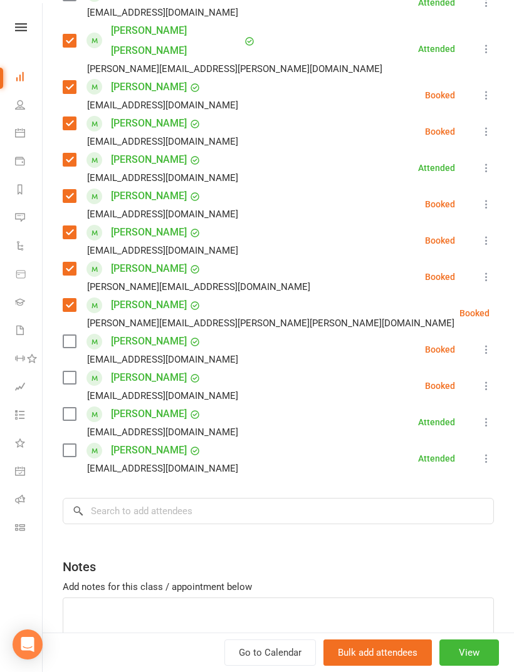
scroll to position [1333, 0]
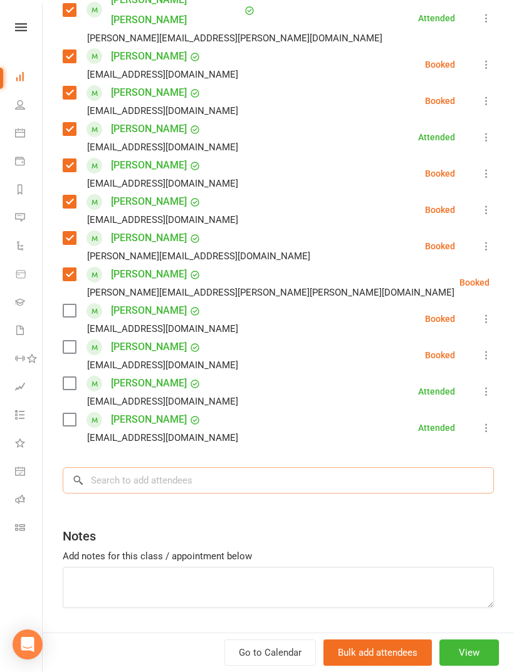
click at [208, 467] on input "search" at bounding box center [278, 480] width 431 height 26
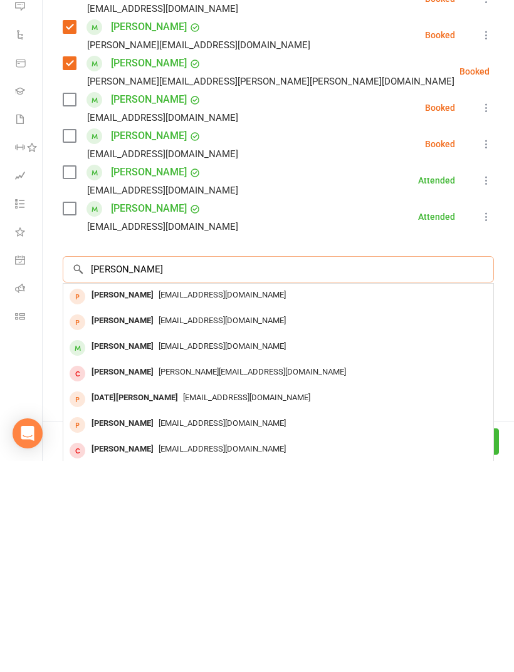
type input "[PERSON_NAME]"
click at [189, 553] on span "[EMAIL_ADDRESS][DOMAIN_NAME]" at bounding box center [222, 557] width 127 height 9
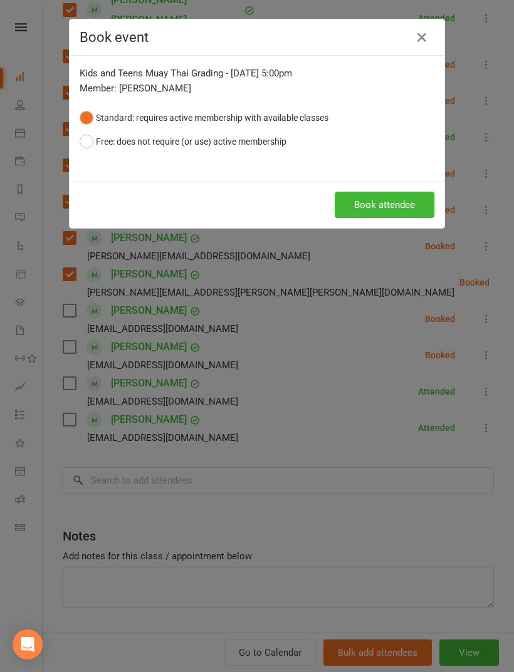
click at [387, 209] on button "Book attendee" at bounding box center [385, 205] width 100 height 26
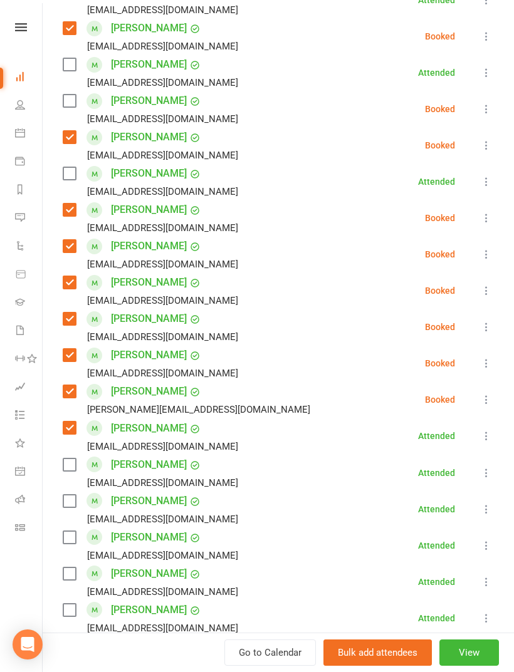
scroll to position [311, 0]
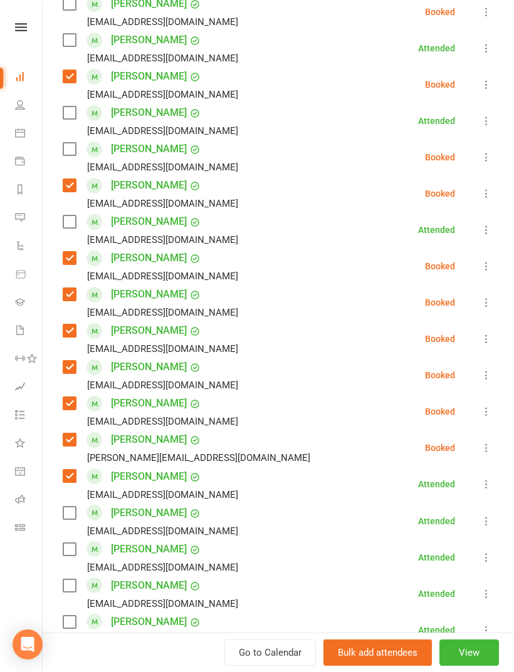
click at [70, 150] on label at bounding box center [69, 149] width 13 height 13
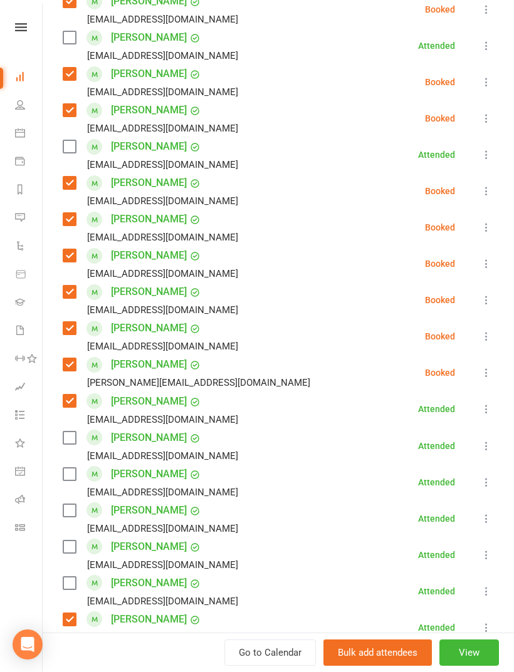
scroll to position [387, 0]
click at [75, 145] on label at bounding box center [69, 146] width 13 height 13
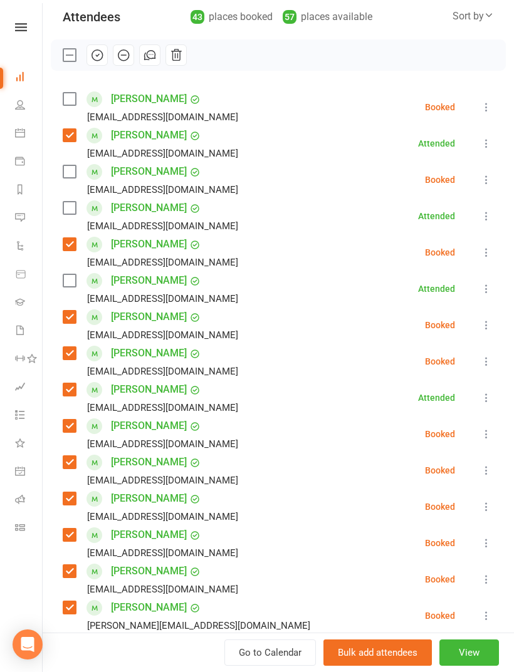
scroll to position [135, 0]
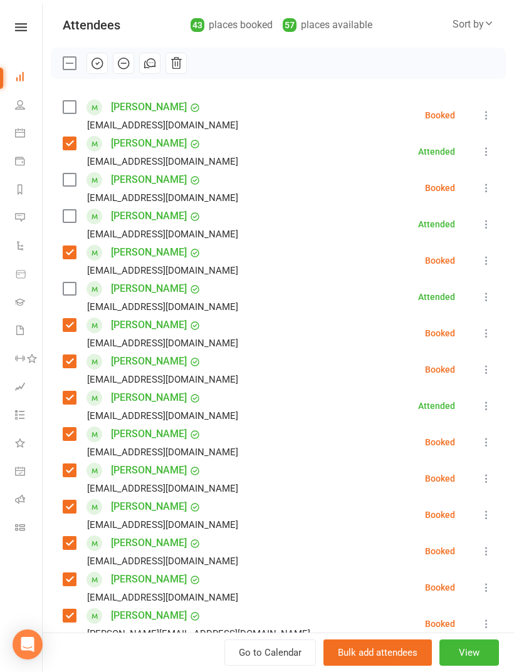
click at [68, 109] on label at bounding box center [69, 107] width 13 height 13
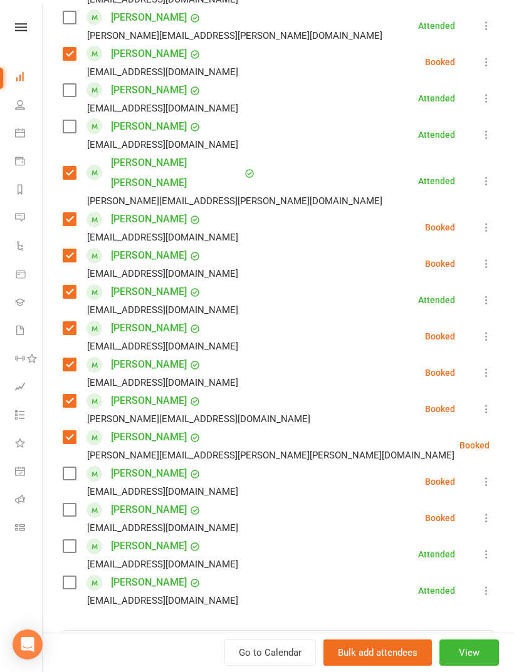
scroll to position [1207, 0]
click at [197, 630] on input "search" at bounding box center [278, 643] width 431 height 26
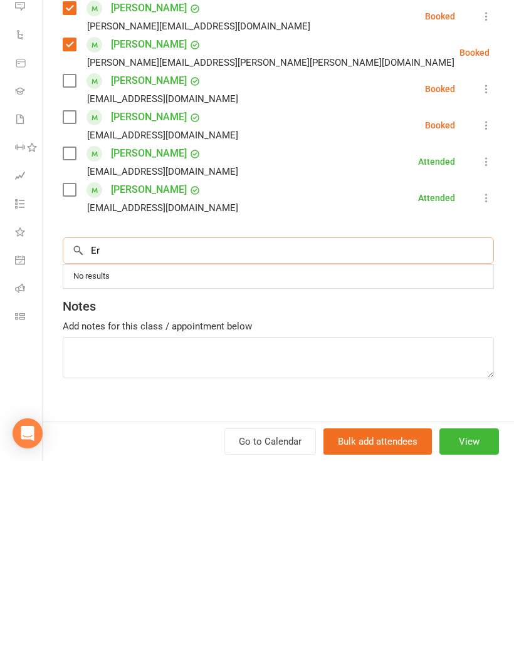
scroll to position [1387, 0]
click at [248, 449] on input "Er" at bounding box center [278, 462] width 431 height 26
type input "Erkh"
click at [190, 483] on span "[EMAIL_ADDRESS][DOMAIN_NAME]" at bounding box center [222, 487] width 127 height 9
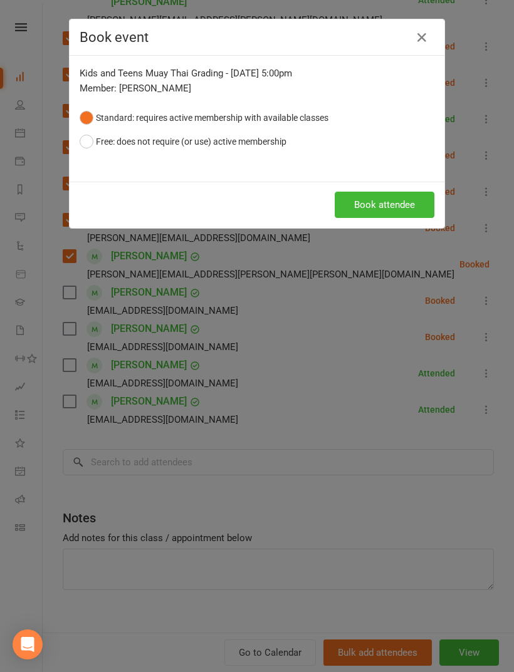
click at [403, 203] on button "Book attendee" at bounding box center [385, 205] width 100 height 26
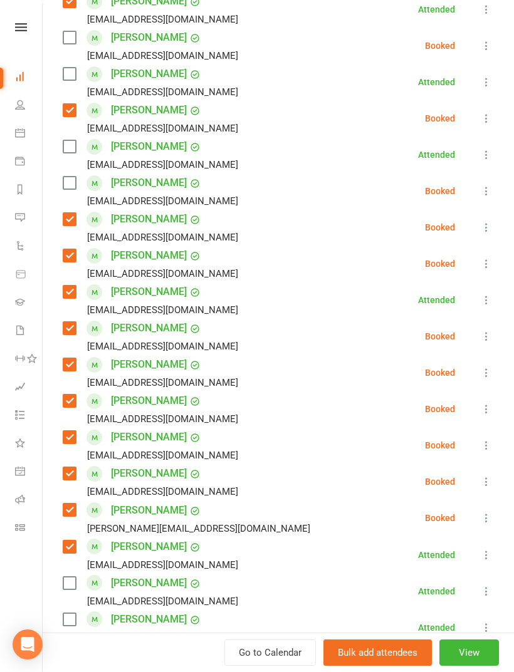
scroll to position [260, 0]
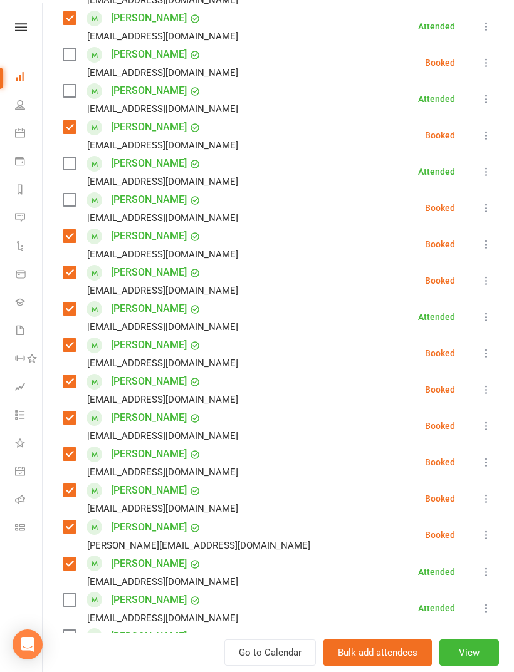
click at [67, 205] on label at bounding box center [69, 200] width 13 height 13
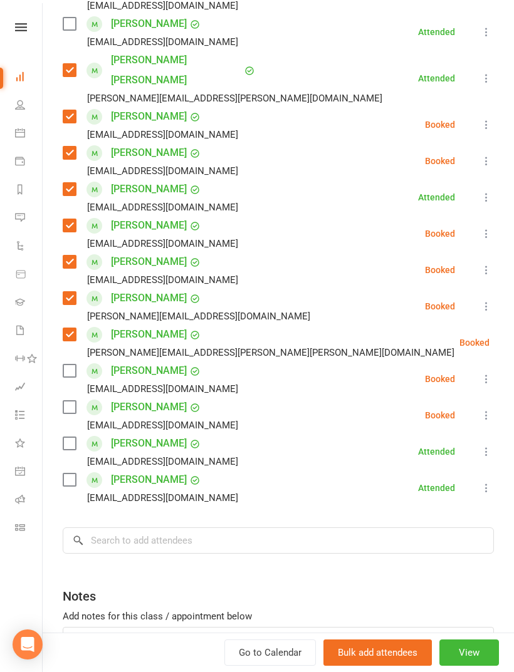
scroll to position [1348, 0]
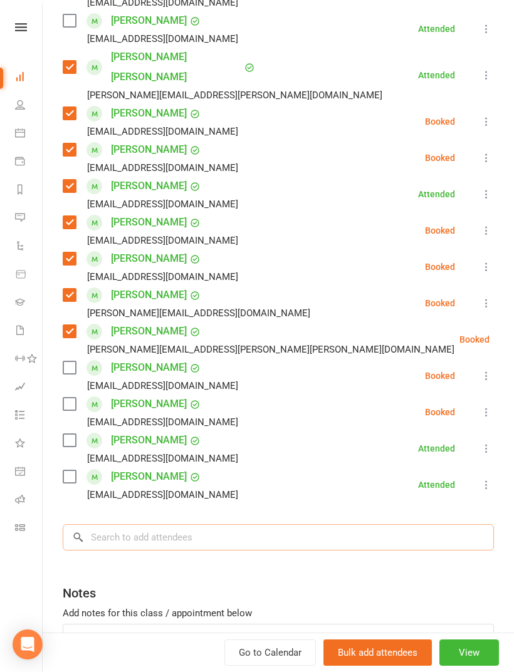
click at [234, 524] on input "search" at bounding box center [278, 537] width 431 height 26
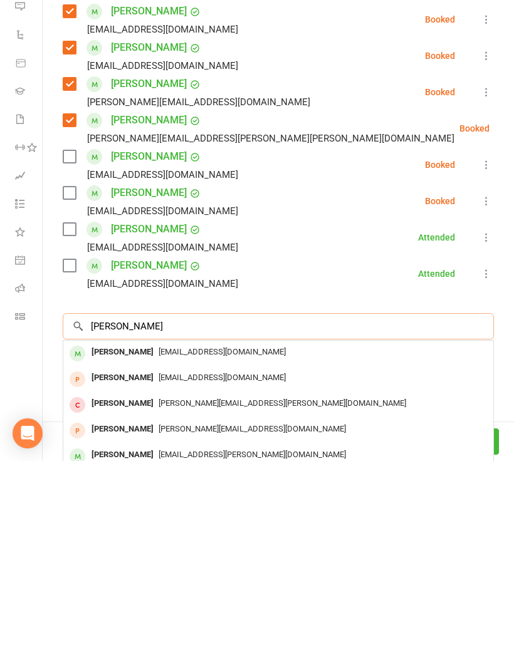
type input "[PERSON_NAME]"
click at [218, 555] on div "[EMAIL_ADDRESS][DOMAIN_NAME]" at bounding box center [278, 564] width 420 height 18
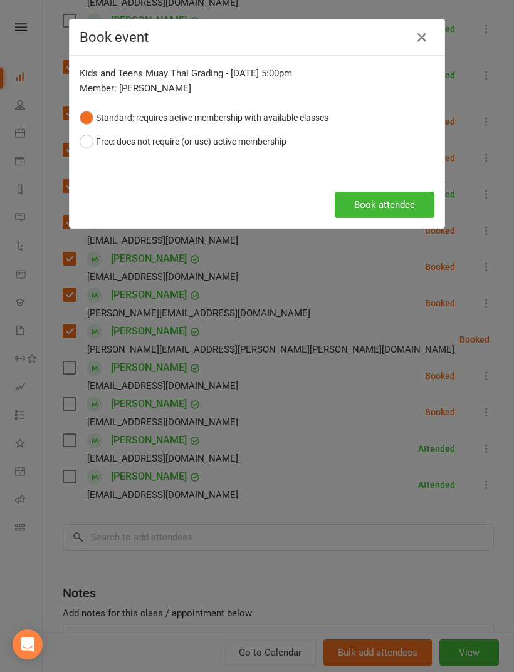
click at [399, 207] on button "Book attendee" at bounding box center [385, 205] width 100 height 26
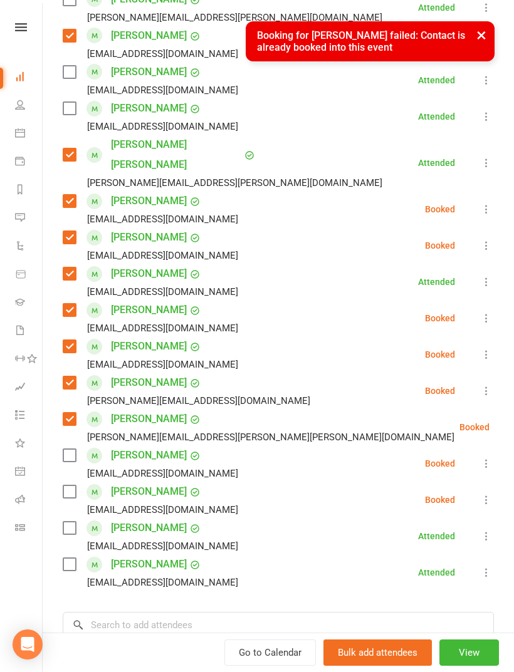
scroll to position [1281, 0]
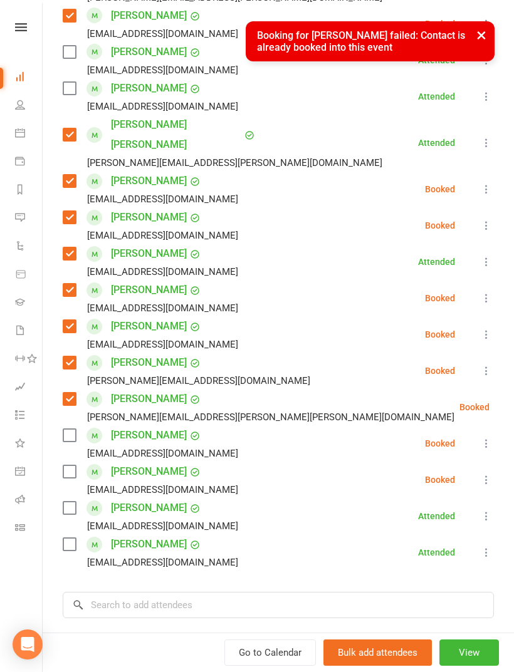
click at [69, 502] on label at bounding box center [69, 508] width 13 height 13
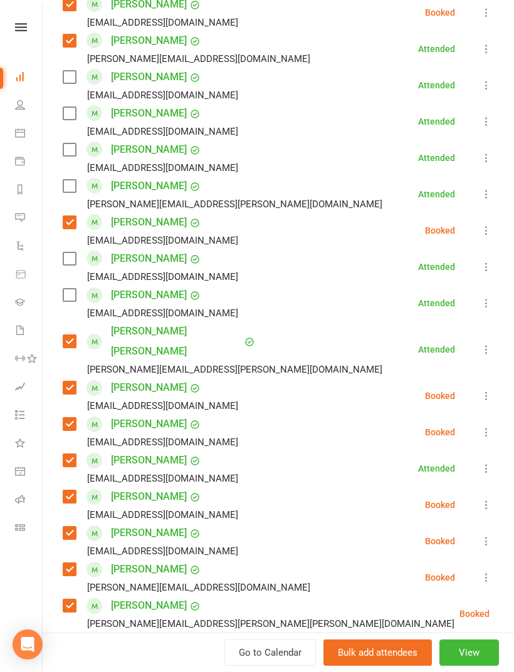
scroll to position [999, 0]
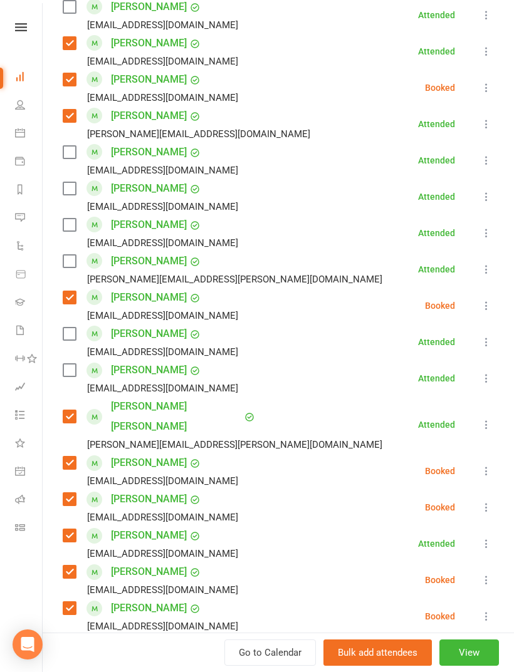
click at [75, 229] on label at bounding box center [69, 225] width 13 height 13
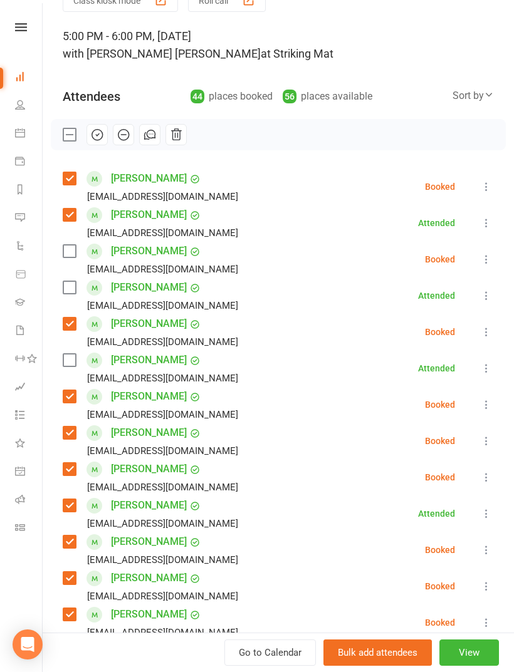
scroll to position [66, 0]
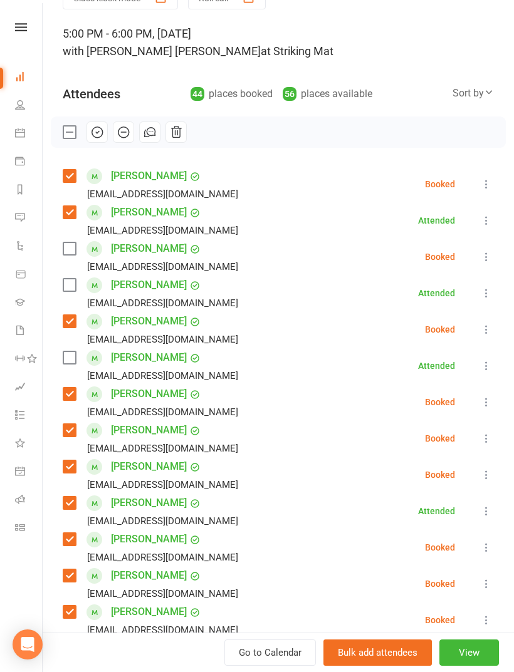
click at [73, 364] on label at bounding box center [69, 358] width 13 height 13
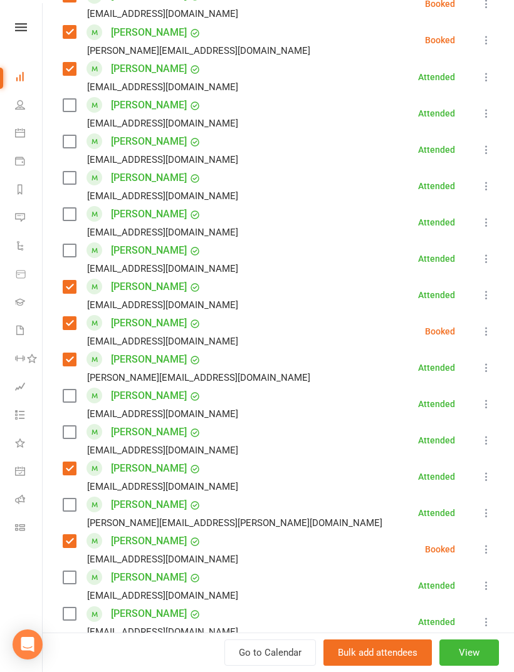
scroll to position [757, 0]
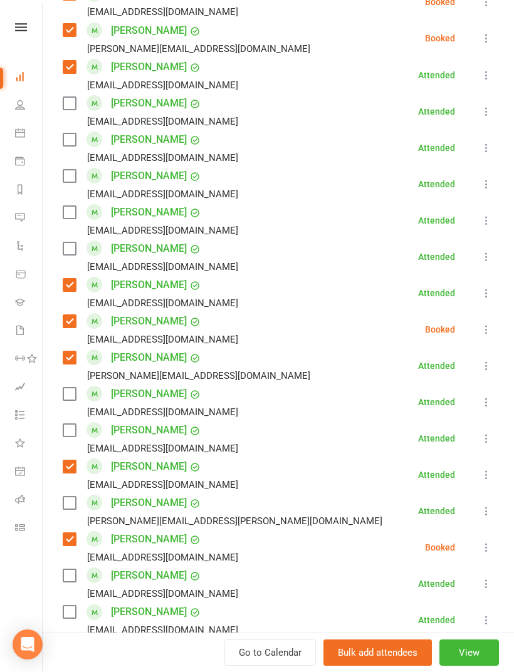
click at [71, 435] on label at bounding box center [69, 430] width 13 height 13
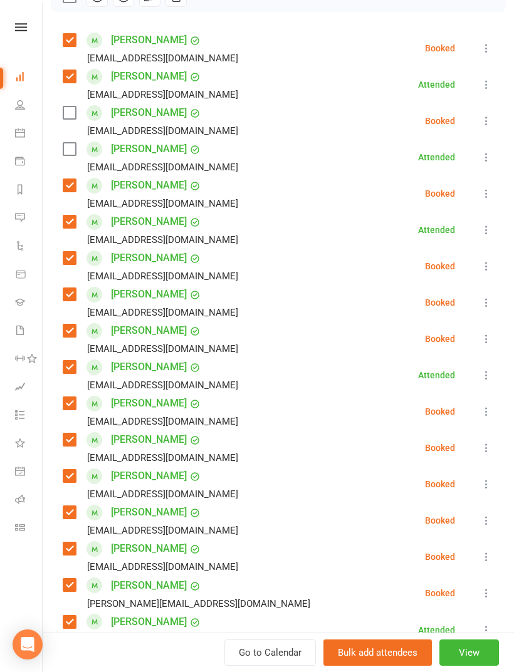
scroll to position [175, 0]
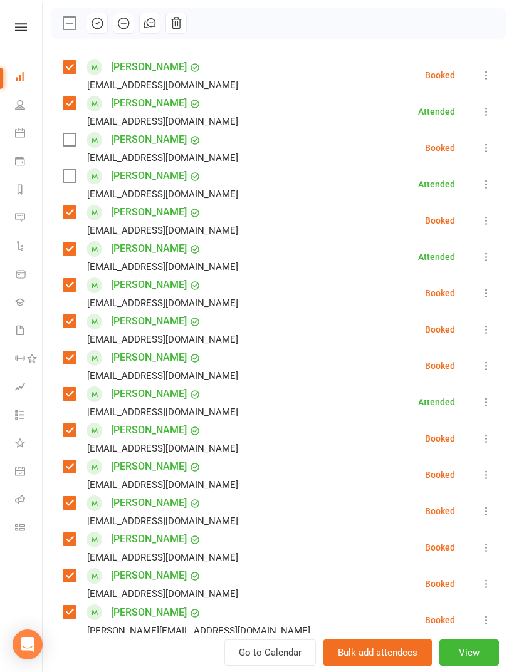
click at [70, 143] on label at bounding box center [69, 139] width 13 height 13
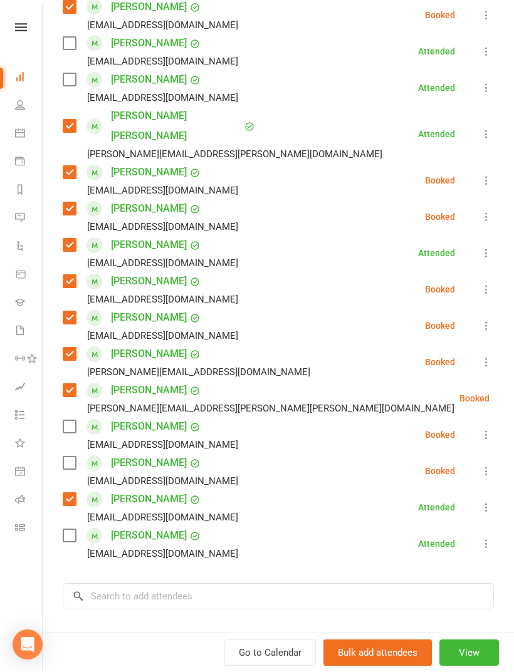
scroll to position [1302, 0]
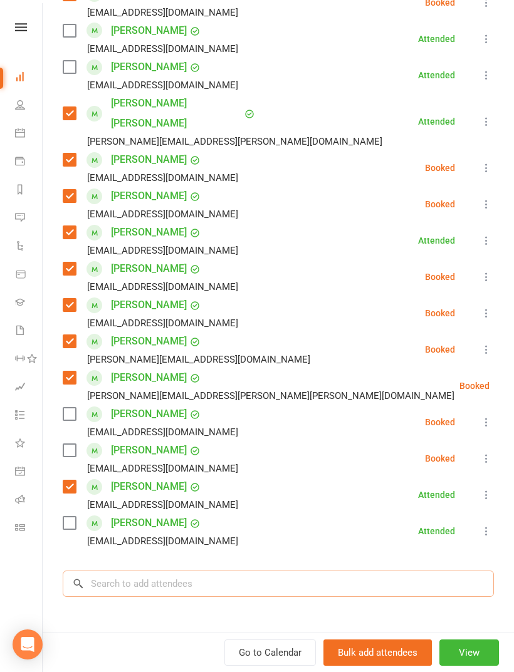
click at [269, 571] on input "search" at bounding box center [278, 584] width 431 height 26
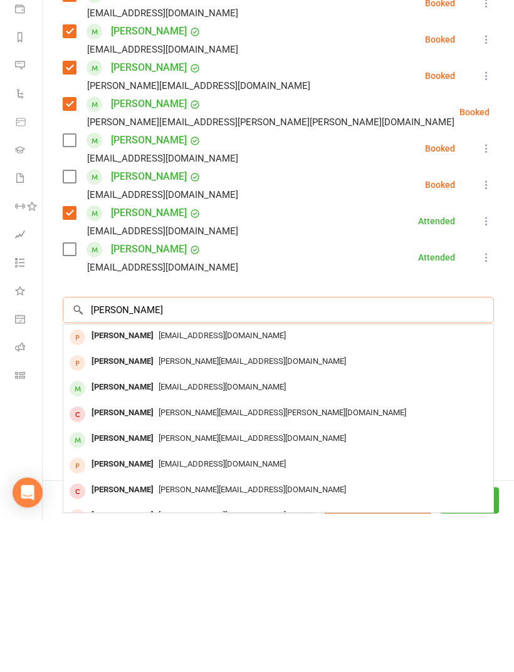
scroll to position [0, 0]
type input "[PERSON_NAME]"
click at [189, 531] on div "[EMAIL_ADDRESS][DOMAIN_NAME]" at bounding box center [278, 540] width 420 height 18
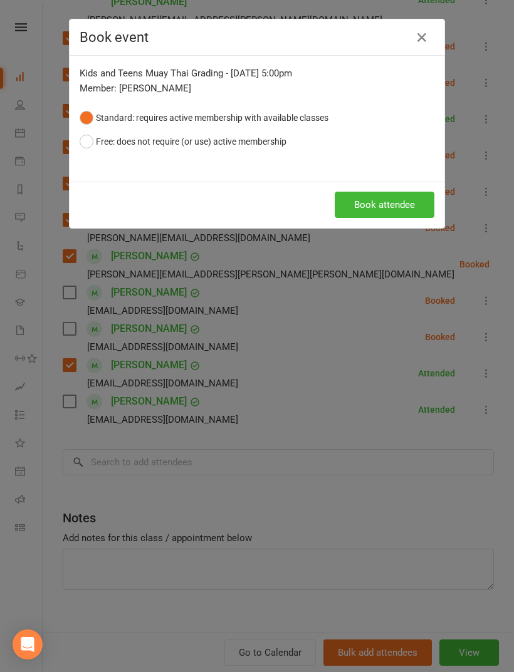
click at [388, 207] on button "Book attendee" at bounding box center [385, 205] width 100 height 26
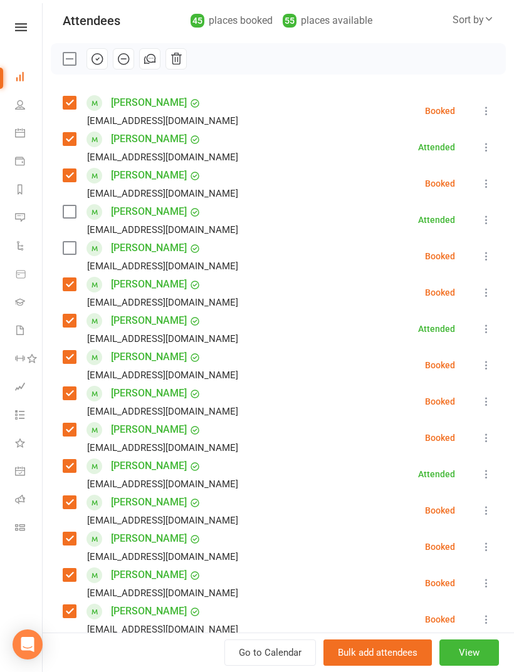
scroll to position [84, 0]
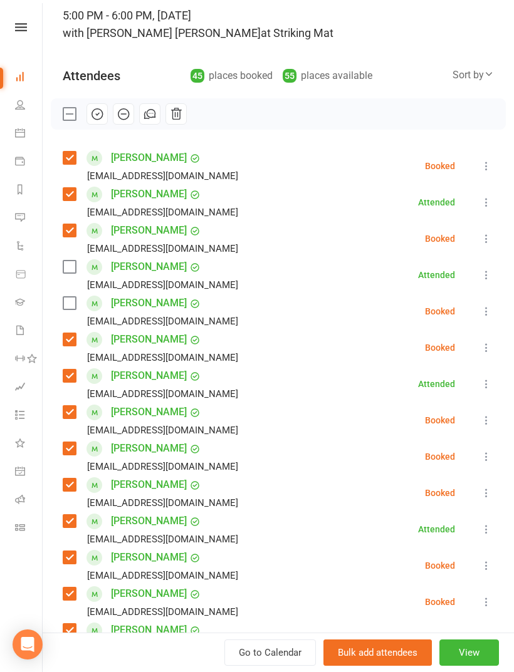
click at [75, 300] on label at bounding box center [69, 303] width 13 height 13
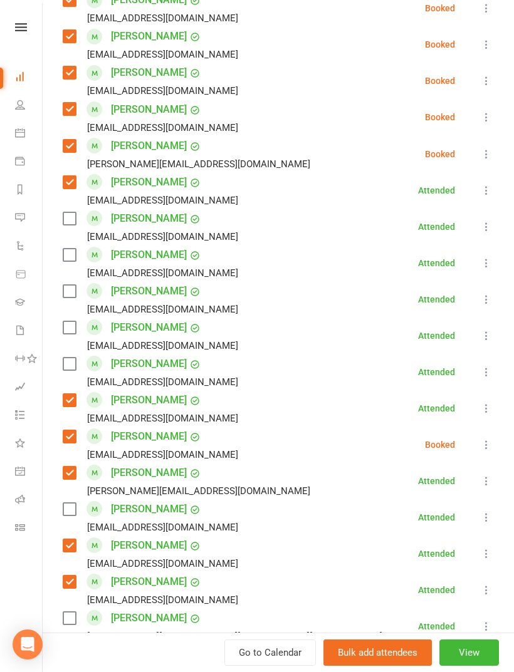
scroll to position [706, 0]
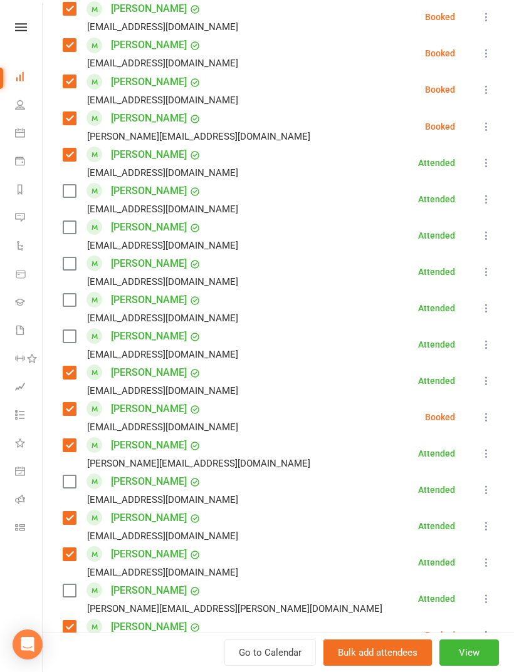
click at [71, 194] on label at bounding box center [69, 191] width 13 height 13
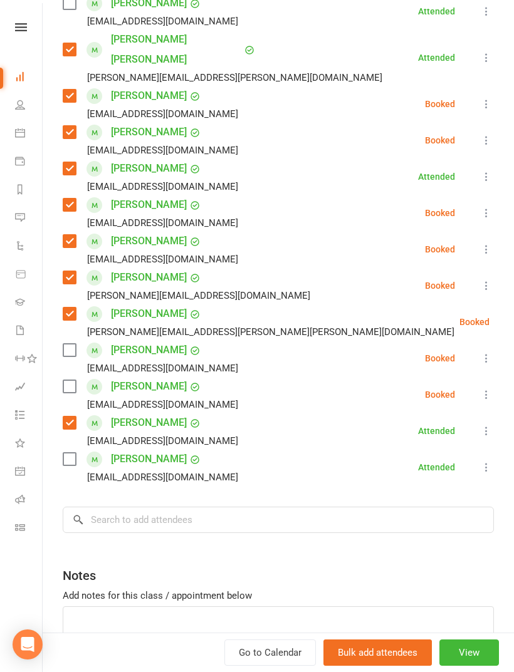
scroll to position [1405, 0]
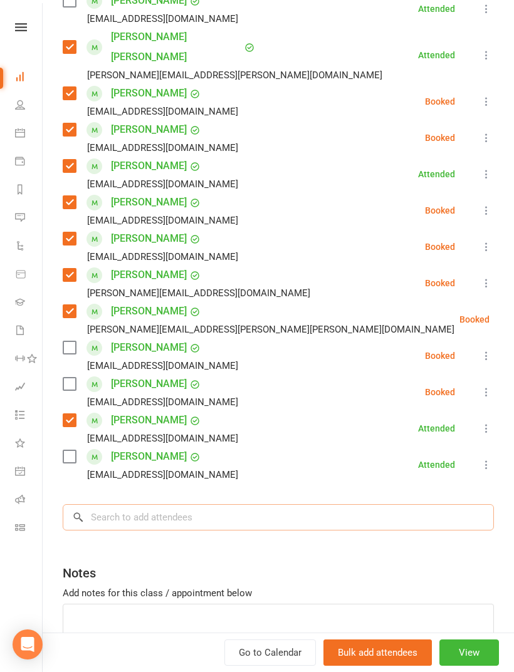
click at [219, 504] on input "search" at bounding box center [278, 517] width 431 height 26
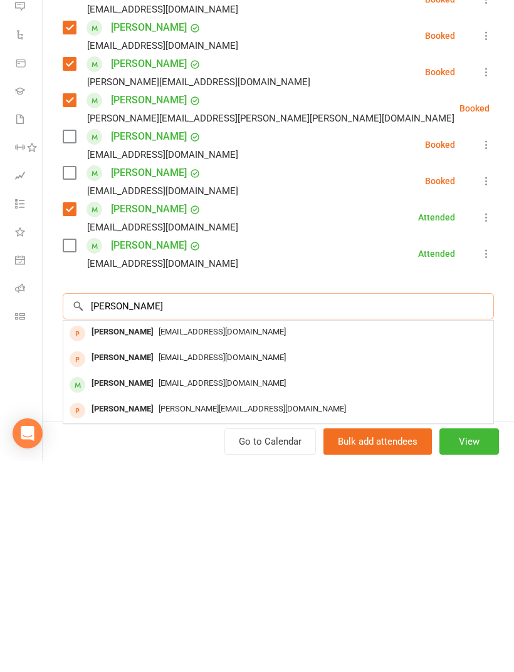
type input "[PERSON_NAME]"
click at [217, 590] on span "[EMAIL_ADDRESS][DOMAIN_NAME]" at bounding box center [222, 594] width 127 height 9
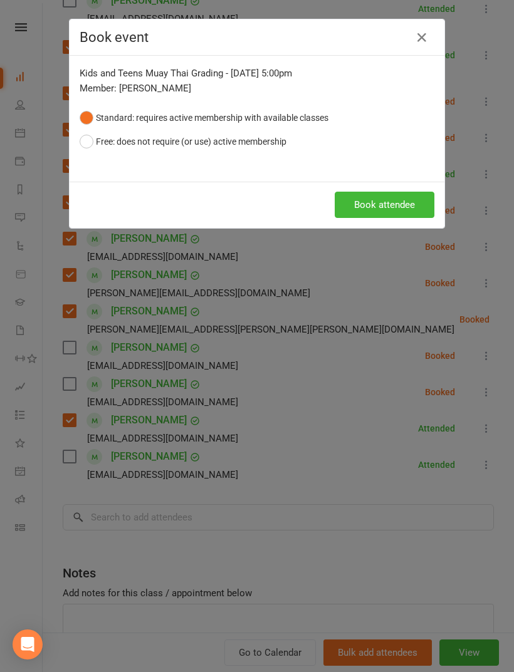
click at [390, 200] on button "Book attendee" at bounding box center [385, 205] width 100 height 26
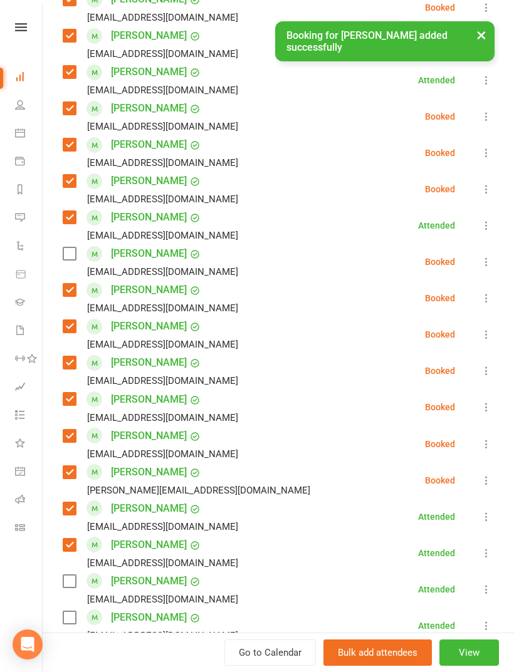
scroll to position [389, 0]
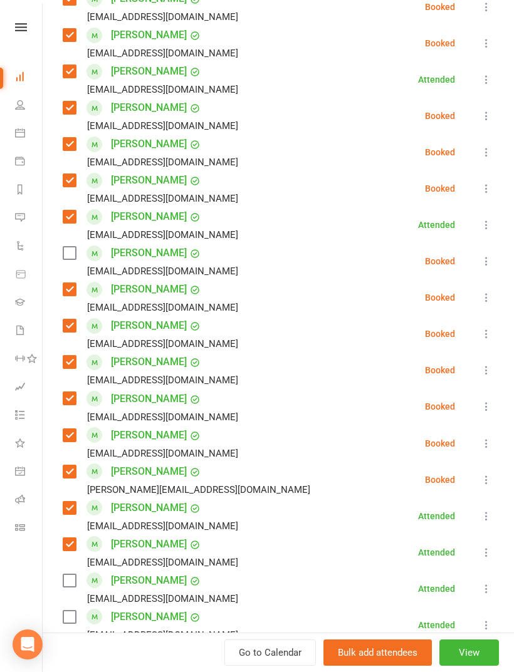
click at [70, 256] on label at bounding box center [69, 253] width 13 height 13
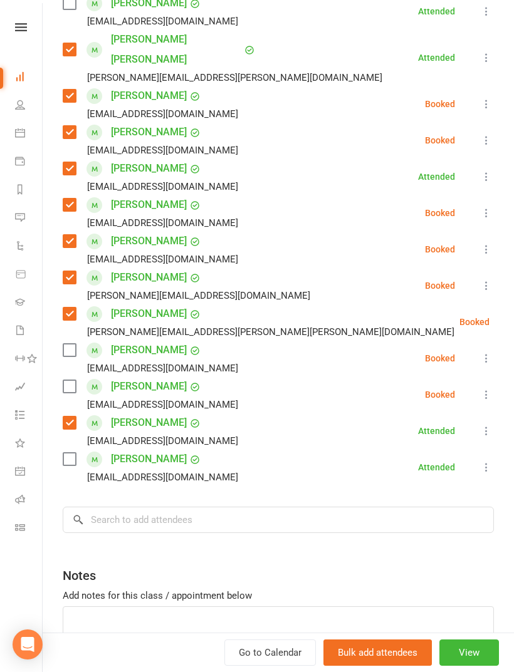
scroll to position [1442, 0]
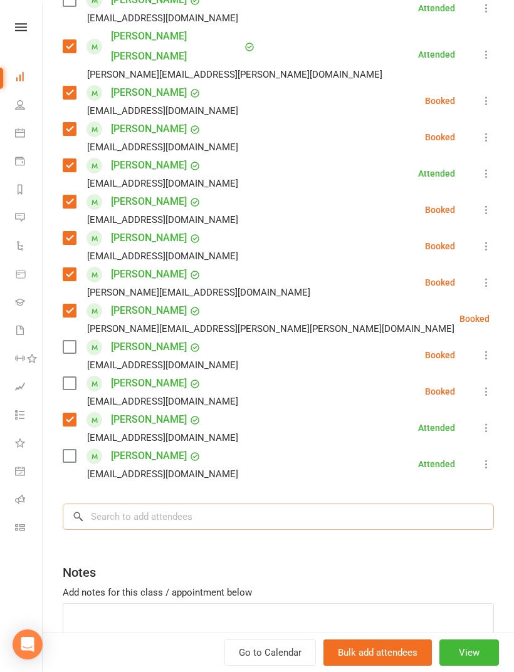
click at [209, 504] on input "search" at bounding box center [278, 517] width 431 height 26
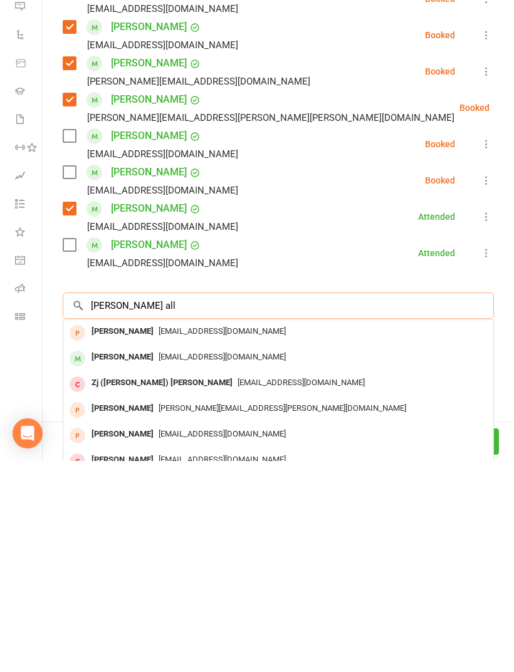
type input "[PERSON_NAME] all"
click at [209, 563] on span "[EMAIL_ADDRESS][DOMAIN_NAME]" at bounding box center [222, 567] width 127 height 9
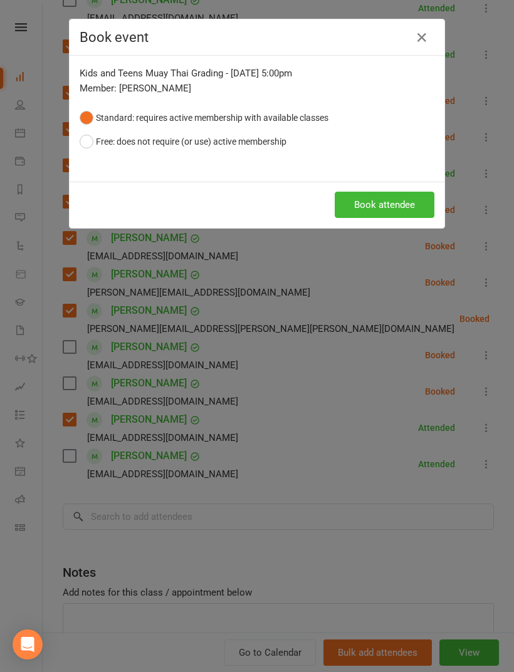
click at [393, 216] on button "Book attendee" at bounding box center [385, 205] width 100 height 26
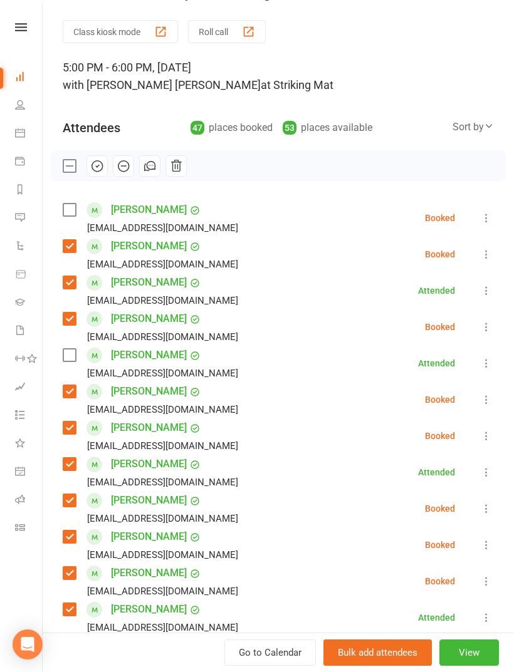
scroll to position [26, 0]
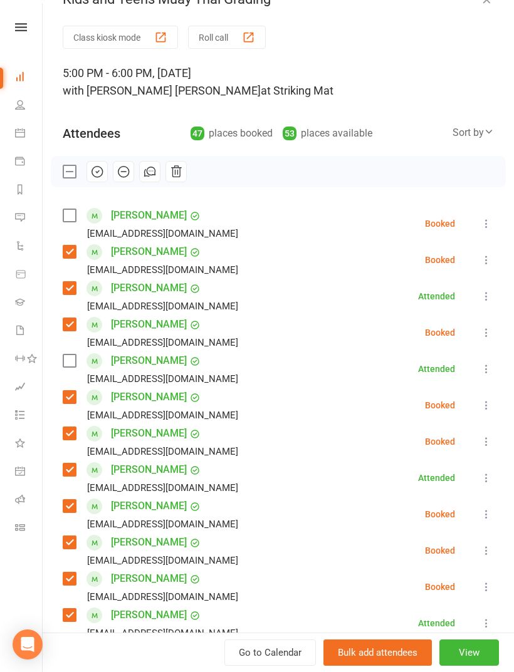
click at [73, 219] on label at bounding box center [69, 215] width 13 height 13
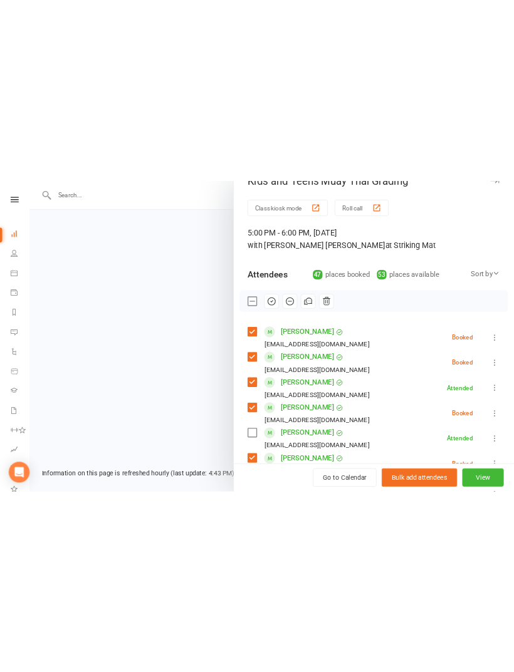
scroll to position [1301, 0]
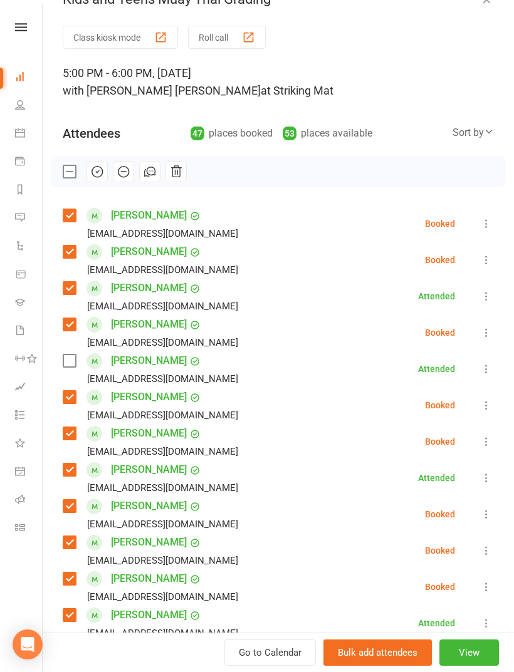
click at [75, 363] on label at bounding box center [69, 361] width 13 height 13
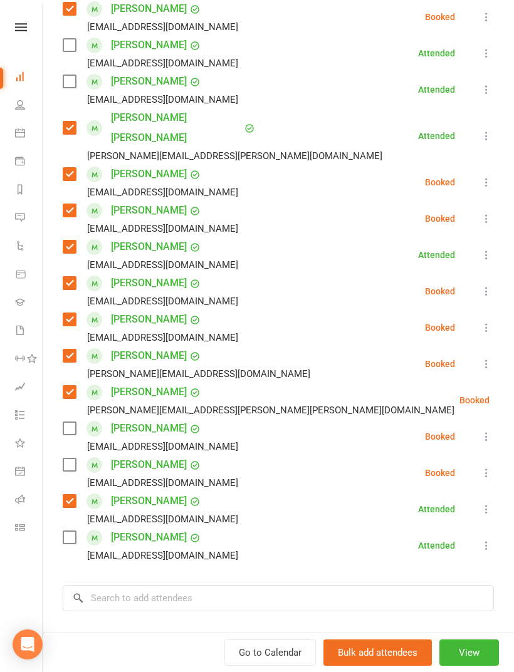
scroll to position [1397, 0]
click at [72, 531] on label at bounding box center [69, 537] width 13 height 13
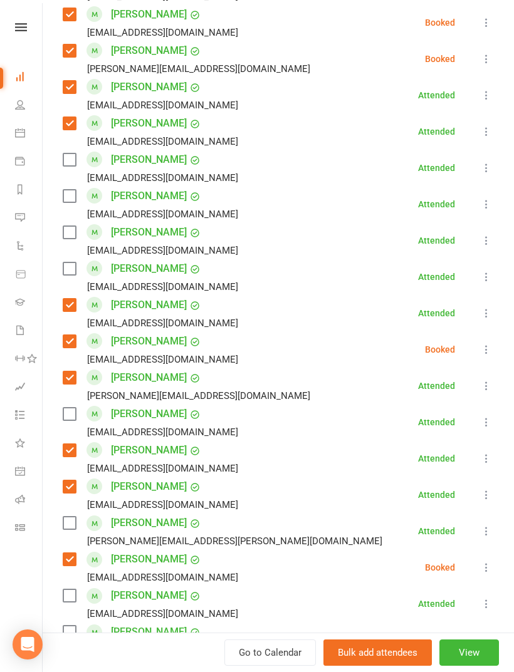
scroll to position [846, 0]
click at [74, 154] on label at bounding box center [69, 160] width 13 height 13
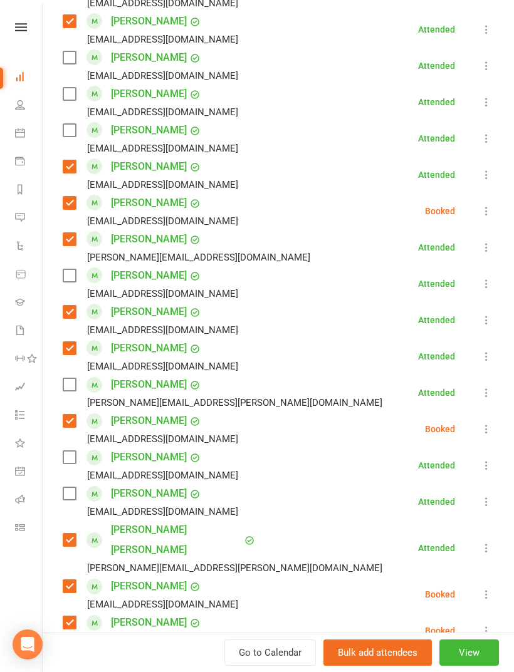
scroll to position [973, 0]
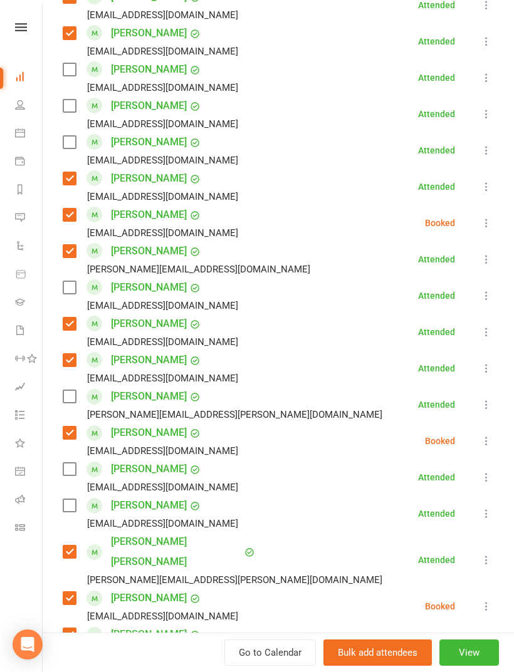
click at [71, 105] on label at bounding box center [69, 106] width 13 height 13
click at [75, 136] on label at bounding box center [69, 142] width 13 height 13
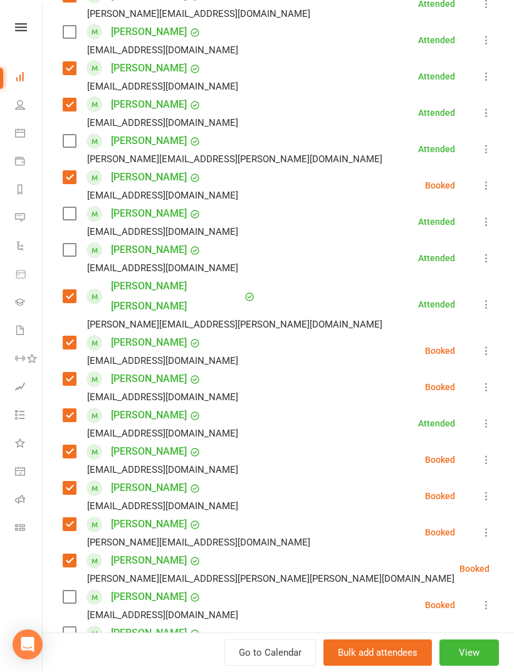
scroll to position [1228, 0]
click at [68, 254] on label at bounding box center [69, 250] width 13 height 13
click at [75, 214] on label at bounding box center [69, 214] width 13 height 13
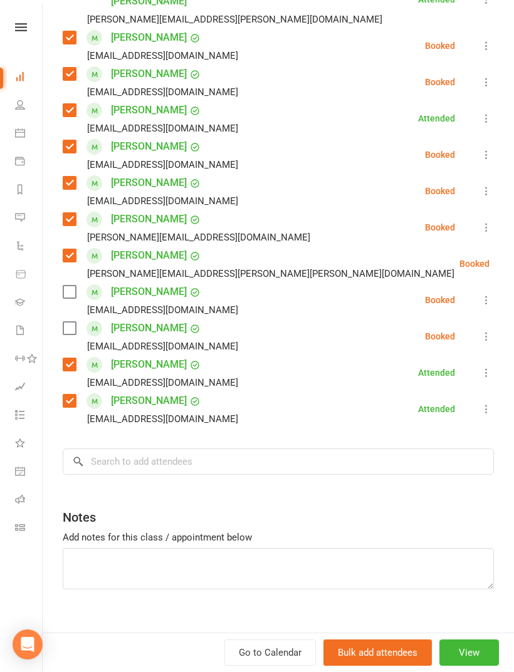
scroll to position [1533, 0]
click at [204, 449] on input "search" at bounding box center [278, 462] width 431 height 26
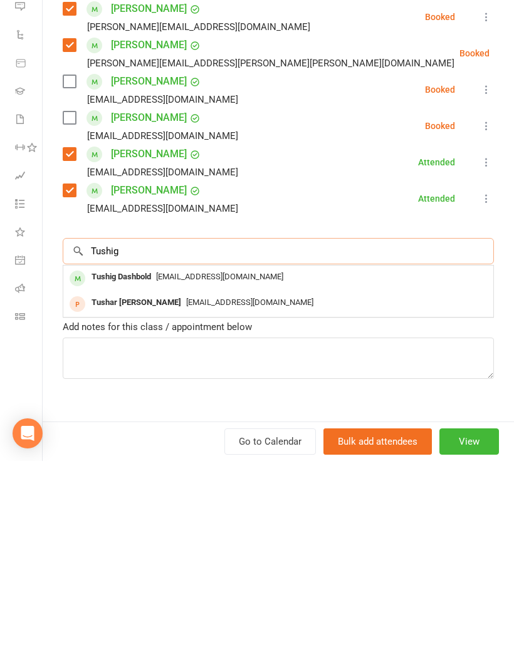
type input "Tushig"
click at [211, 483] on span "[EMAIL_ADDRESS][DOMAIN_NAME]" at bounding box center [219, 487] width 127 height 9
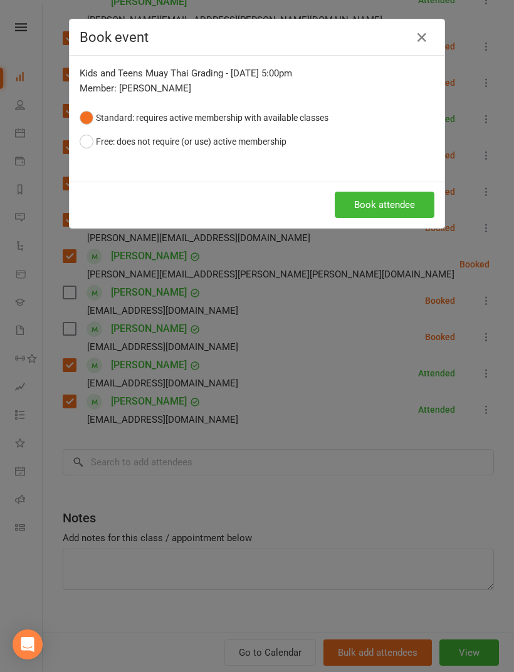
click at [393, 210] on button "Book attendee" at bounding box center [385, 205] width 100 height 26
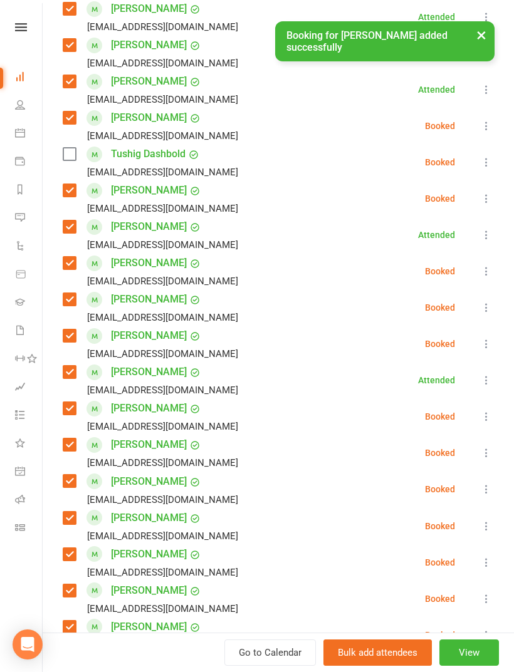
scroll to position [271, 0]
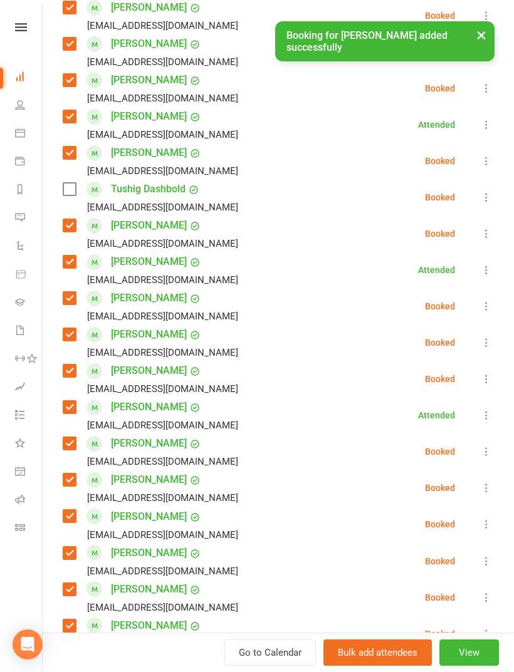
click at [69, 190] on label at bounding box center [69, 189] width 13 height 13
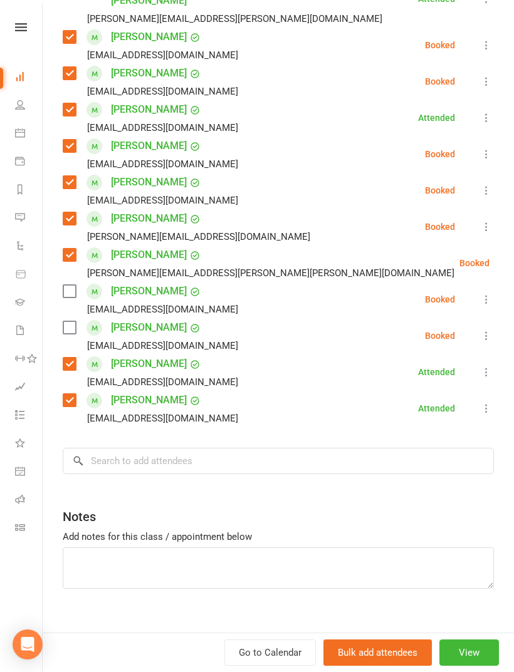
scroll to position [1570, 0]
click at [74, 322] on label at bounding box center [69, 328] width 13 height 13
click at [69, 286] on label at bounding box center [69, 292] width 13 height 13
click at [204, 449] on input "search" at bounding box center [278, 462] width 431 height 26
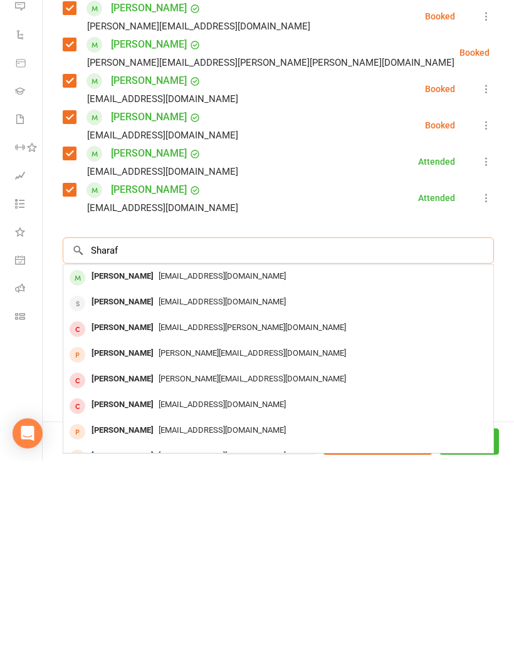
type input "Sharaf"
click at [179, 483] on span "[EMAIL_ADDRESS][DOMAIN_NAME]" at bounding box center [222, 487] width 127 height 9
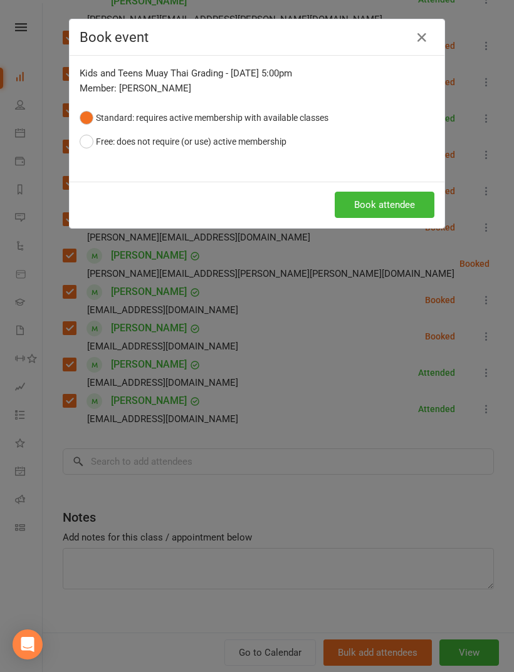
click at [390, 207] on button "Book attendee" at bounding box center [385, 205] width 100 height 26
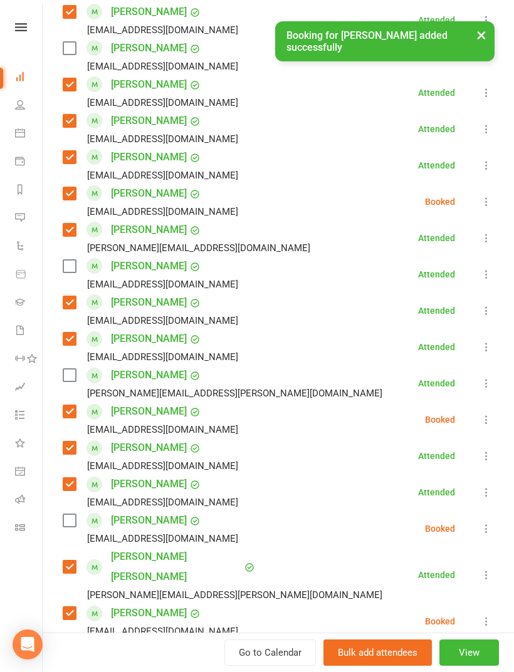
scroll to position [1039, 0]
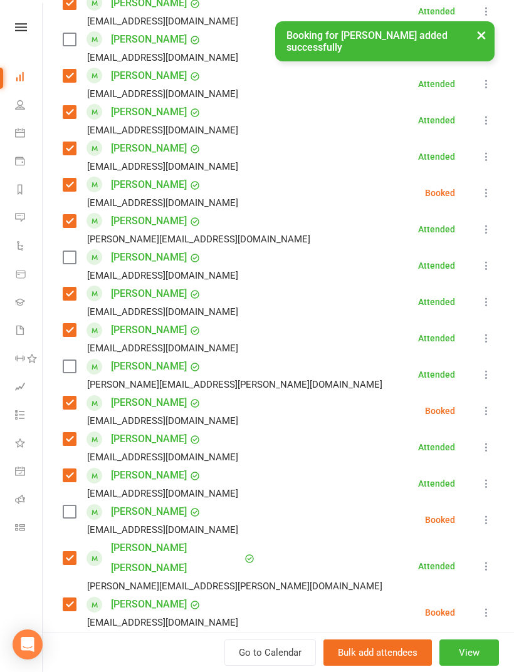
click at [70, 510] on label at bounding box center [69, 512] width 13 height 13
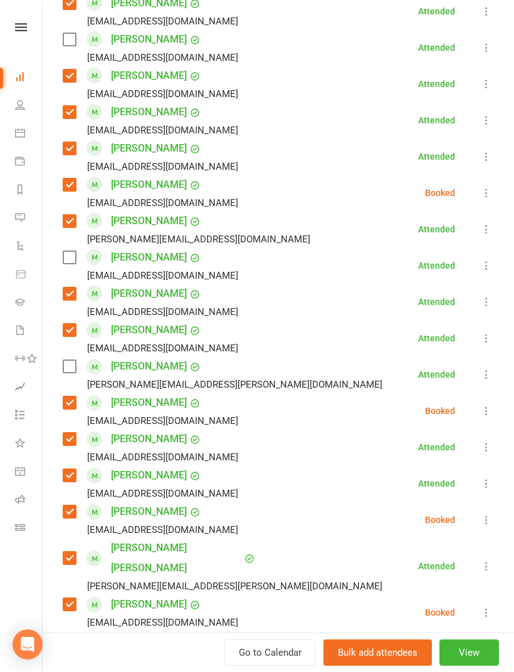
click at [75, 363] on label at bounding box center [69, 366] width 13 height 13
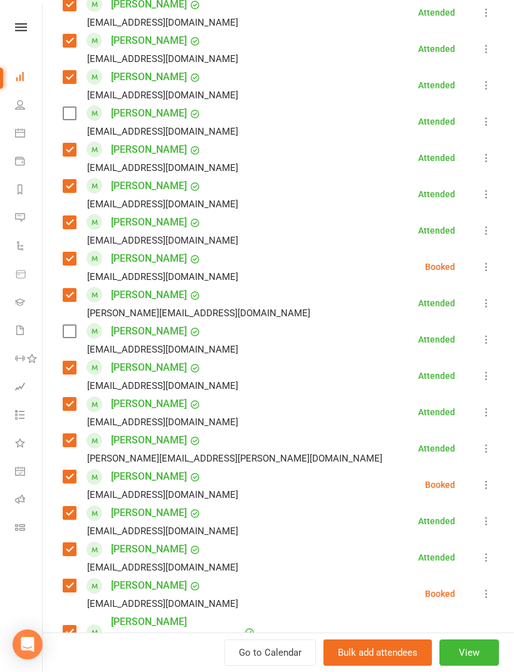
scroll to position [964, 0]
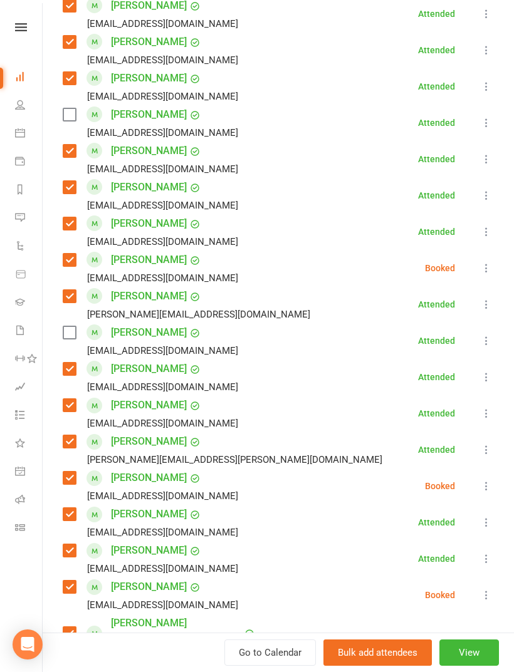
click at [75, 338] on label at bounding box center [69, 332] width 13 height 13
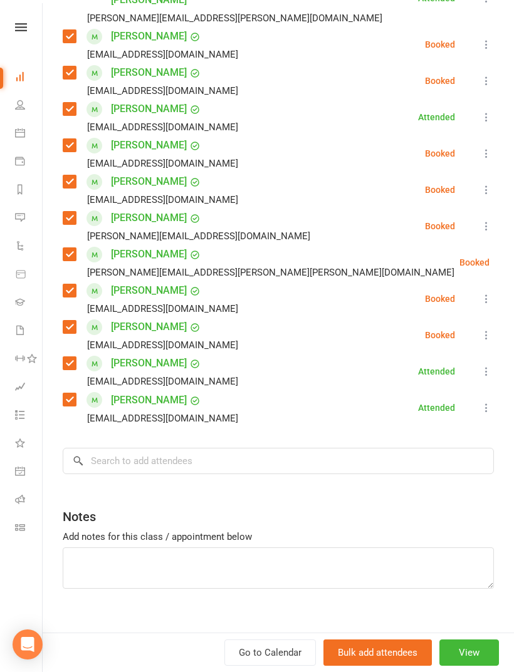
scroll to position [1606, 0]
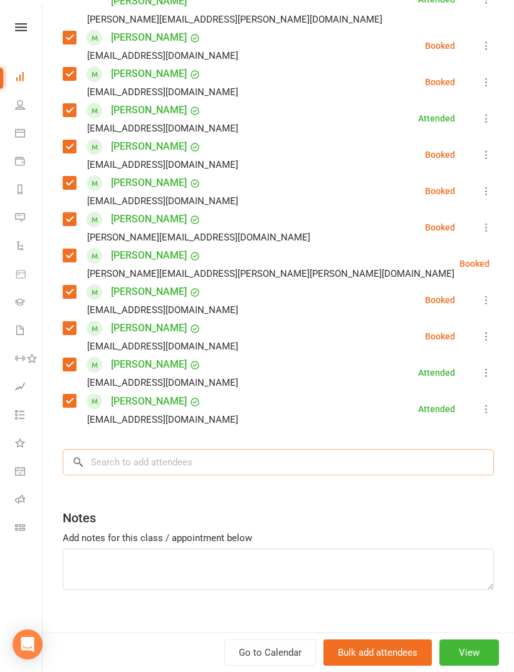
click at [194, 449] on input "search" at bounding box center [278, 462] width 431 height 26
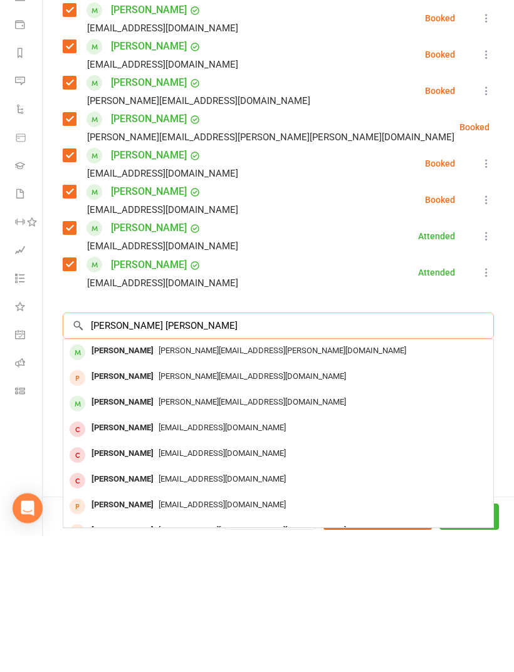
type input "[PERSON_NAME] [PERSON_NAME]"
click at [311, 479] on div "[PERSON_NAME][EMAIL_ADDRESS][PERSON_NAME][DOMAIN_NAME]" at bounding box center [278, 488] width 420 height 18
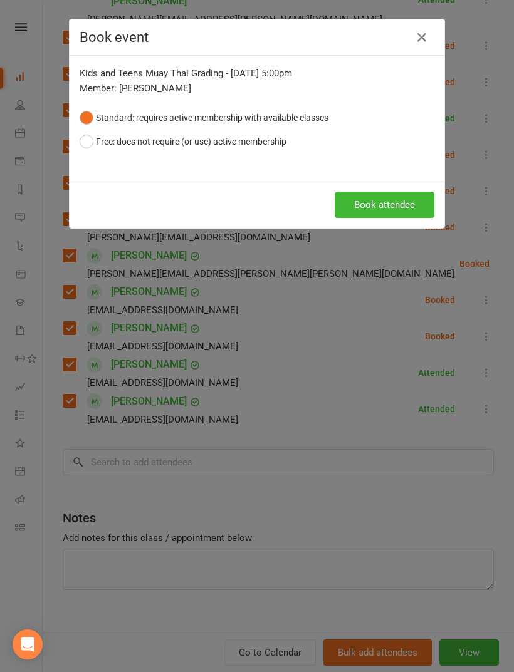
click at [391, 227] on div "Book attendee" at bounding box center [257, 205] width 375 height 46
click at [397, 203] on button "Book attendee" at bounding box center [385, 205] width 100 height 26
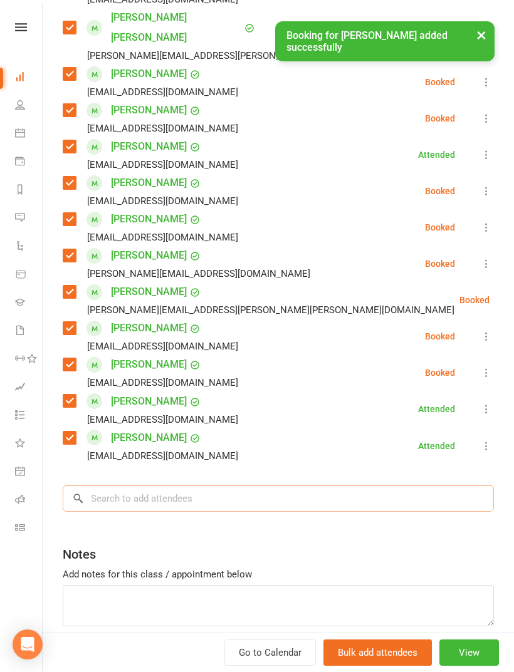
click at [191, 486] on input "search" at bounding box center [278, 499] width 431 height 26
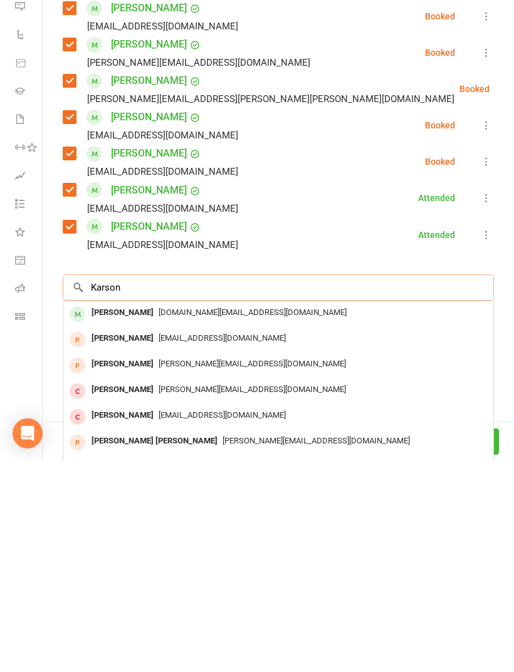
type input "Karson"
click at [216, 515] on div "[DOMAIN_NAME][EMAIL_ADDRESS][DOMAIN_NAME]" at bounding box center [278, 524] width 420 height 18
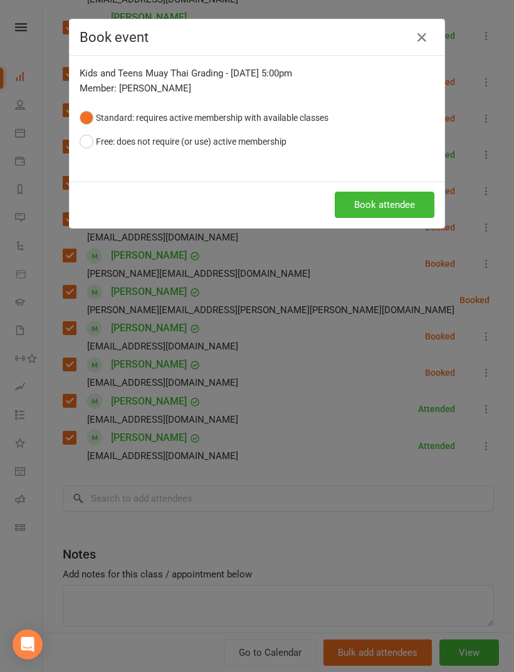
click at [389, 209] on button "Book attendee" at bounding box center [385, 205] width 100 height 26
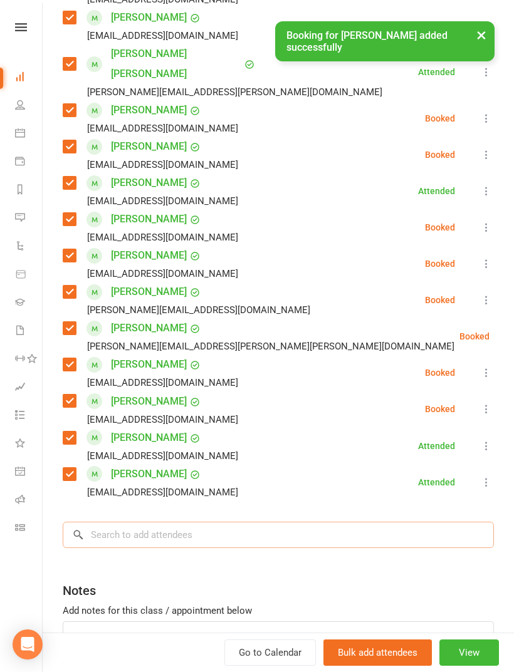
click at [177, 522] on input "search" at bounding box center [278, 535] width 431 height 26
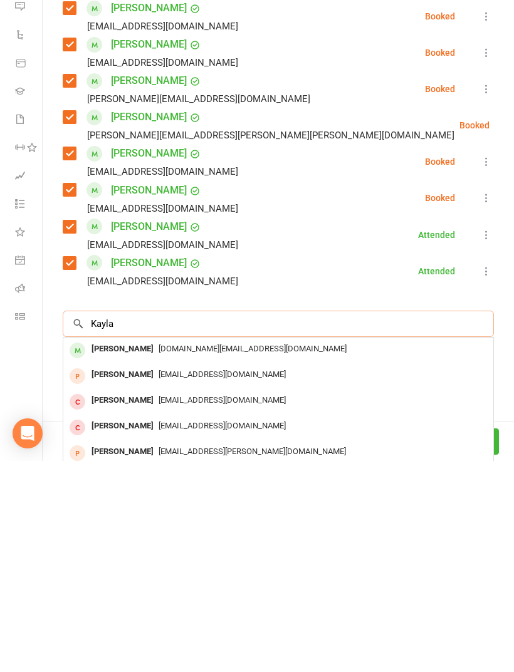
type input "Kayla"
click at [187, 555] on span "[DOMAIN_NAME][EMAIL_ADDRESS][DOMAIN_NAME]" at bounding box center [253, 559] width 188 height 9
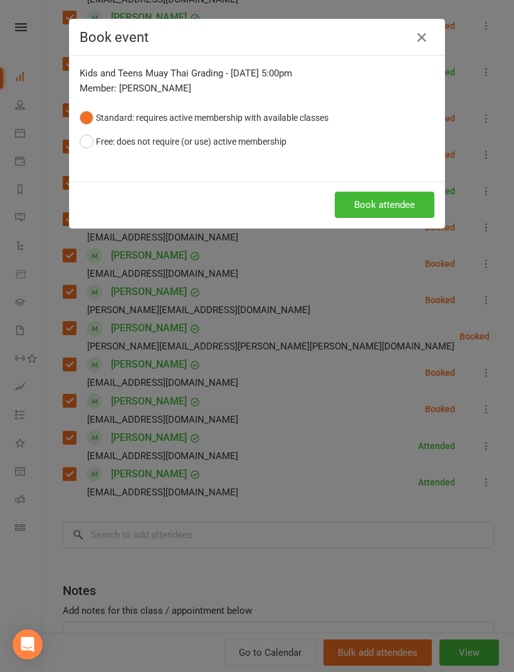
click at [394, 212] on button "Book attendee" at bounding box center [385, 205] width 100 height 26
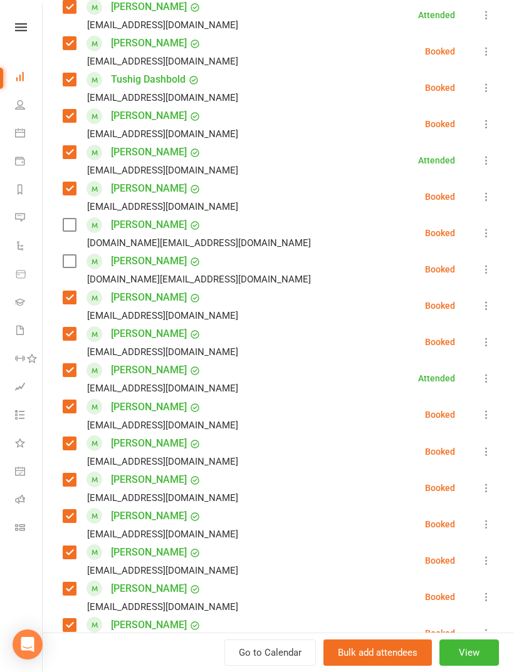
scroll to position [378, 0]
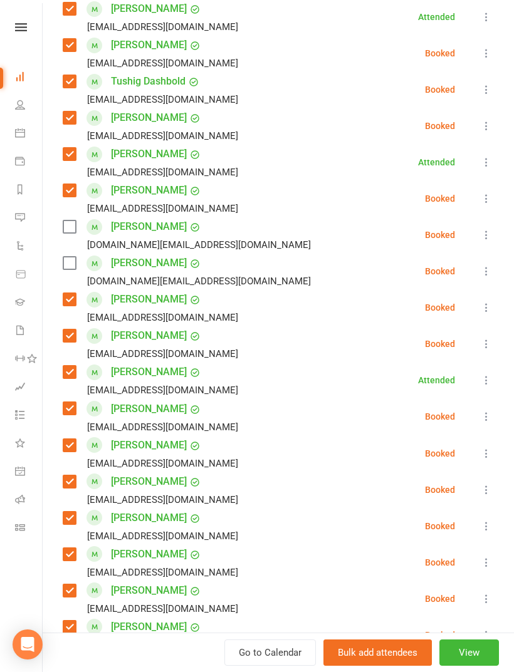
click at [69, 261] on label at bounding box center [69, 263] width 13 height 13
click at [75, 227] on label at bounding box center [69, 227] width 13 height 13
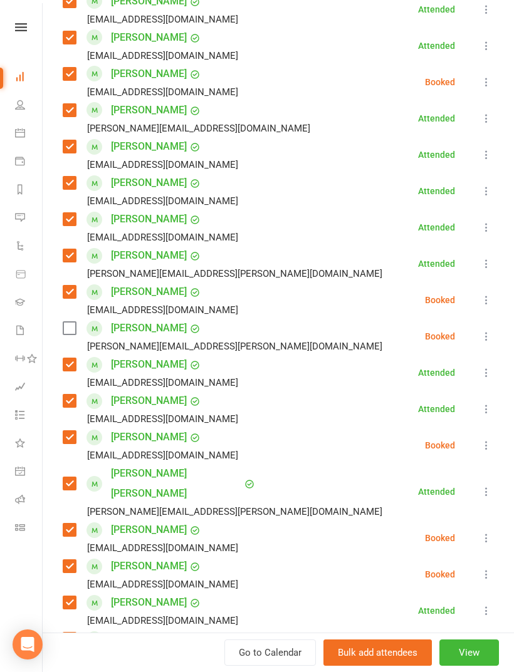
scroll to position [1234, 0]
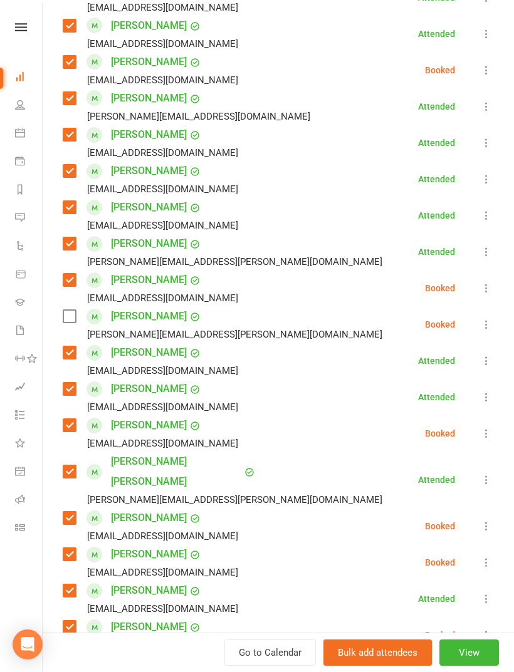
click at [69, 318] on label at bounding box center [69, 316] width 13 height 13
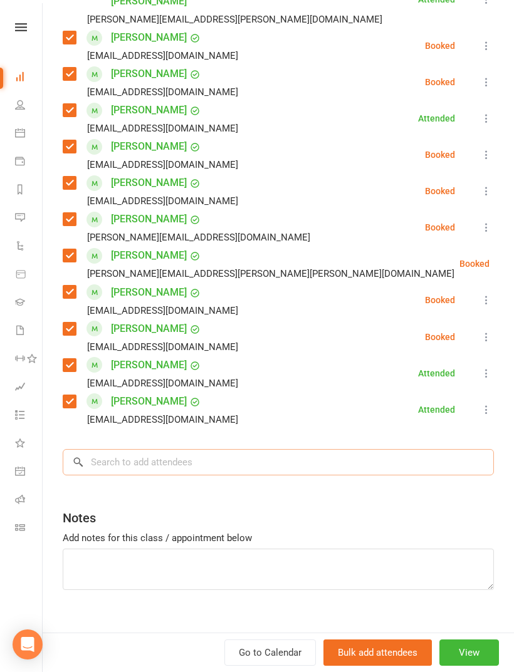
click at [190, 449] on input "search" at bounding box center [278, 462] width 431 height 26
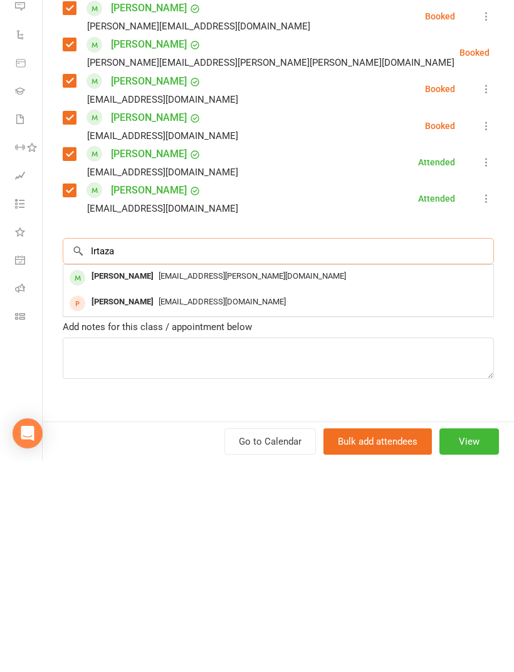
type input "Irtaza"
click at [223, 479] on div "[EMAIL_ADDRESS][PERSON_NAME][DOMAIN_NAME]" at bounding box center [278, 488] width 420 height 18
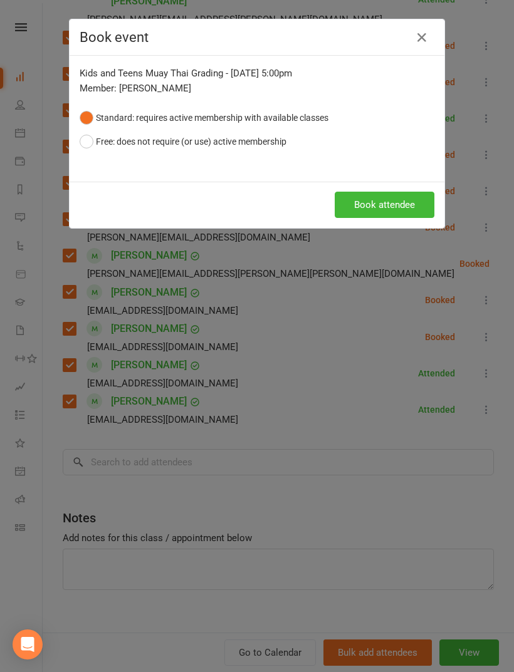
click at [387, 206] on button "Book attendee" at bounding box center [385, 205] width 100 height 26
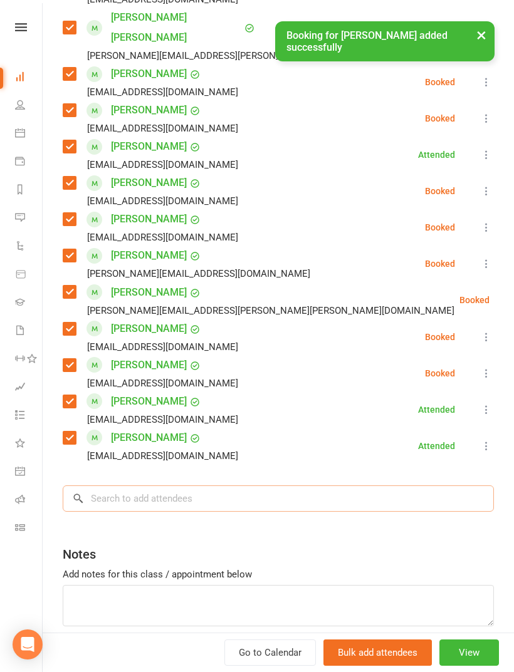
click at [219, 486] on input "search" at bounding box center [278, 499] width 431 height 26
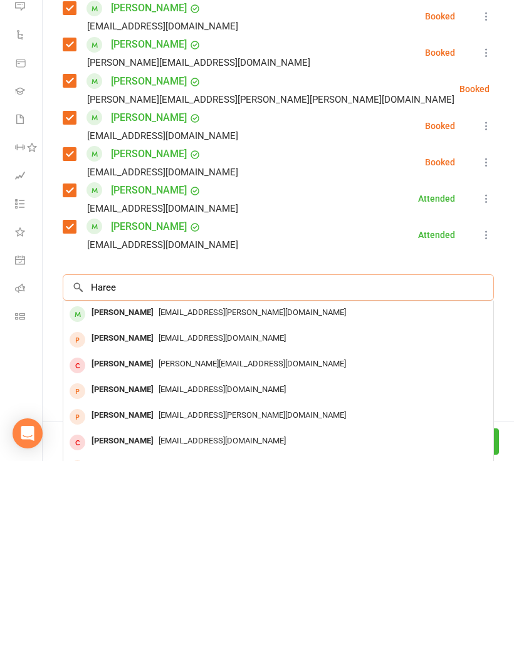
type input "Haree"
click at [184, 519] on span "[EMAIL_ADDRESS][PERSON_NAME][DOMAIN_NAME]" at bounding box center [252, 523] width 187 height 9
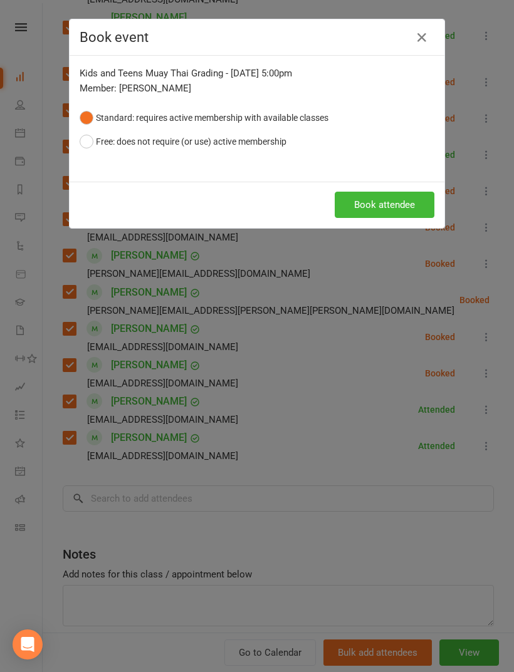
click at [383, 215] on button "Book attendee" at bounding box center [385, 205] width 100 height 26
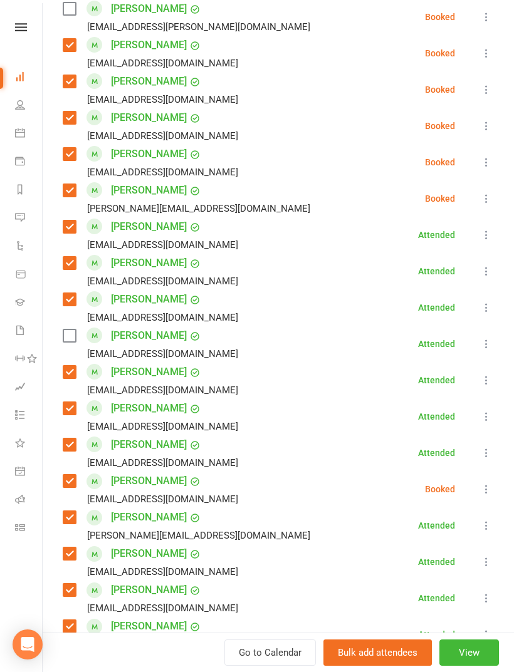
click at [74, 338] on label at bounding box center [69, 336] width 13 height 13
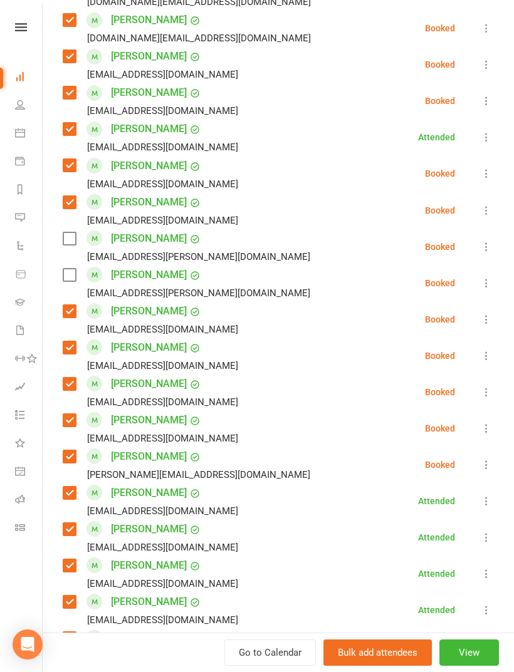
scroll to position [621, 0]
click at [66, 244] on label at bounding box center [69, 239] width 13 height 13
click at [75, 276] on label at bounding box center [69, 275] width 13 height 13
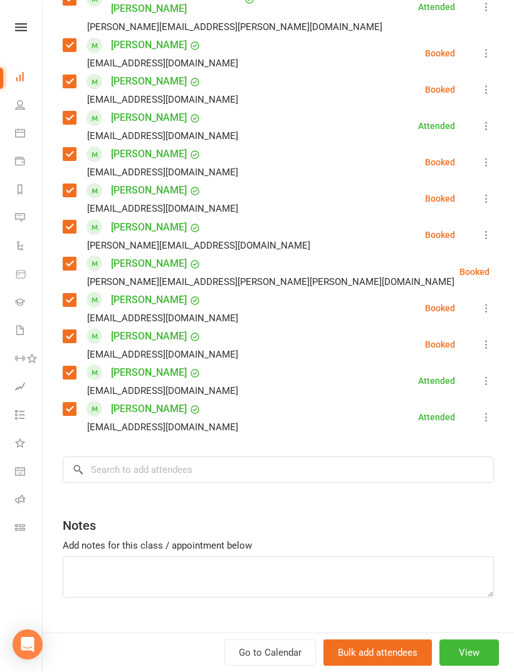
scroll to position [1781, 0]
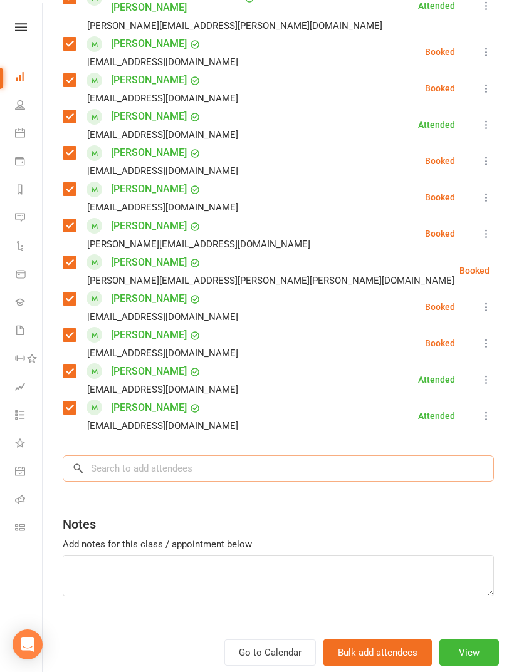
click at [289, 456] on input "search" at bounding box center [278, 469] width 431 height 26
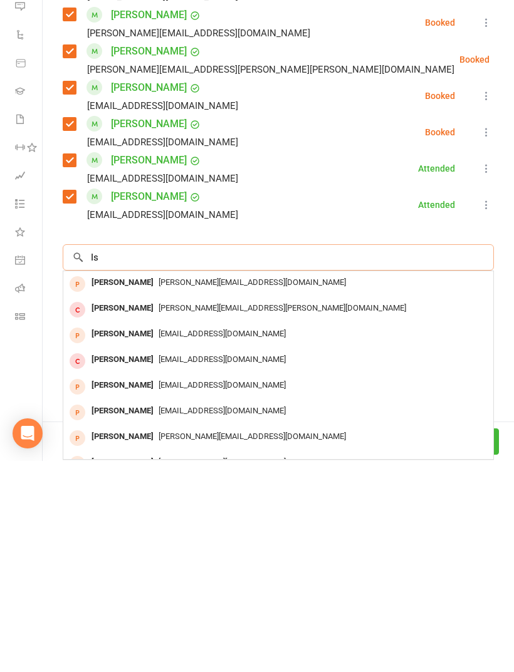
type input "I"
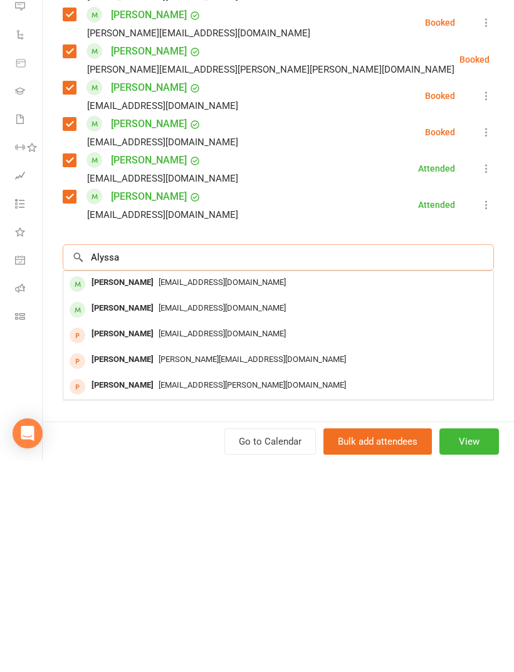
type input "Alyssa"
click at [262, 485] on div "[EMAIL_ADDRESS][DOMAIN_NAME]" at bounding box center [278, 494] width 420 height 18
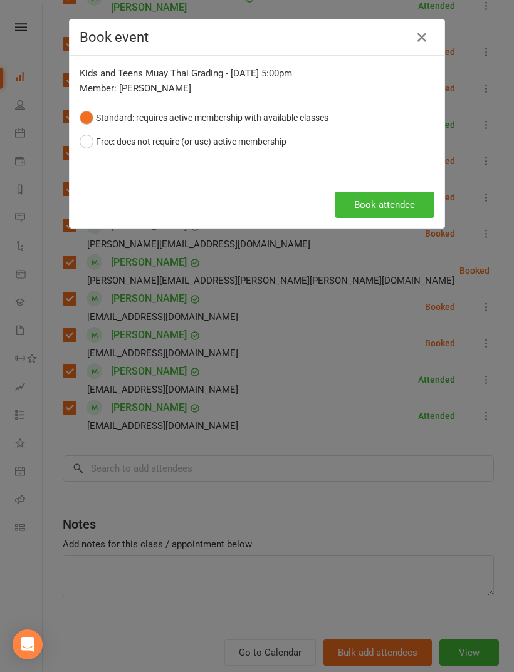
click at [401, 206] on button "Book attendee" at bounding box center [385, 205] width 100 height 26
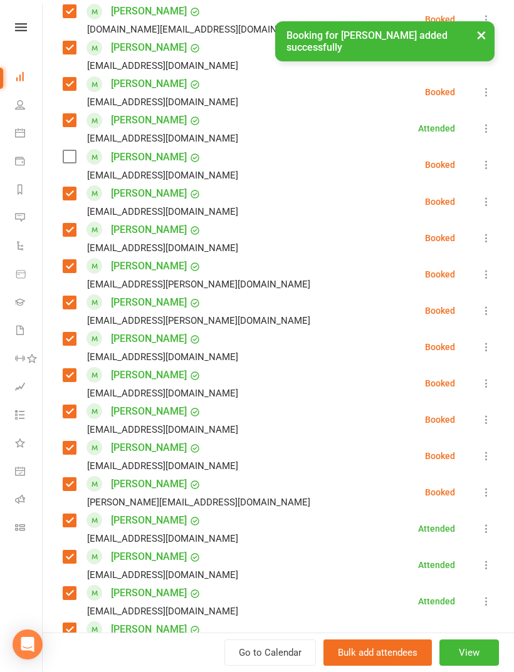
scroll to position [556, 0]
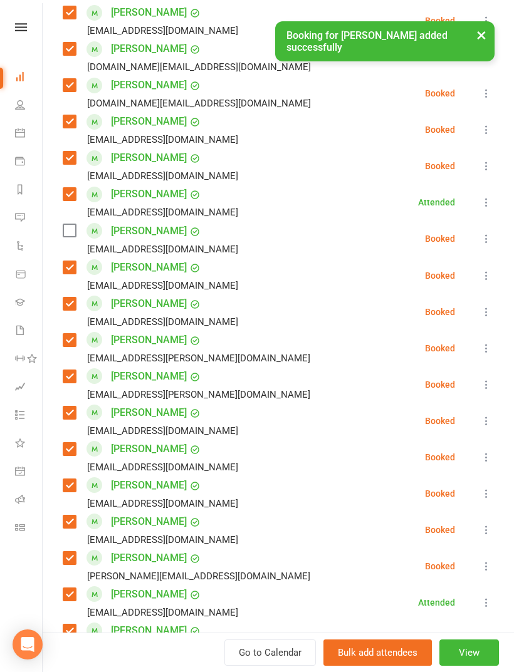
click at [65, 235] on label at bounding box center [69, 230] width 13 height 13
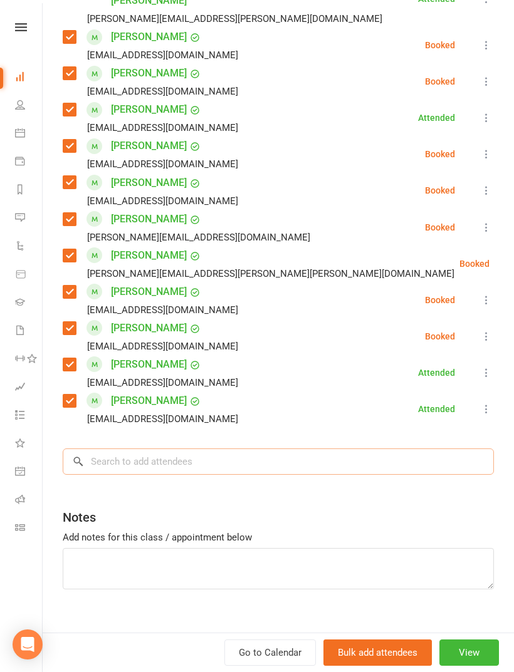
click at [283, 449] on input "search" at bounding box center [278, 462] width 431 height 26
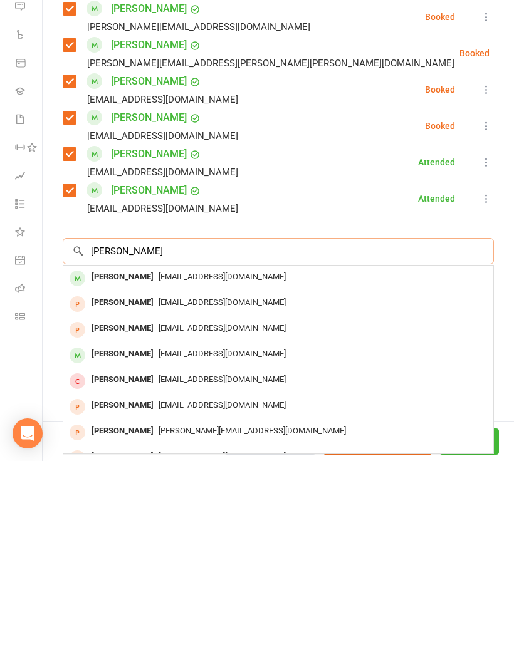
type input "[PERSON_NAME]"
click at [283, 479] on div "[EMAIL_ADDRESS][DOMAIN_NAME]" at bounding box center [278, 488] width 420 height 18
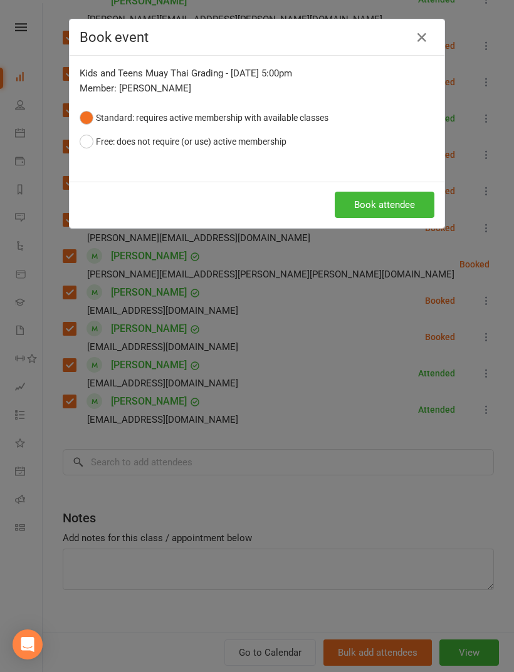
click at [376, 212] on button "Book attendee" at bounding box center [385, 205] width 100 height 26
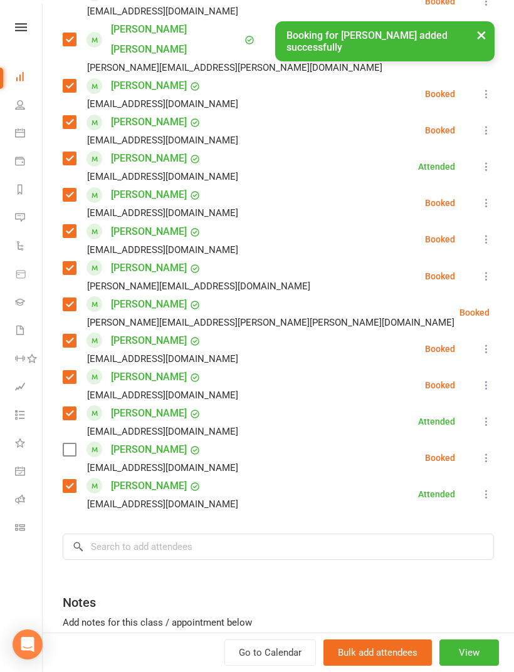
scroll to position [1781, 0]
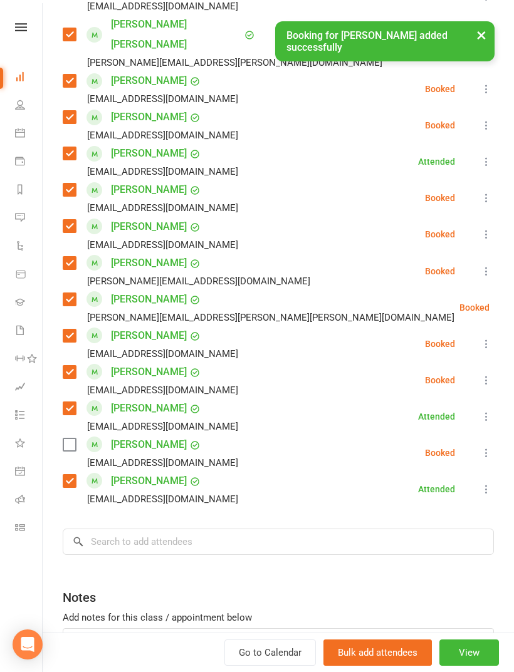
click at [71, 439] on label at bounding box center [69, 445] width 13 height 13
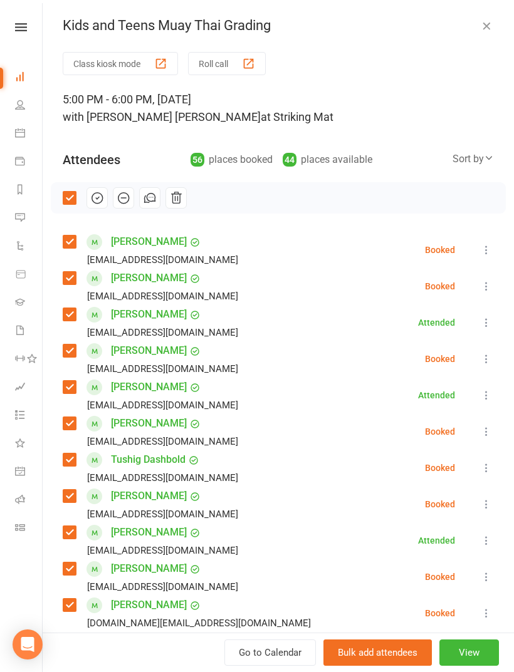
scroll to position [0, 0]
click at [92, 199] on icon "button" at bounding box center [97, 198] width 11 height 11
click at [97, 201] on icon "button" at bounding box center [97, 198] width 14 height 14
